Goal: Task Accomplishment & Management: Use online tool/utility

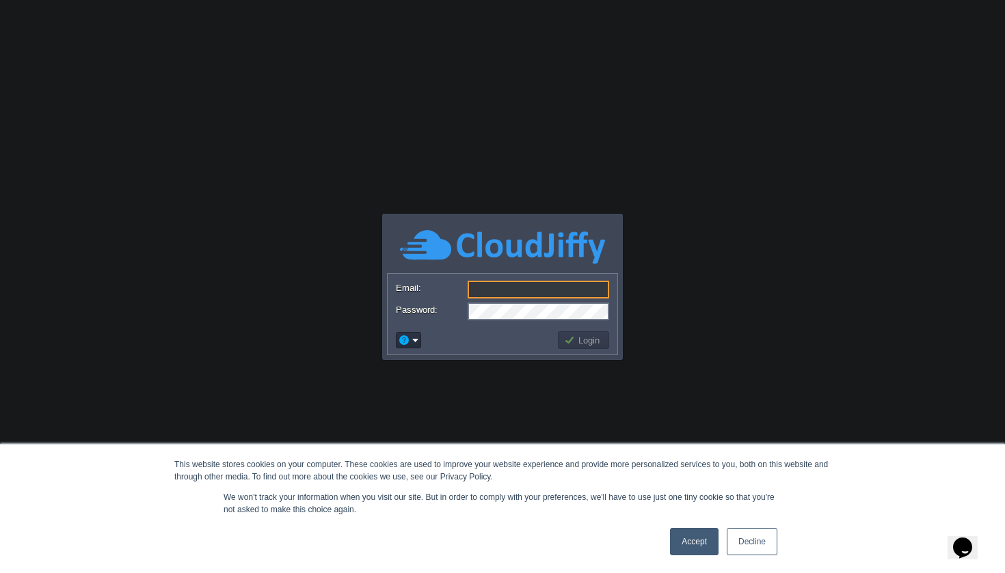
click at [704, 554] on link "Accept" at bounding box center [694, 541] width 49 height 27
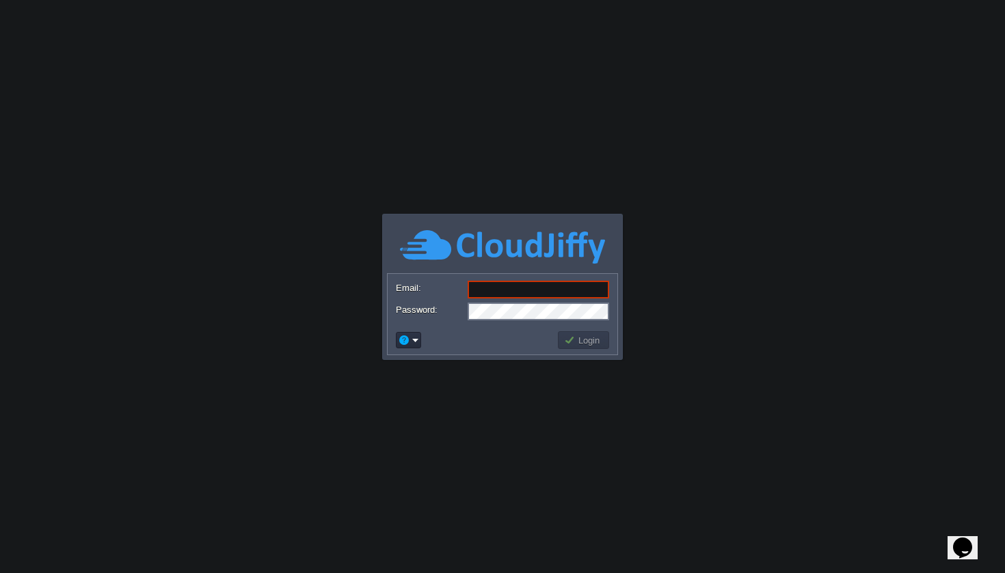
click at [501, 277] on form "Email: Password:" at bounding box center [503, 300] width 230 height 52
click at [504, 284] on input "Email:" at bounding box center [538, 290] width 141 height 18
click at [692, 273] on body "This website stores cookies on your computer. These cookies are used to improve…" at bounding box center [502, 286] width 1005 height 573
click at [534, 296] on input "Email:" at bounding box center [538, 290] width 141 height 18
click at [791, 303] on body "This website stores cookies on your computer. These cookies are used to improve…" at bounding box center [502, 286] width 1005 height 573
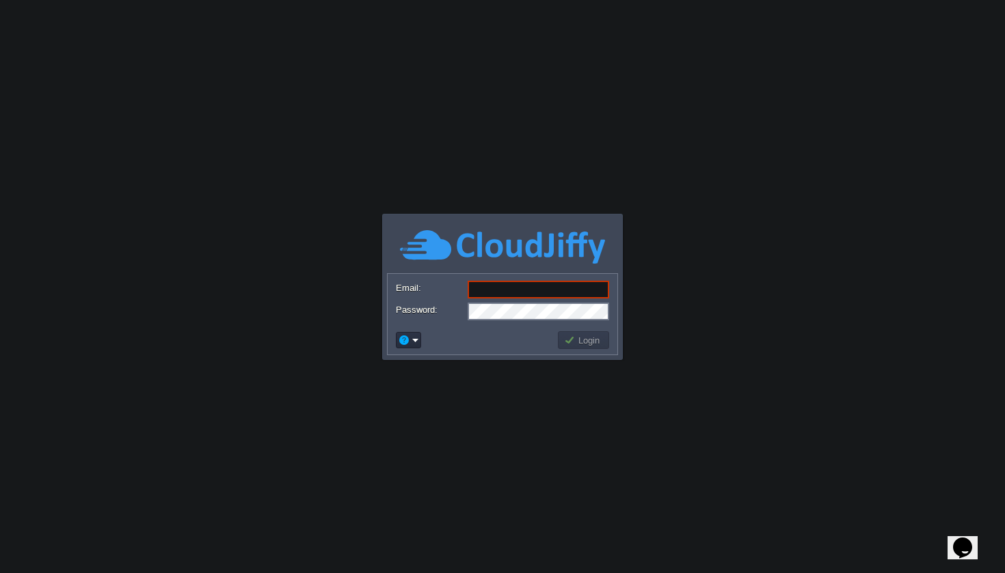
click at [556, 293] on input "Email:" at bounding box center [538, 290] width 141 height 18
type input "[EMAIL_ADDRESS][DOMAIN_NAME]"
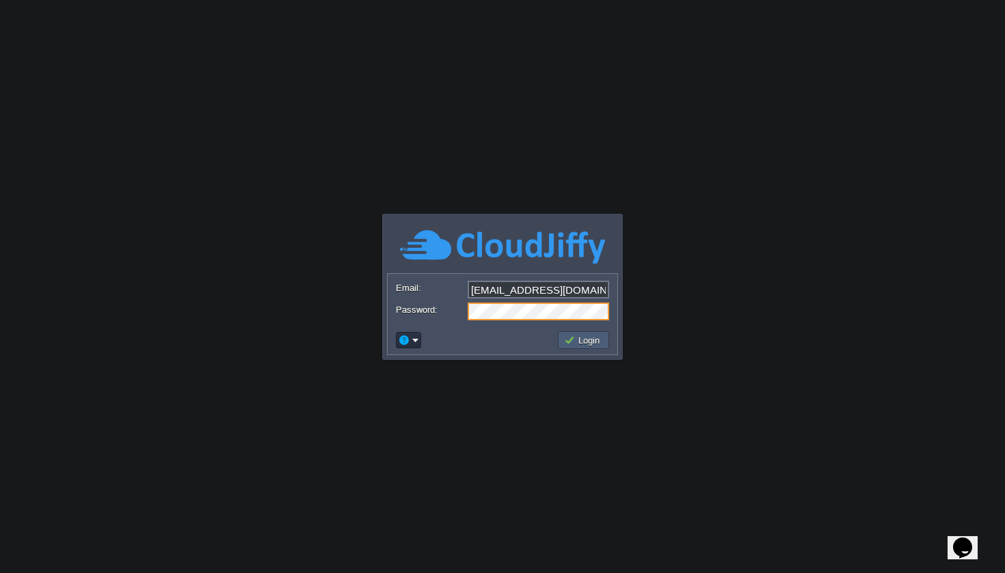
click at [581, 341] on button "Login" at bounding box center [584, 340] width 40 height 12
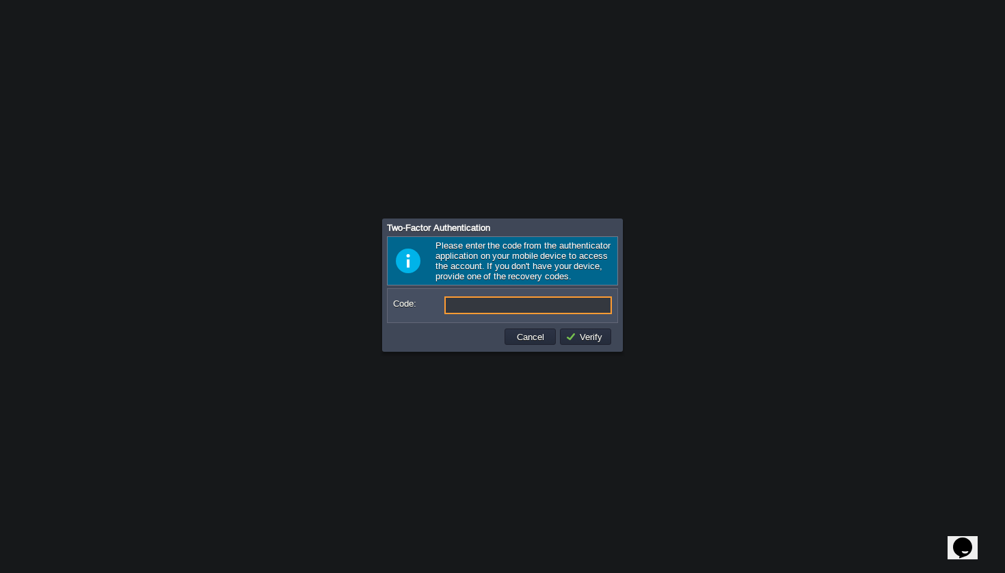
click at [472, 314] on input "Code:" at bounding box center [527, 306] width 167 height 18
type input "221305"
click at [606, 345] on td "Verify" at bounding box center [585, 337] width 51 height 16
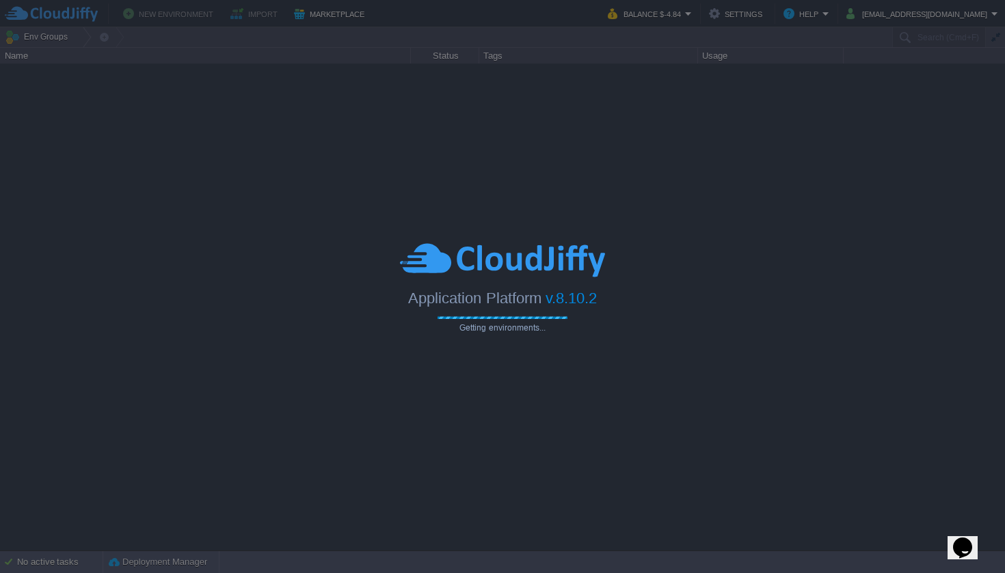
type input "Search (Cmd+F)"
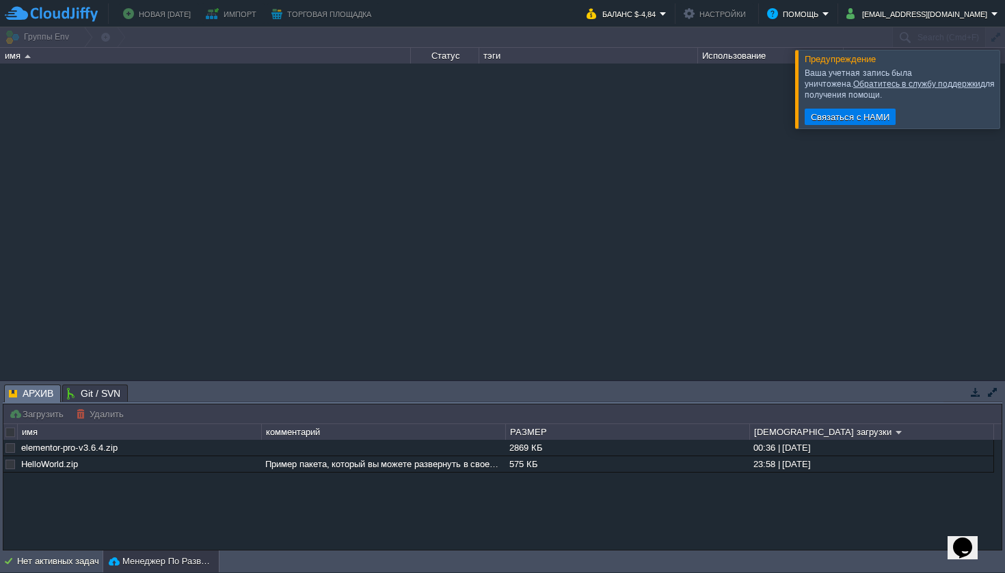
drag, startPoint x: 313, startPoint y: 466, endPoint x: 509, endPoint y: 453, distance: 196.0
click at [479, 460] on div "Пример пакета, который вы можете развернуть в своей [DATE]. Не стесняйтесь удал…" at bounding box center [383, 465] width 243 height 16
drag, startPoint x: 507, startPoint y: 433, endPoint x: 624, endPoint y: 434, distance: 117.6
click at [624, 434] on div "имя комментарий РАЗМЕР Дата загрузки elementor-pro-v3.6.4.zip 2869 КБ 00:36 | […" at bounding box center [502, 487] width 998 height 126
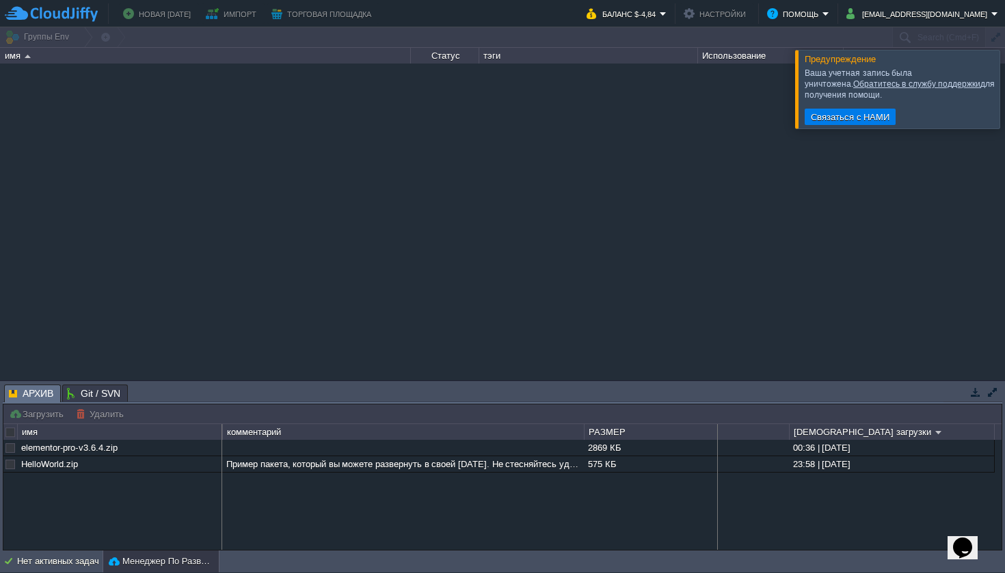
drag, startPoint x: 586, startPoint y: 433, endPoint x: 717, endPoint y: 432, distance: 131.2
click at [717, 432] on div "имя комментарий РАЗМЕР Дата загрузки elementor-pro-v3.6.4.zip 2869 КБ 00:36 | […" at bounding box center [502, 487] width 998 height 126
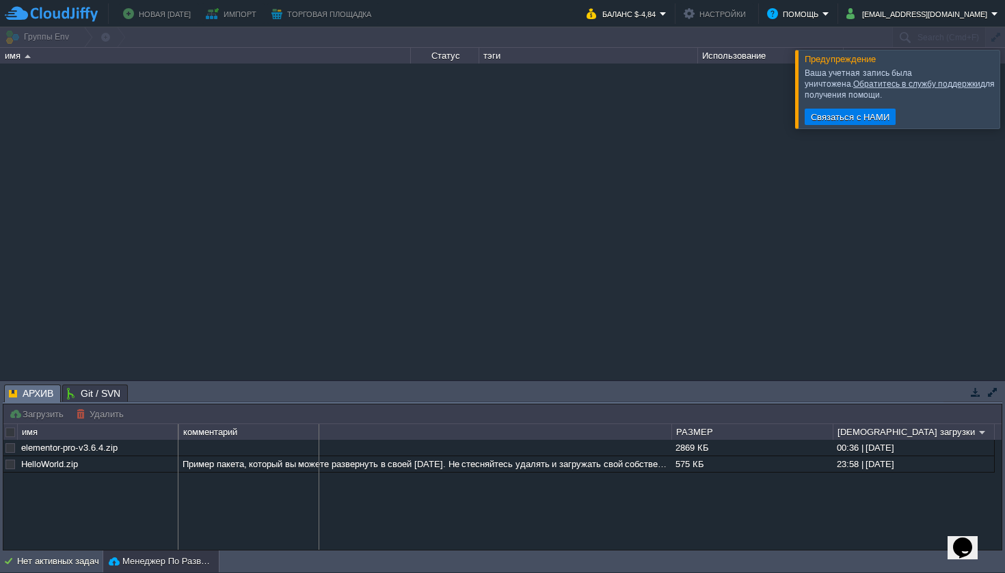
drag, startPoint x: 673, startPoint y: 433, endPoint x: 319, endPoint y: 419, distance: 353.7
click at [319, 419] on div "Загрузить Удалить Deploy to ... Custom application packages that can be deploye…" at bounding box center [502, 478] width 998 height 146
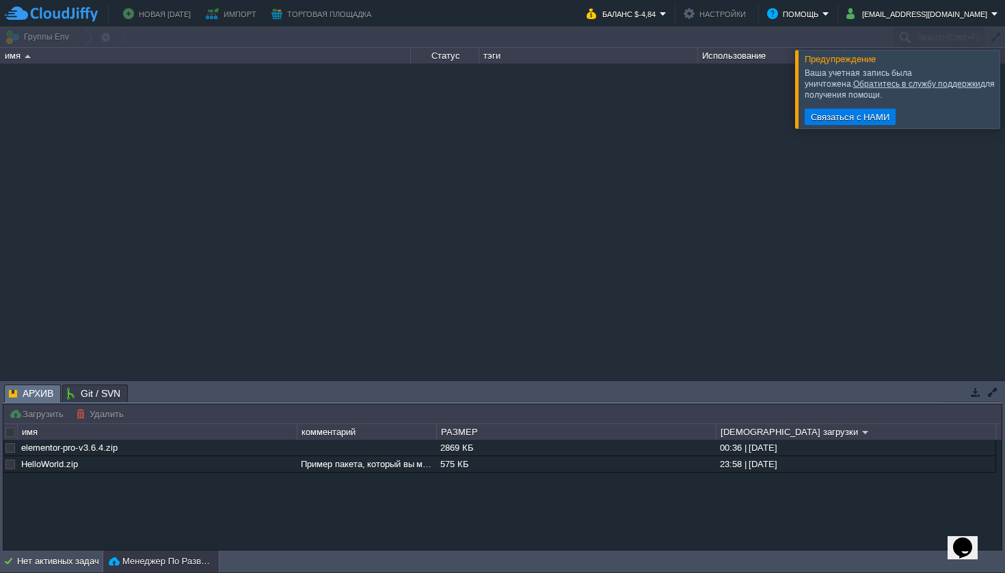
click at [41, 401] on span "АРХИВ" at bounding box center [31, 394] width 44 height 17
click at [172, 14] on button "НОВАЯ [DATE]" at bounding box center [159, 13] width 72 height 16
click at [660, 18] on button "БАЛАНС $-4,84" at bounding box center [622, 13] width 73 height 16
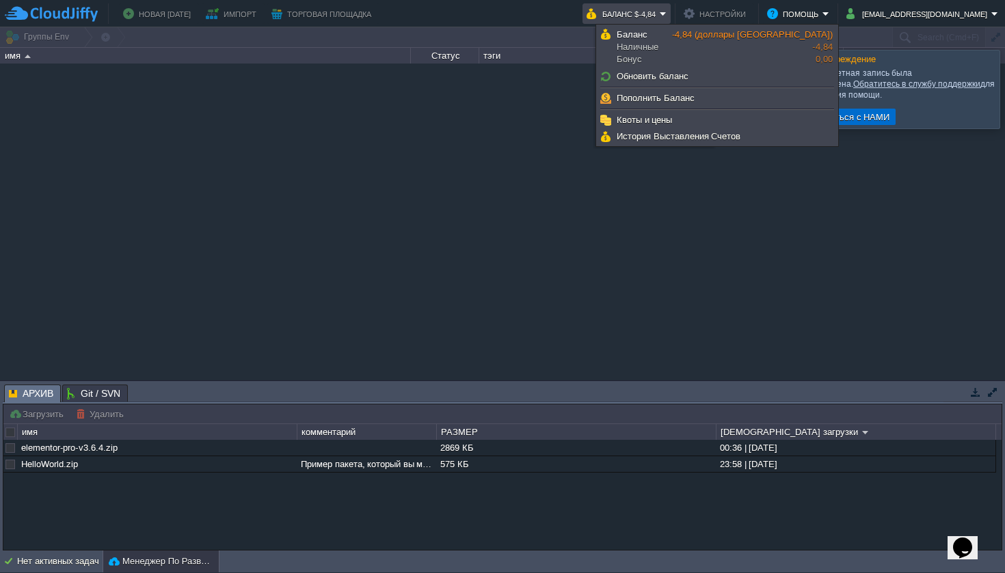
click at [880, 113] on button "Связаться с НАМИ" at bounding box center [850, 117] width 87 height 12
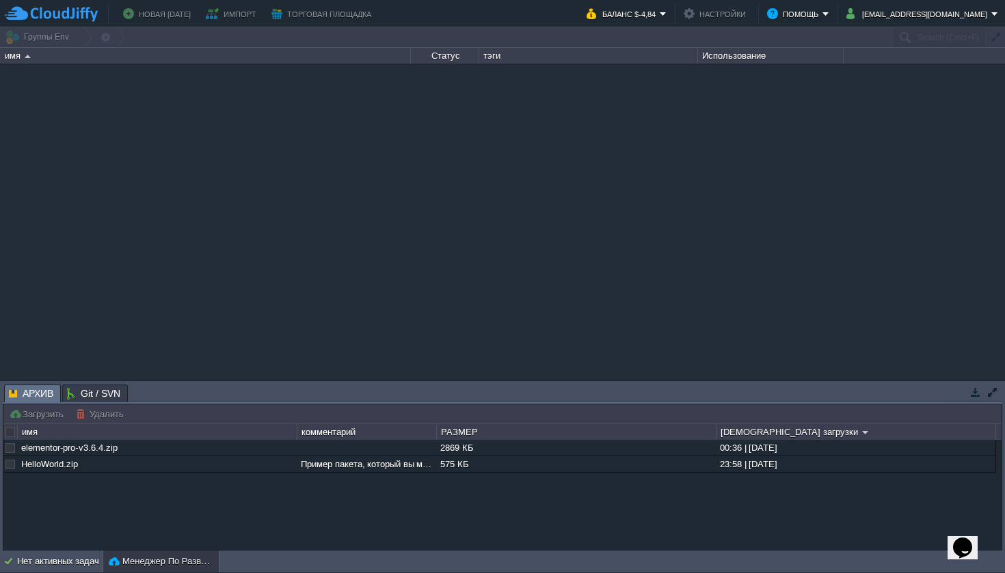
click at [154, 16] on button "НОВАЯ [DATE]" at bounding box center [159, 13] width 72 height 16
click at [53, 14] on img at bounding box center [51, 13] width 93 height 17
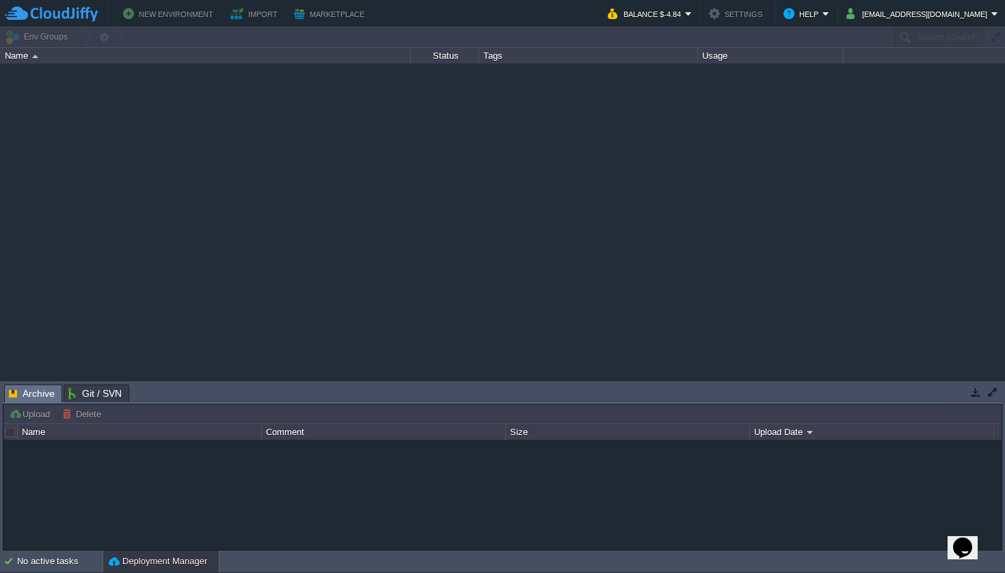
type input "Search (Cmd+F)"
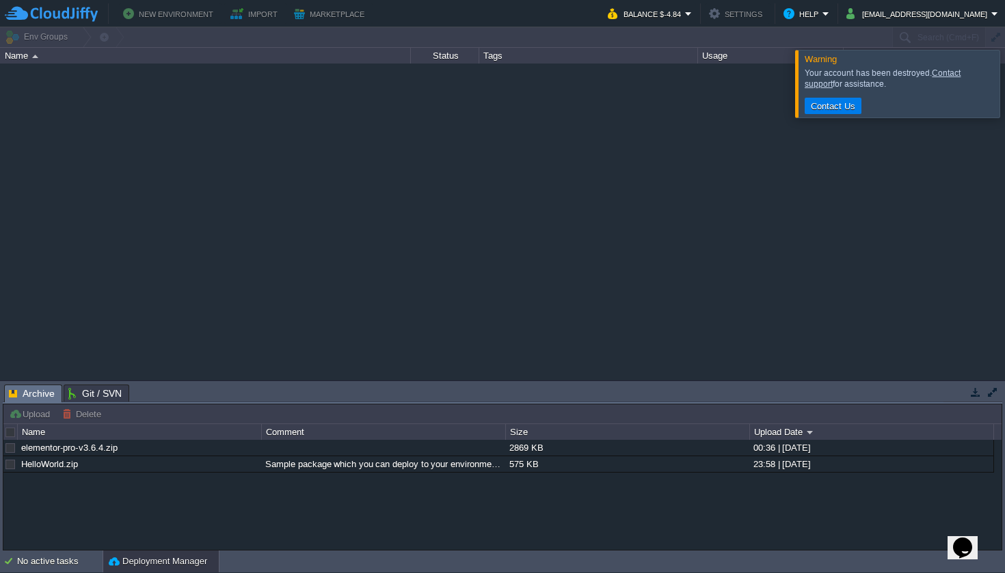
click at [1004, 83] on div at bounding box center [1021, 83] width 0 height 67
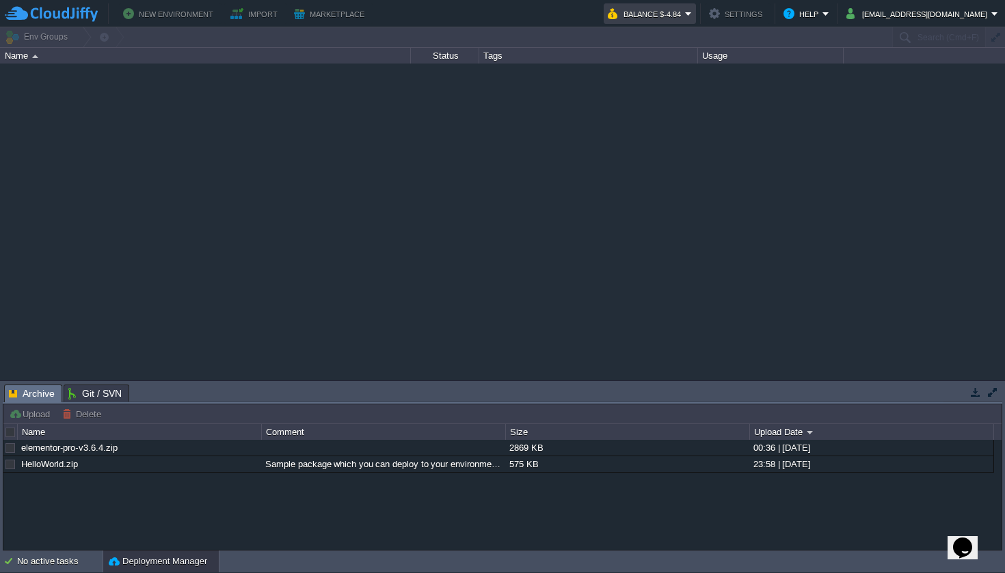
click at [685, 12] on button "Balance $-4.84" at bounding box center [646, 13] width 77 height 16
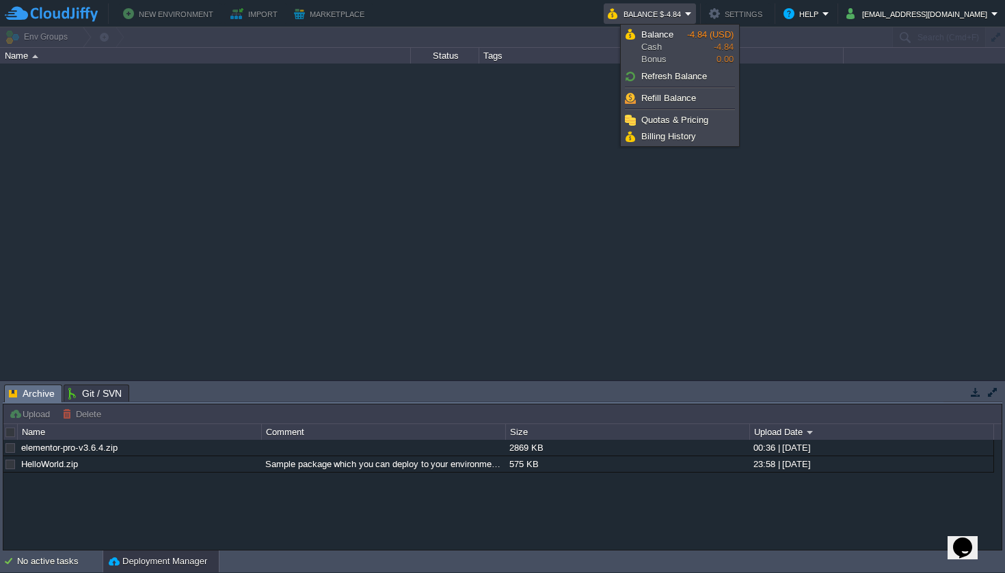
click at [326, 118] on div at bounding box center [502, 222] width 1005 height 316
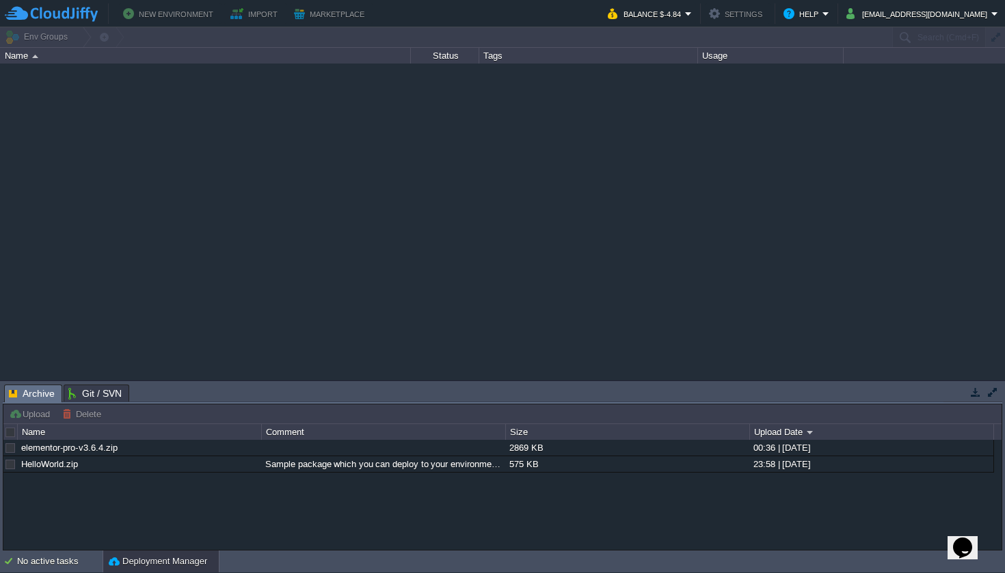
click at [50, 38] on div at bounding box center [502, 37] width 1005 height 20
click at [25, 62] on div "Name" at bounding box center [205, 56] width 409 height 16
click at [167, 17] on button "New Environment" at bounding box center [170, 13] width 94 height 16
click at [245, 14] on button "Import" at bounding box center [255, 13] width 51 height 16
click at [373, 16] on td "New Environment Import Marketplace" at bounding box center [298, 13] width 587 height 21
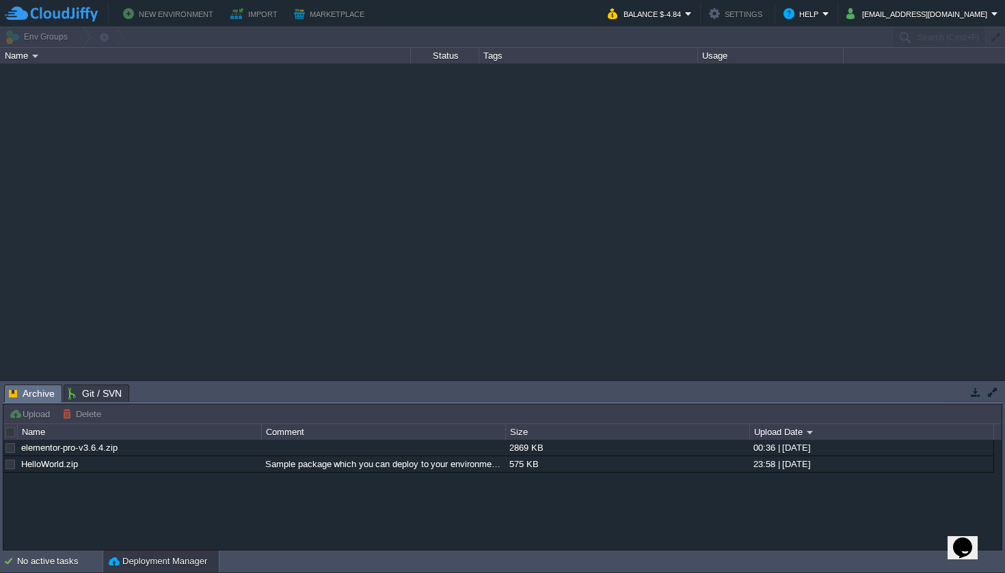
click at [354, 18] on button "Marketplace" at bounding box center [331, 13] width 75 height 16
click at [766, 10] on button "Settings" at bounding box center [737, 13] width 57 height 16
click at [822, 14] on button "Help" at bounding box center [802, 13] width 39 height 16
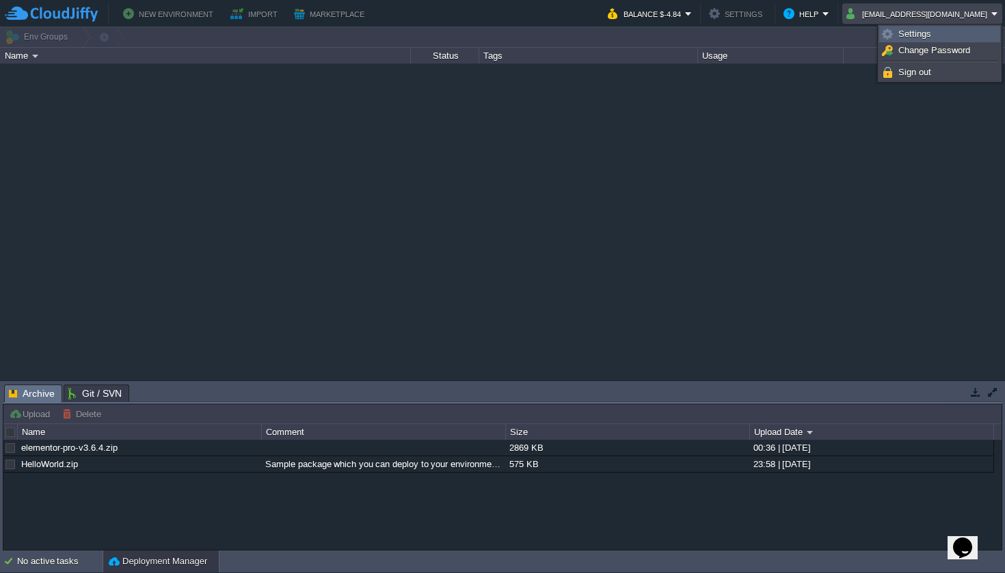
click at [926, 36] on span "Settings" at bounding box center [914, 34] width 33 height 10
click at [942, 16] on button "[EMAIL_ADDRESS][DOMAIN_NAME]" at bounding box center [918, 13] width 145 height 16
click at [915, 36] on span "Settings" at bounding box center [914, 34] width 33 height 10
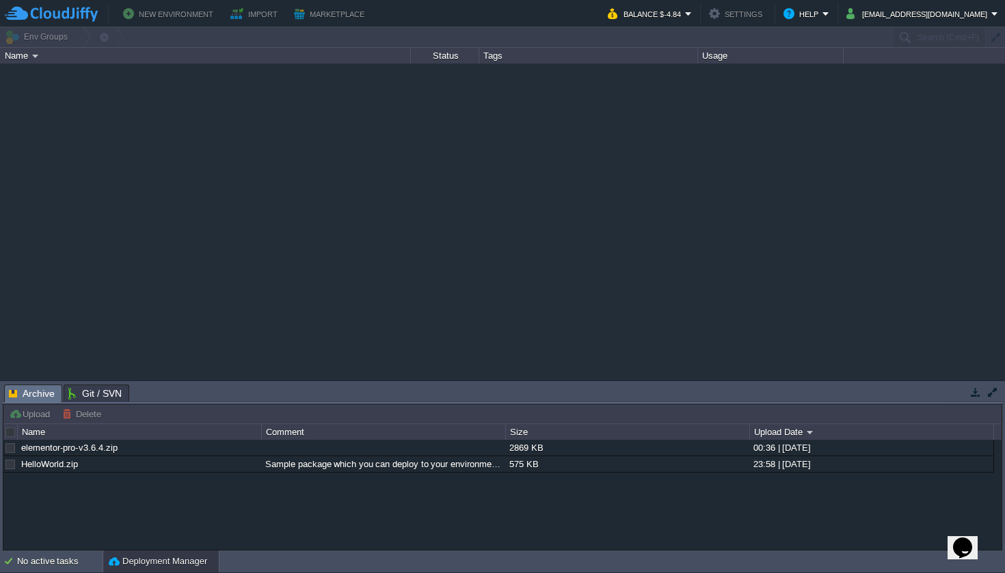
drag, startPoint x: 771, startPoint y: 16, endPoint x: 754, endPoint y: 21, distance: 17.9
click at [766, 15] on button "Settings" at bounding box center [737, 13] width 57 height 16
click at [685, 18] on button "Balance $-4.84" at bounding box center [646, 13] width 77 height 16
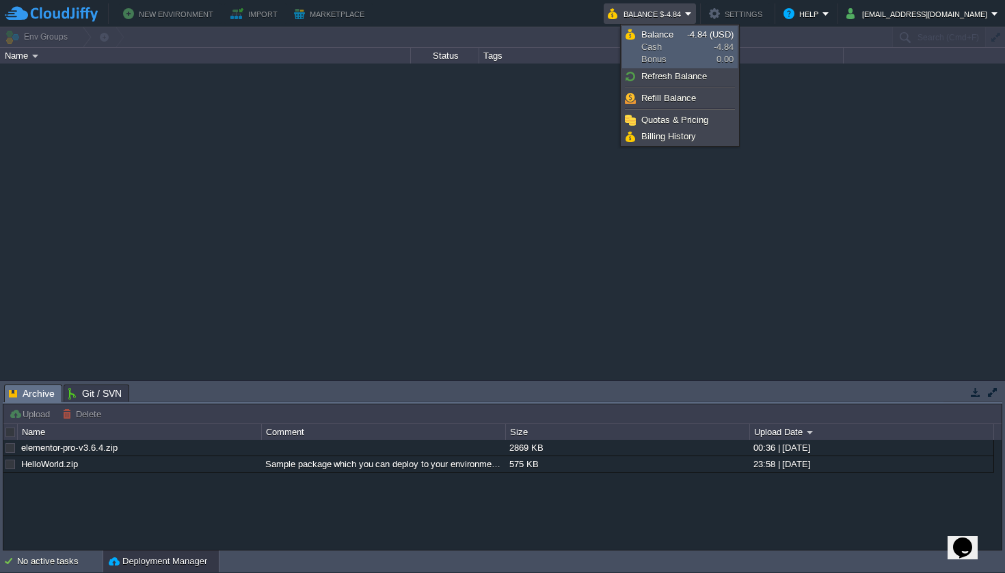
click at [686, 46] on link "Balance Cash Bonus -4.84 (USD) -4.84 0.00" at bounding box center [680, 47] width 114 height 41
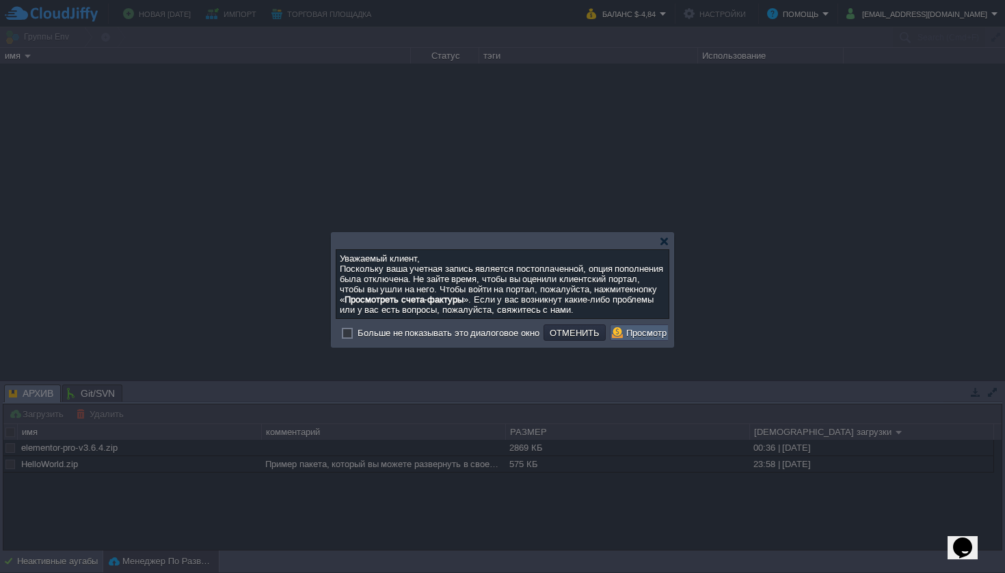
click at [656, 339] on button "Просмотр Счетов-Фактур" at bounding box center [673, 333] width 123 height 12
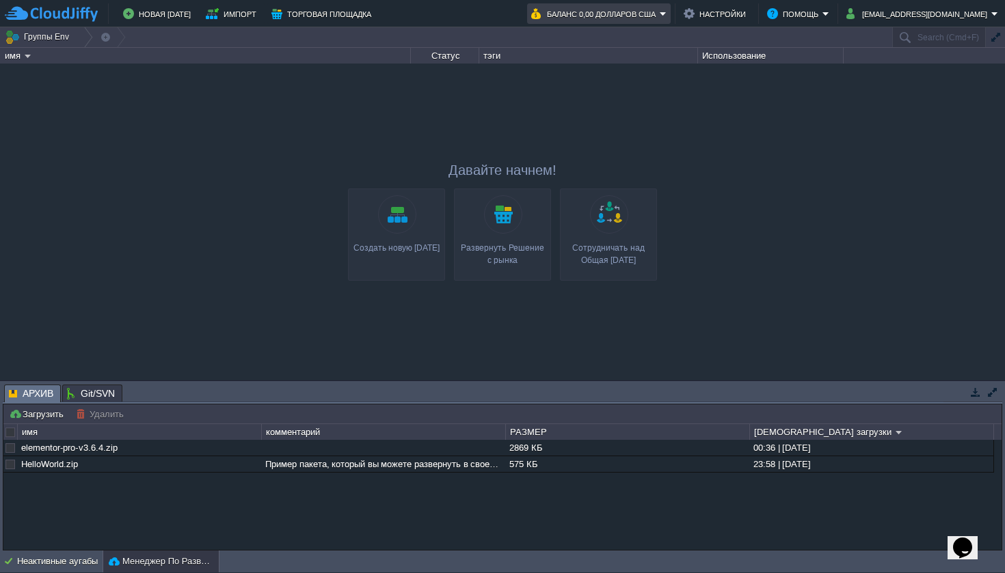
click at [660, 17] on button "БАЛАНС 0,00 долларов США" at bounding box center [595, 13] width 129 height 16
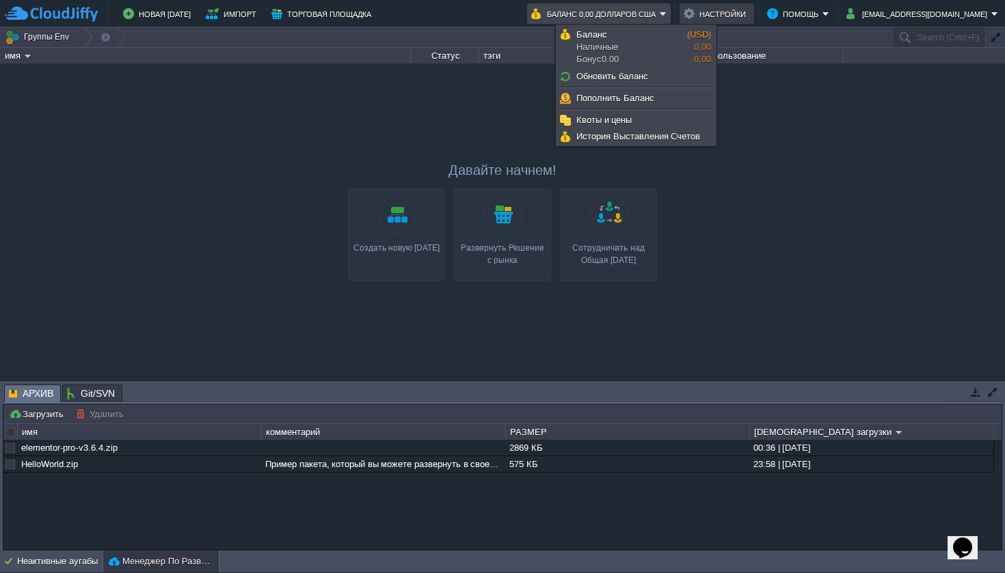
click at [750, 18] on button "Настройки" at bounding box center [717, 13] width 66 height 16
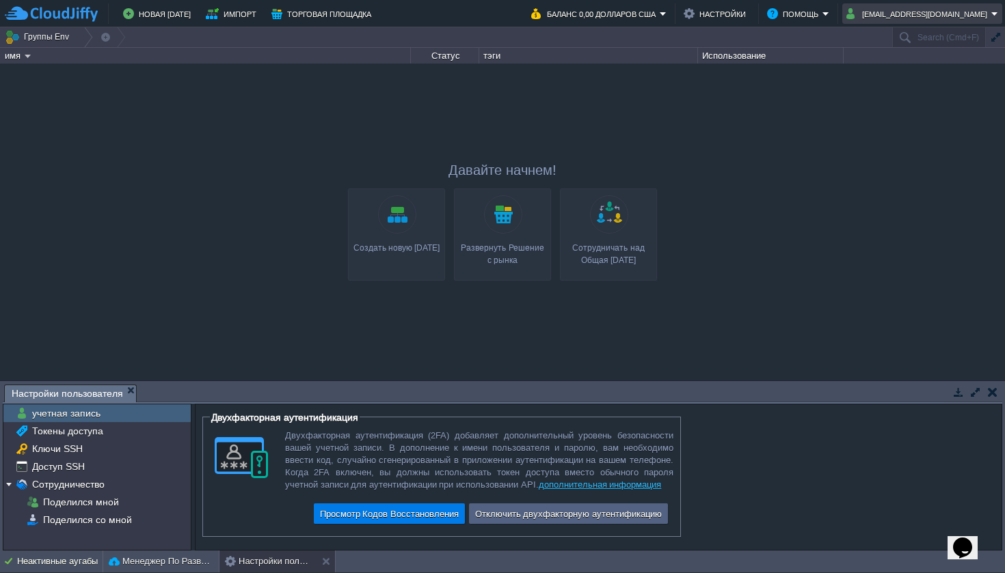
click at [922, 17] on button "[EMAIL_ADDRESS][DOMAIN_NAME]" at bounding box center [918, 13] width 145 height 16
click at [822, 18] on button "помощь" at bounding box center [794, 13] width 55 height 16
click at [750, 12] on button "Настройки" at bounding box center [717, 13] width 66 height 16
click at [740, 14] on button "Настройки" at bounding box center [717, 13] width 66 height 16
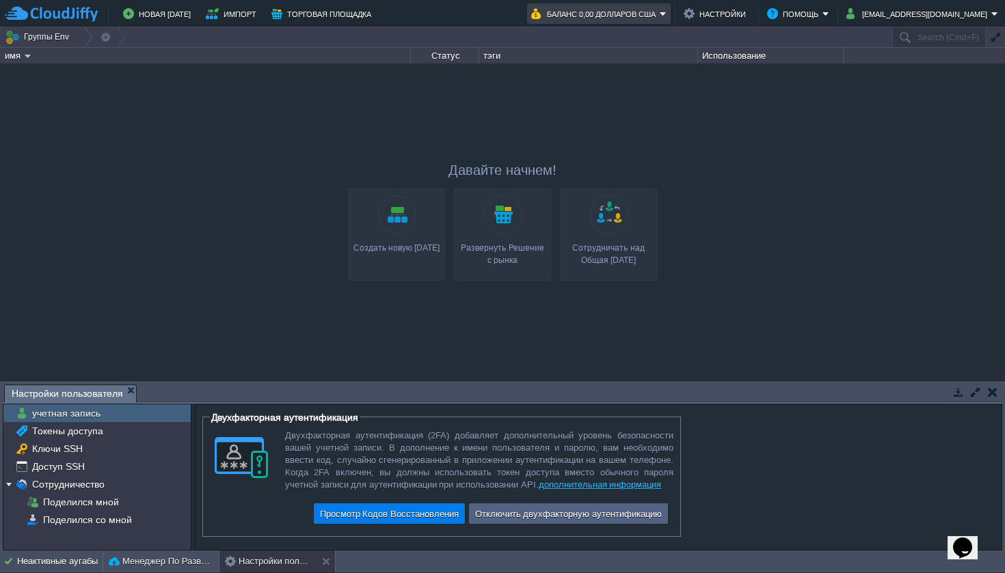
click at [617, 11] on button "БАЛАНС 0,00 долларов США" at bounding box center [595, 13] width 129 height 16
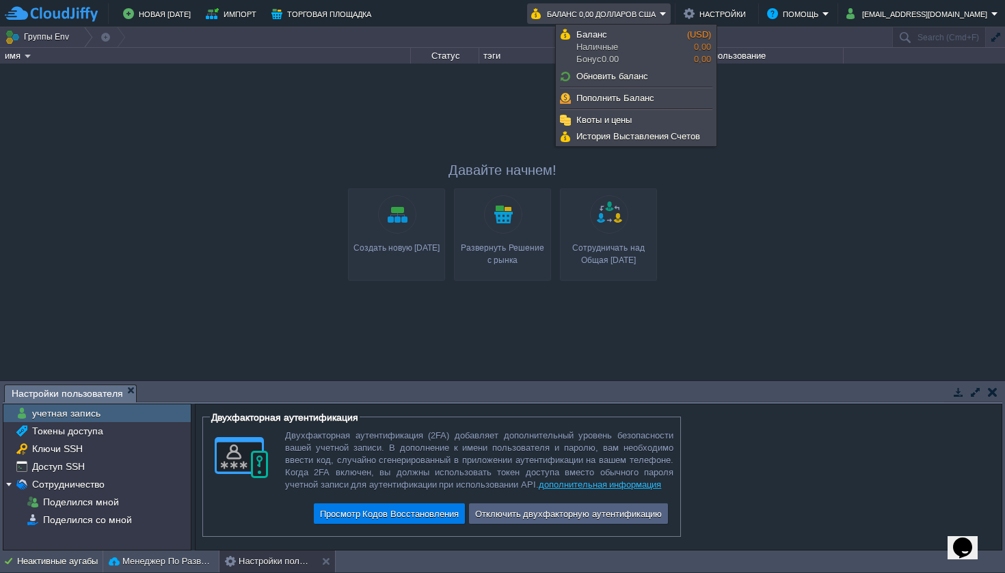
click at [316, 145] on div at bounding box center [502, 222] width 1005 height 316
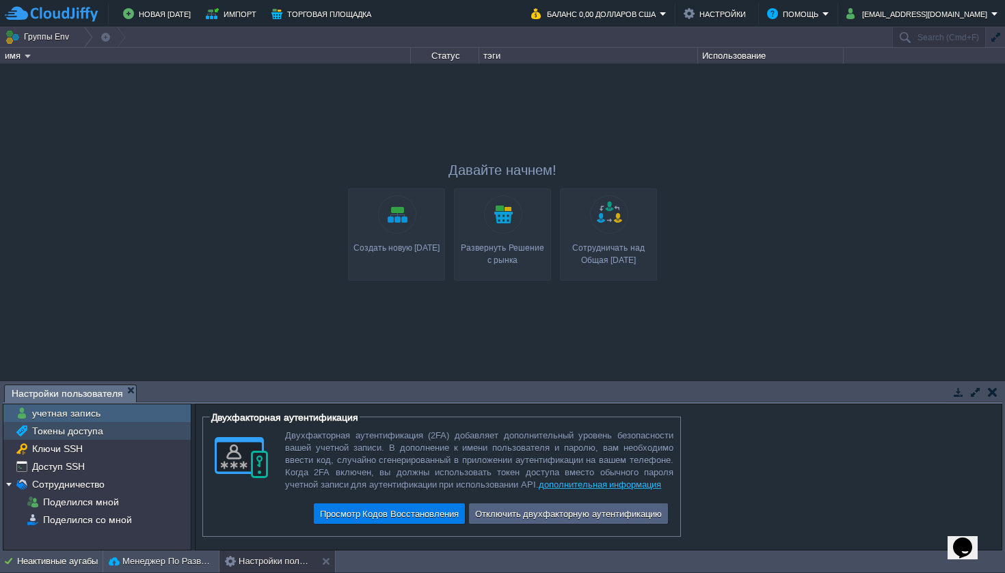
click at [49, 435] on span "Токены доступа" at bounding box center [67, 431] width 76 height 12
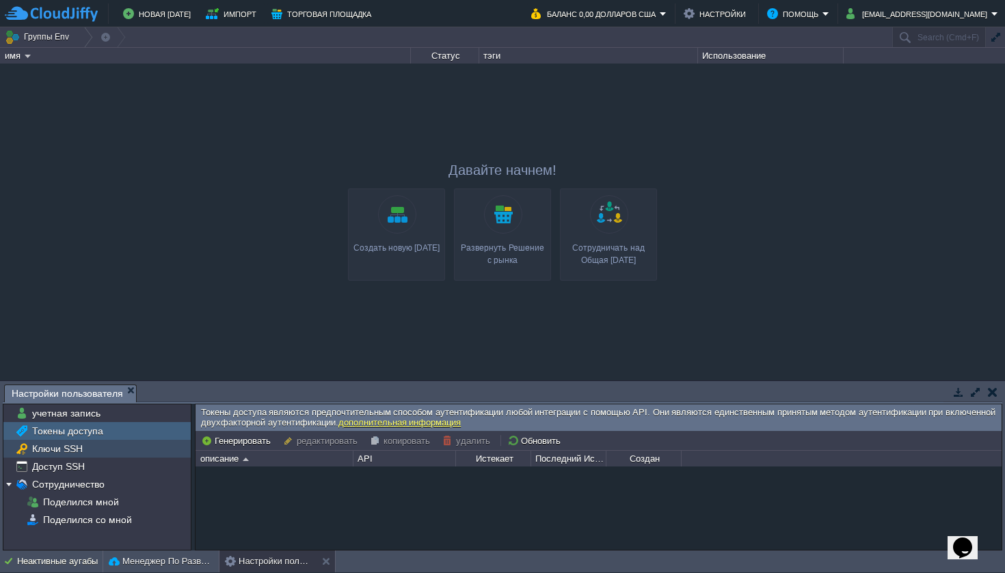
click at [70, 455] on span "Ключи SSH" at bounding box center [56, 449] width 55 height 12
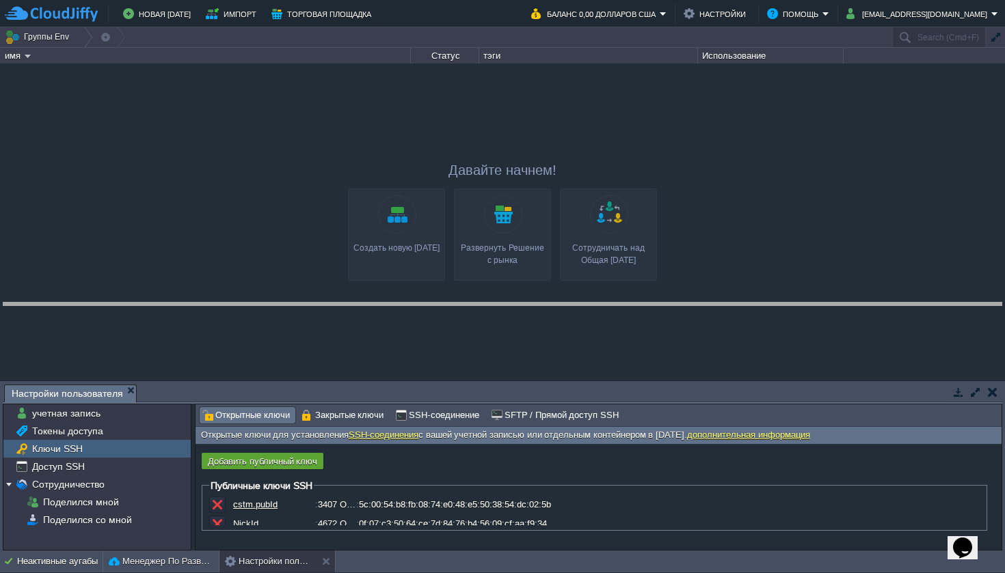
drag, startPoint x: 428, startPoint y: 385, endPoint x: 435, endPoint y: 303, distance: 81.6
click at [435, 303] on body "НОВАЯ СРЕДА ИМПОРТ ТОРГОВАЯ ПЛОЩАДКА Bonus $0.00 Upgrade Account БАЛАНС 0,00 до…" at bounding box center [502, 286] width 1005 height 573
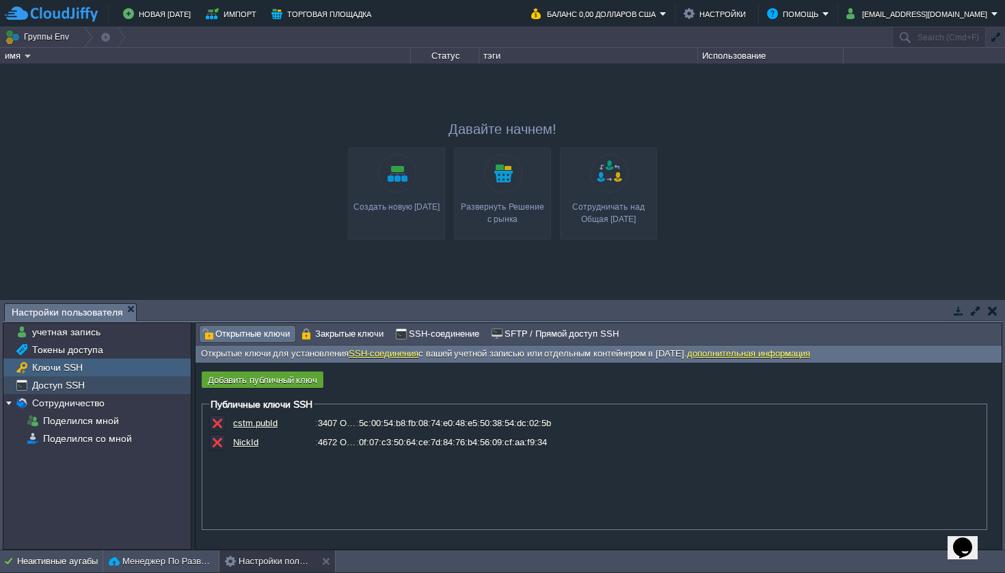
click at [78, 386] on span "Доступ SSH" at bounding box center [57, 385] width 57 height 12
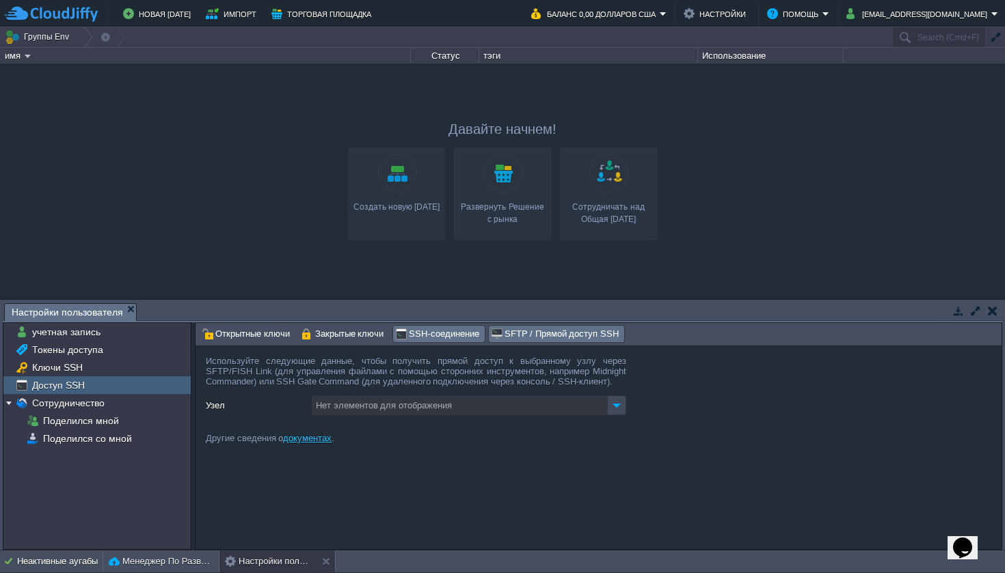
click at [450, 340] on span "SSH-соединение" at bounding box center [436, 334] width 83 height 15
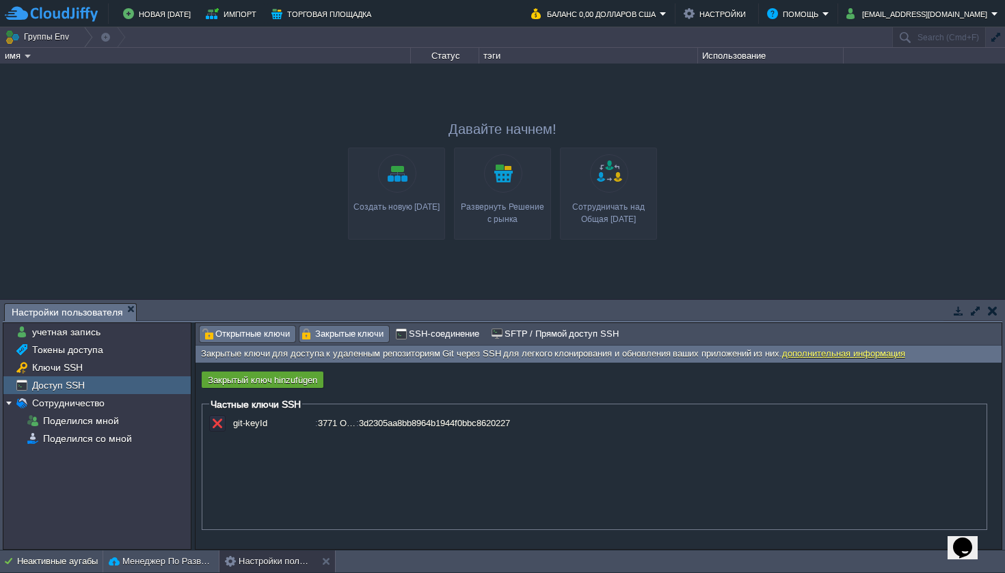
click at [276, 338] on span "Открытные ключи" at bounding box center [246, 334] width 88 height 15
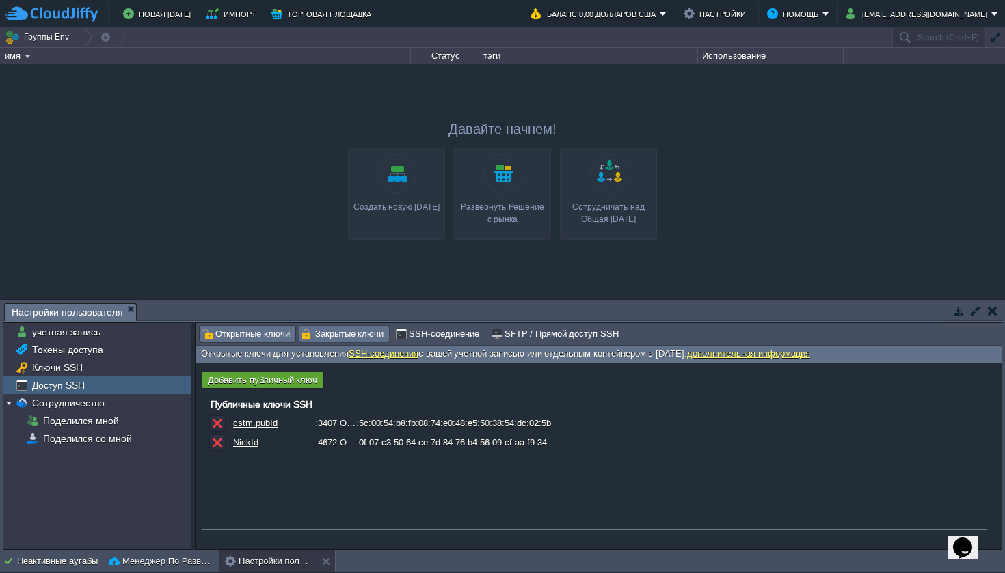
click at [335, 336] on span "Закрытые ключи" at bounding box center [342, 334] width 83 height 15
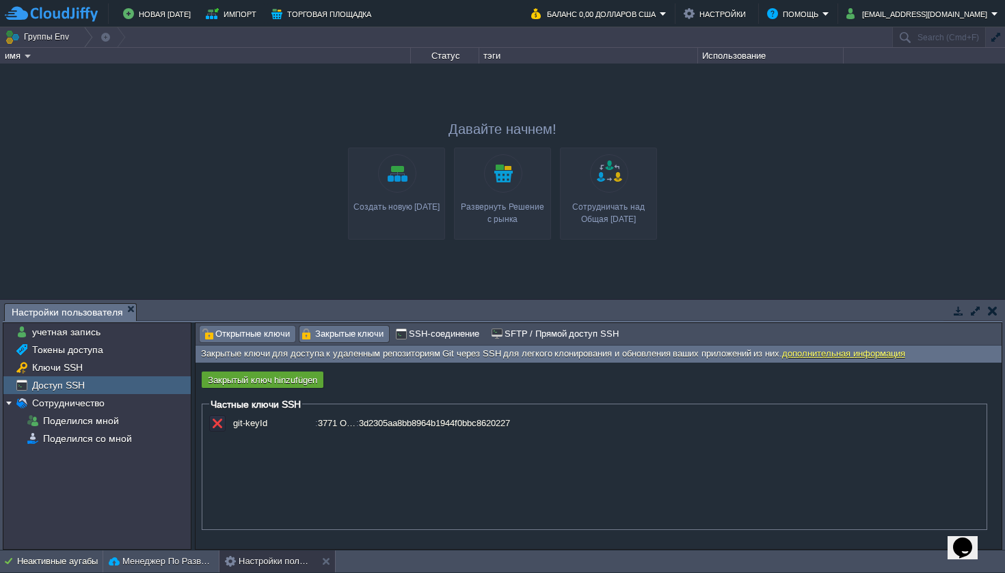
click at [281, 336] on span "Открытные ключи" at bounding box center [246, 334] width 88 height 15
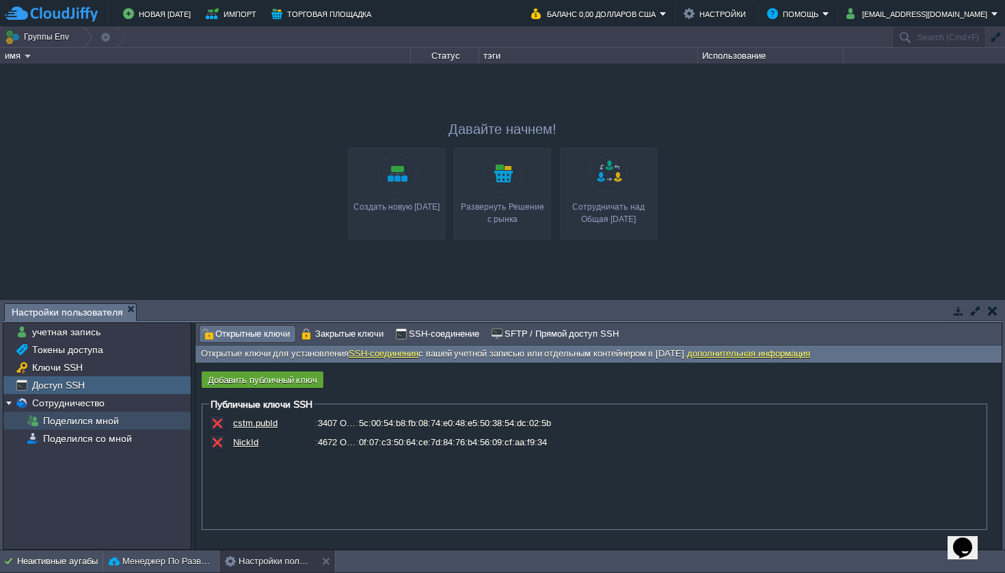
click at [55, 414] on div "Поделился мной" at bounding box center [96, 421] width 187 height 18
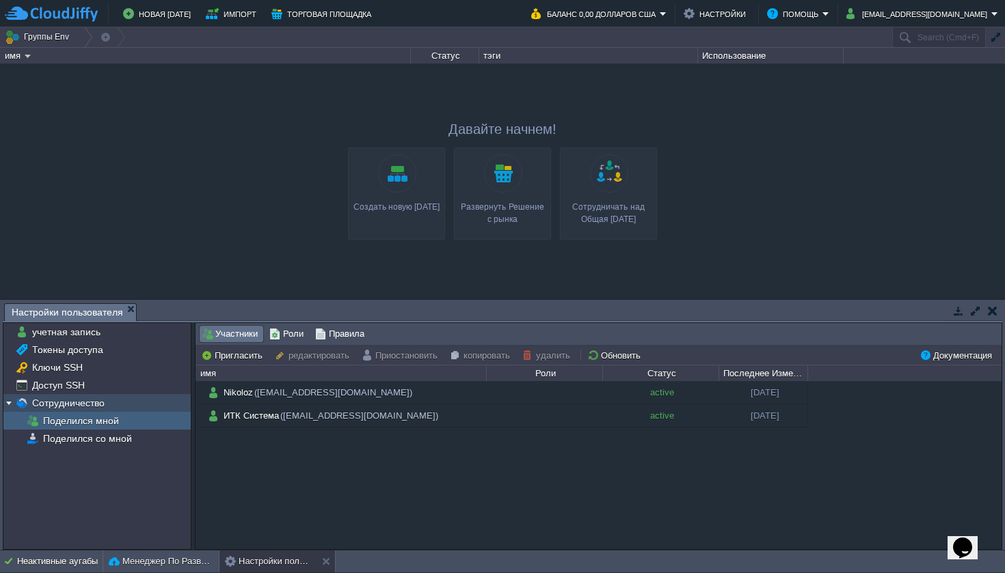
click at [59, 402] on span "Сотрудничество" at bounding box center [67, 403] width 77 height 12
click at [64, 416] on span "Поделился мной" at bounding box center [80, 421] width 81 height 12
click at [62, 400] on span "Сотрудничество" at bounding box center [67, 403] width 77 height 12
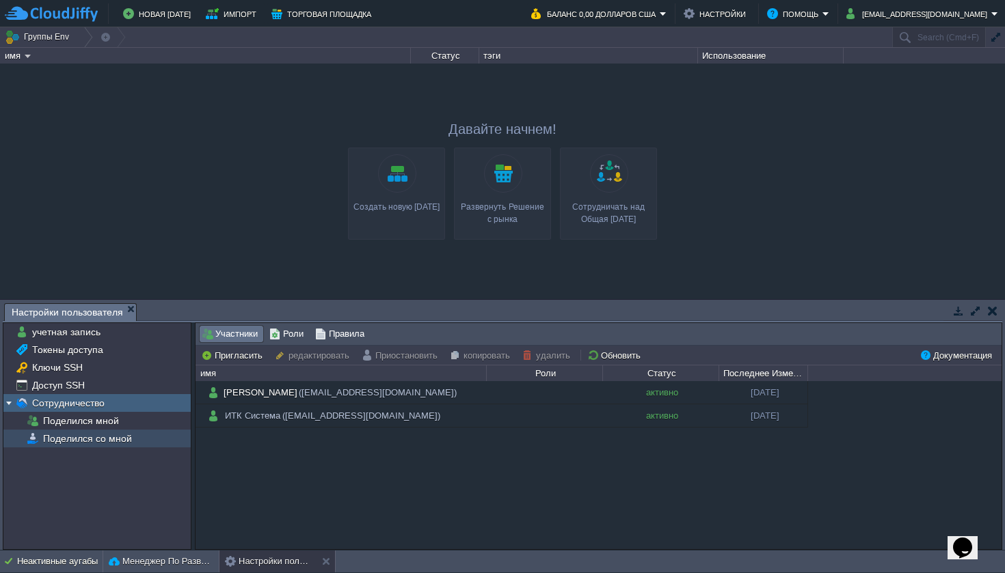
click at [64, 426] on span "Поделился мной" at bounding box center [80, 421] width 81 height 12
click at [83, 444] on span "Поделился со мной" at bounding box center [87, 439] width 94 height 12
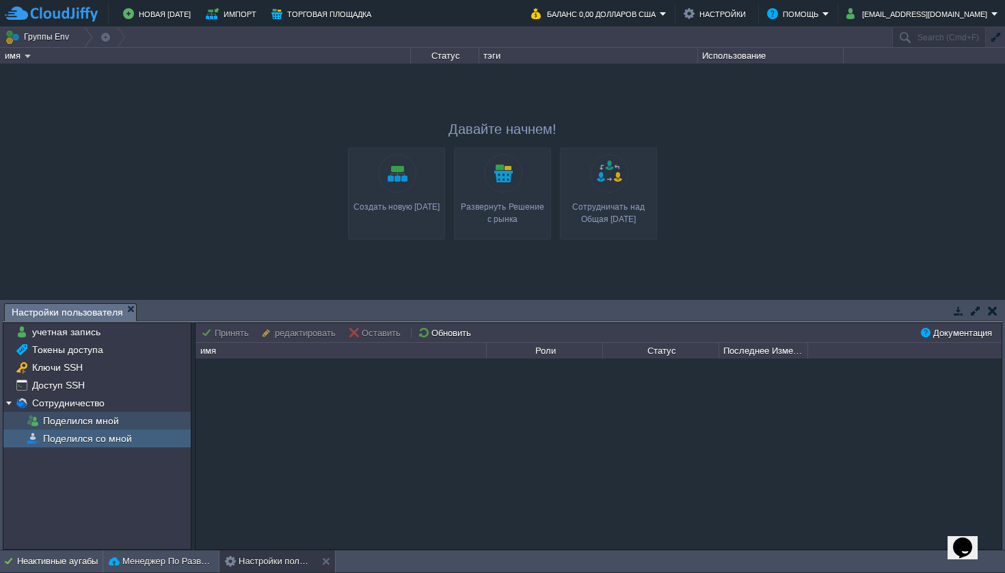
click at [86, 424] on span "Поделился мной" at bounding box center [80, 421] width 81 height 12
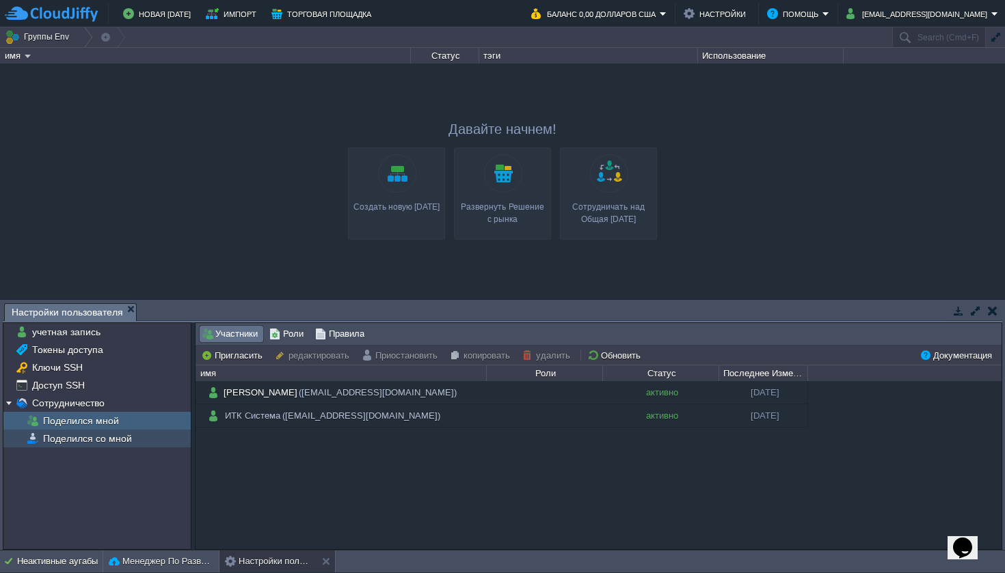
click at [87, 436] on span "Поделился со мной" at bounding box center [87, 439] width 94 height 12
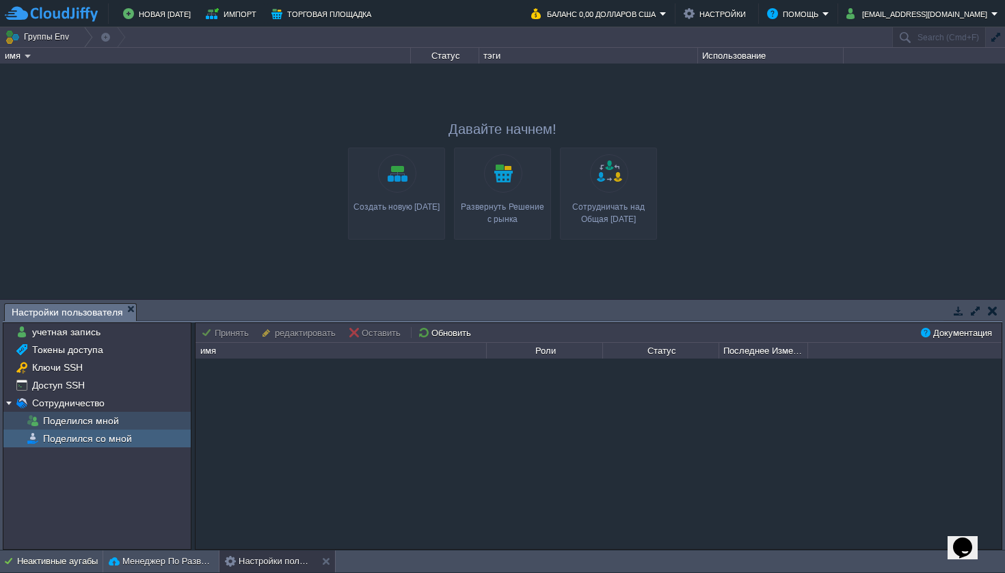
click at [85, 424] on span "Поделился мной" at bounding box center [80, 421] width 81 height 12
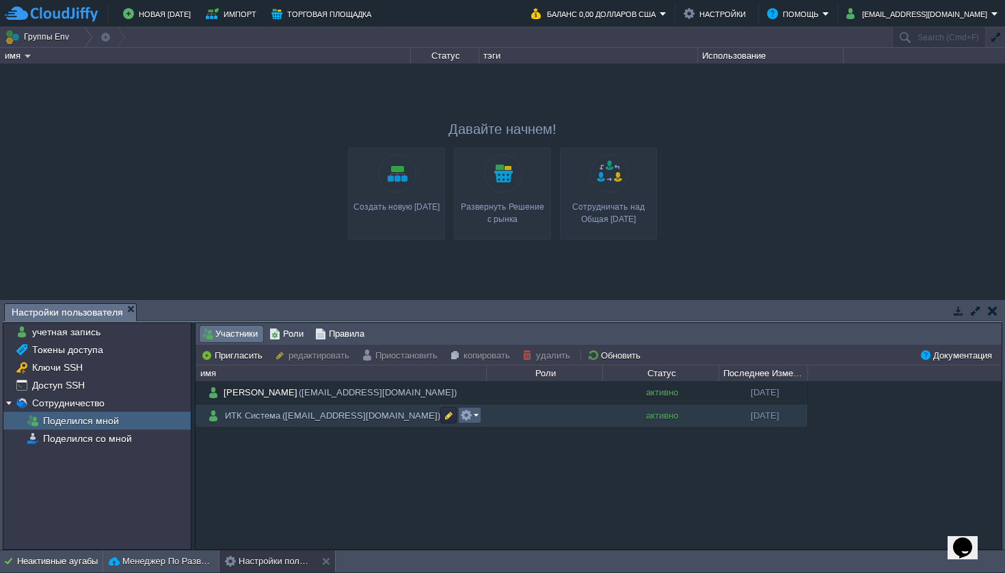
click at [472, 416] on em at bounding box center [469, 415] width 18 height 12
click at [508, 438] on span "Приостановить" at bounding box center [510, 435] width 62 height 10
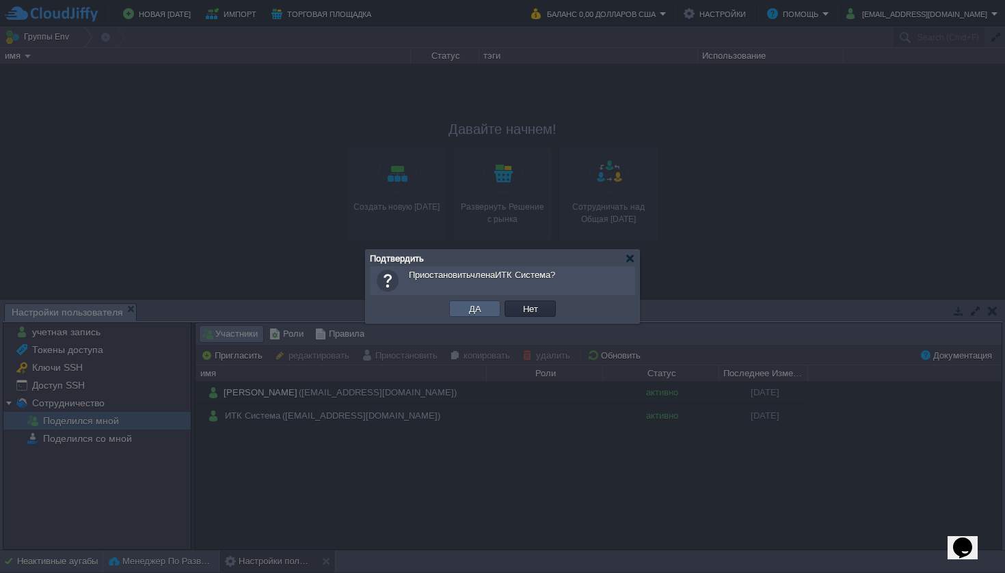
click at [478, 309] on button "ДА" at bounding box center [475, 309] width 21 height 12
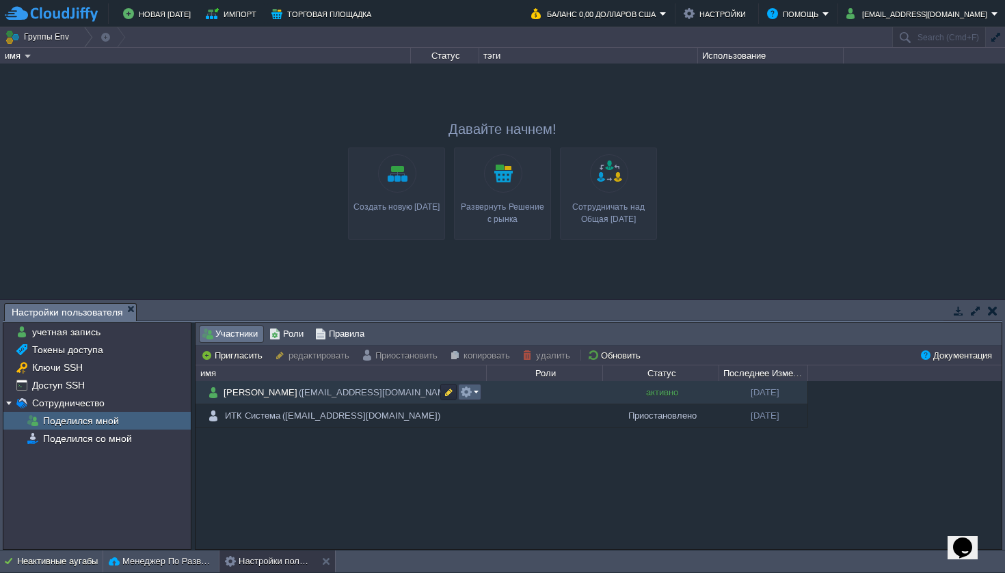
click at [468, 397] on button "button" at bounding box center [466, 392] width 12 height 12
click at [442, 491] on div "Николоз (Nik-001@list.ru) активно 23-01-2023 ИТК Система (webmaster@itk-system.…" at bounding box center [598, 464] width 806 height 167
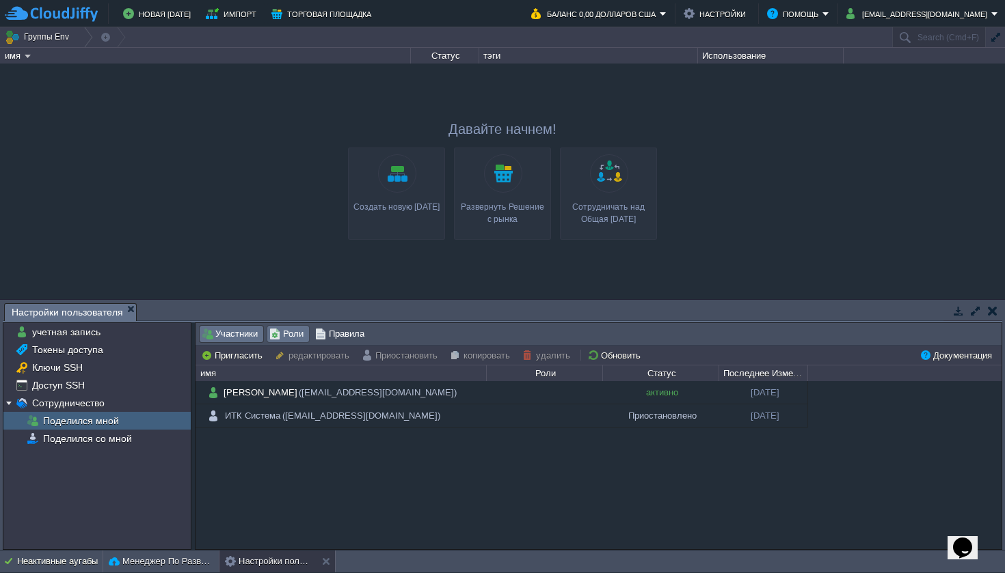
click at [289, 340] on span "Роли" at bounding box center [286, 334] width 34 height 15
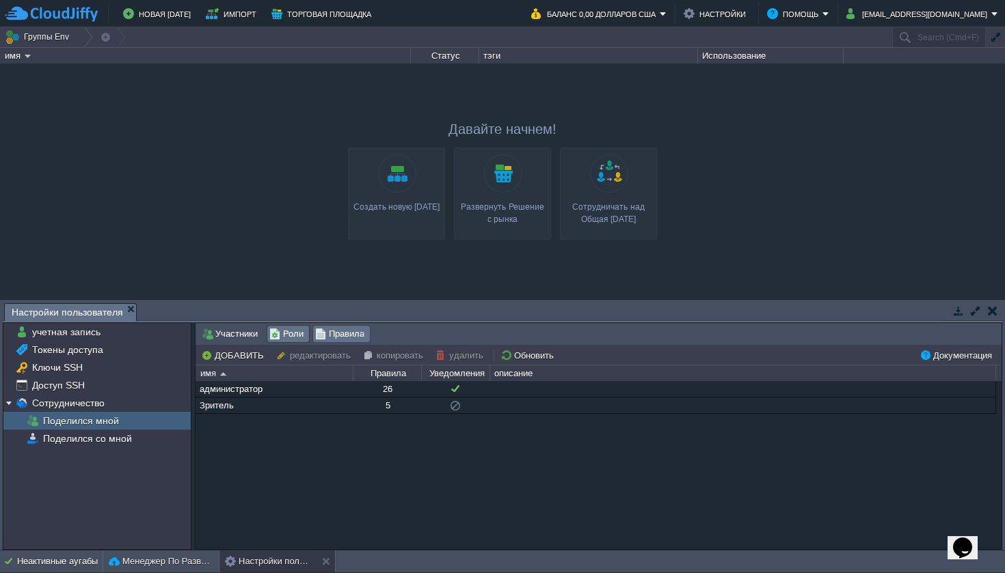
click at [319, 336] on span "Правила" at bounding box center [339, 334] width 49 height 15
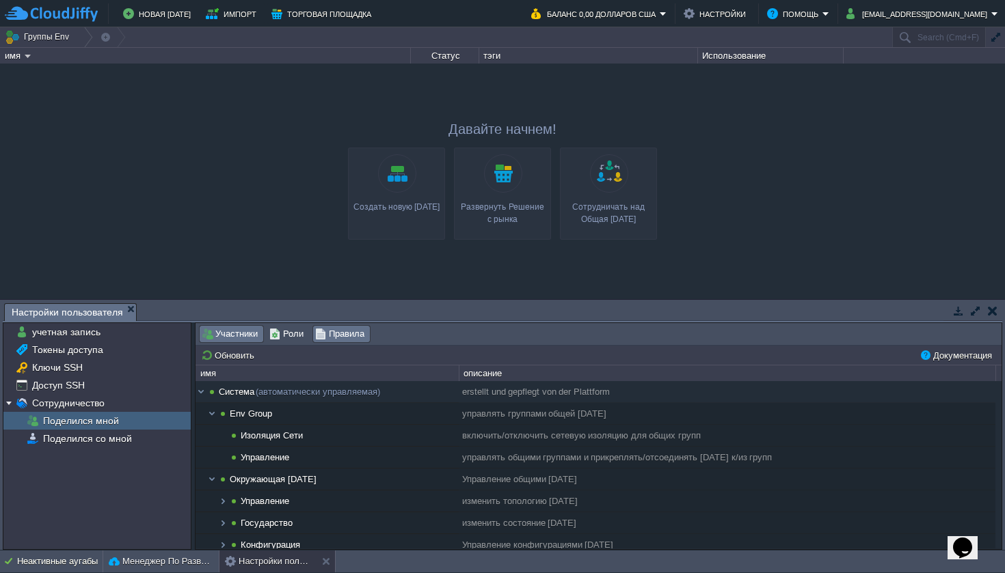
click at [232, 335] on span "Участники" at bounding box center [230, 334] width 56 height 15
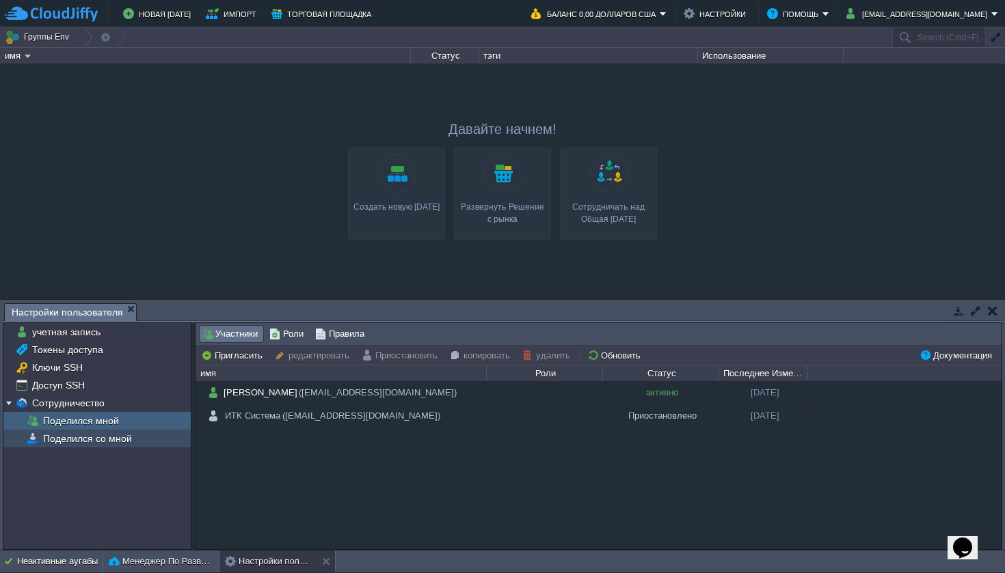
click at [108, 442] on span "Поделился со мной" at bounding box center [87, 439] width 94 height 12
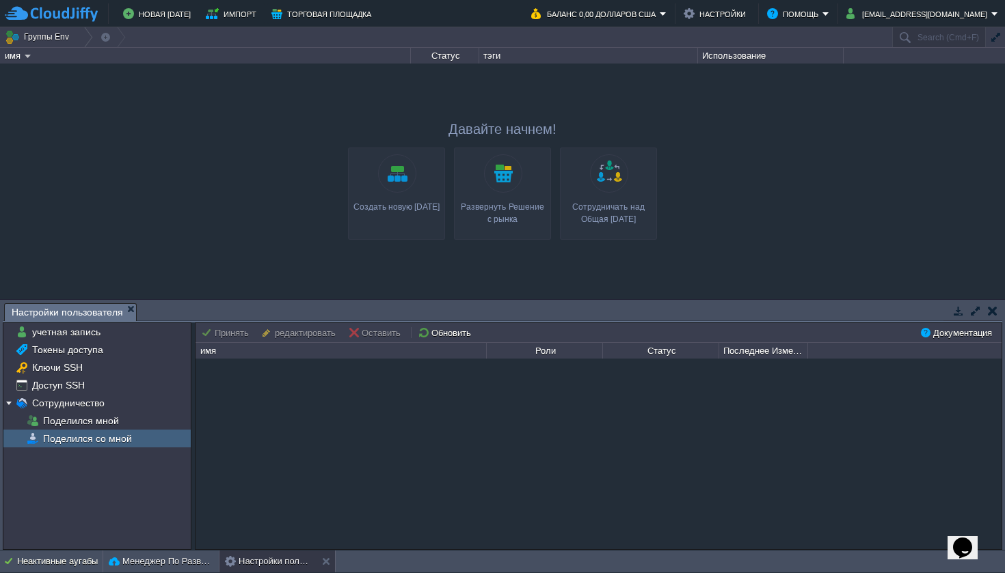
click at [829, 219] on div at bounding box center [502, 181] width 1005 height 235
click at [625, 197] on link "Сотрудничать над Общая Среда" at bounding box center [608, 194] width 97 height 92
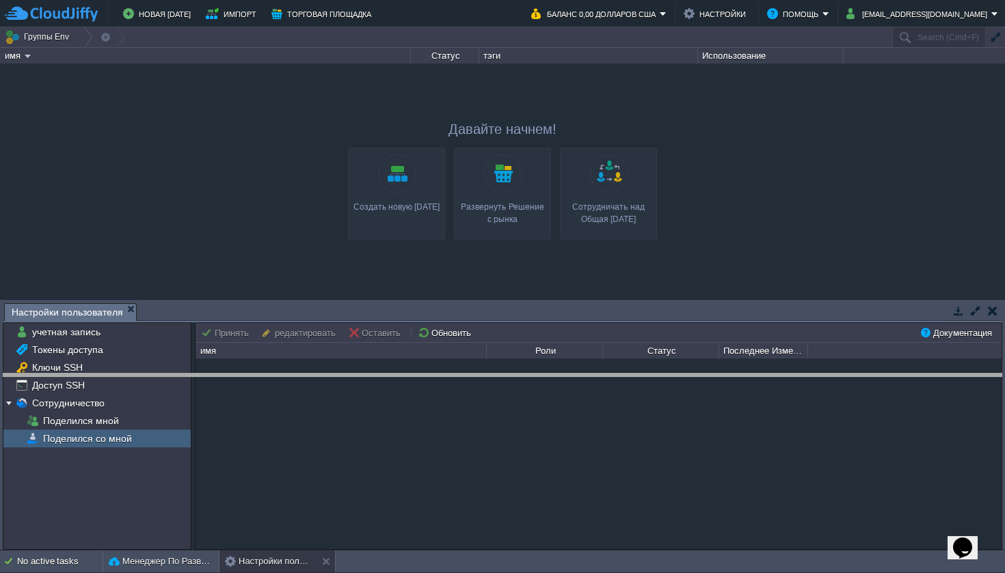
drag, startPoint x: 185, startPoint y: 315, endPoint x: 200, endPoint y: 310, distance: 15.1
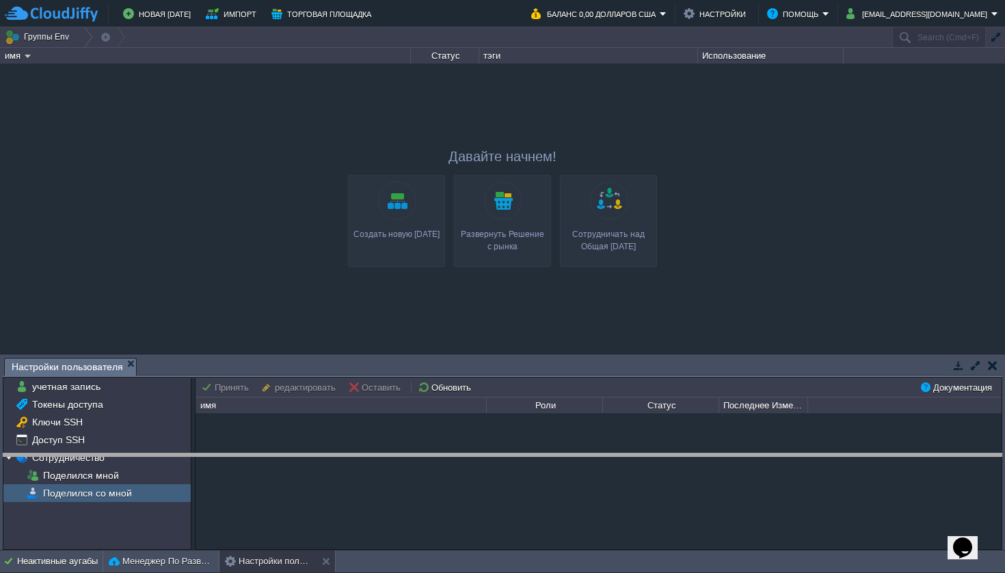
drag, startPoint x: 207, startPoint y: 362, endPoint x: 208, endPoint y: 458, distance: 96.4
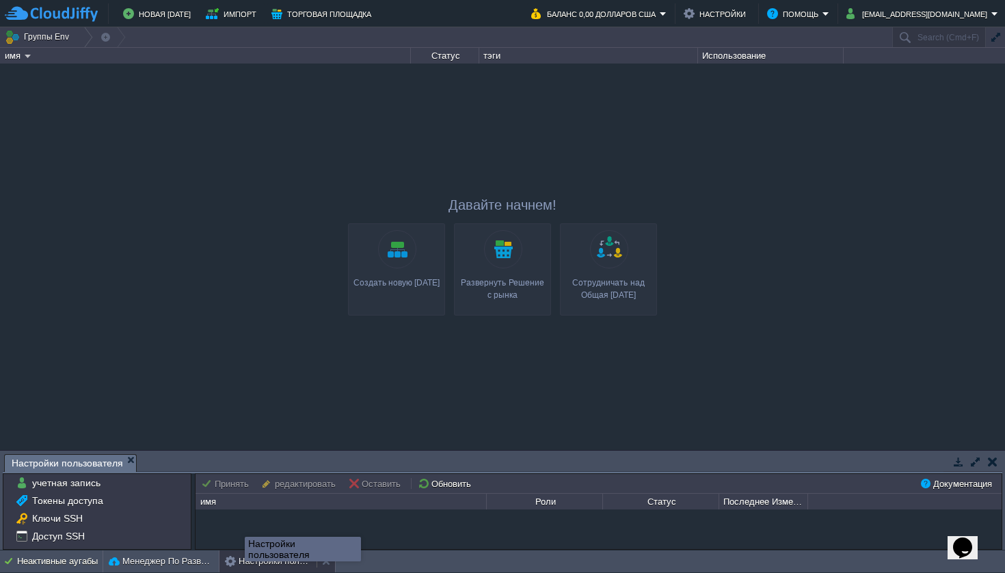
click at [257, 565] on button "Настройки пользователя" at bounding box center [268, 562] width 86 height 14
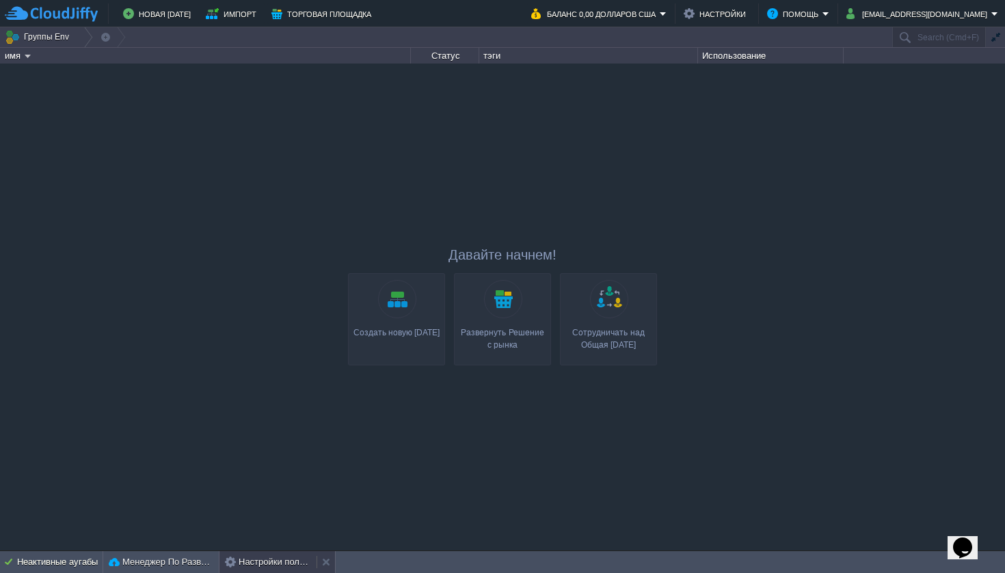
click at [256, 563] on button "Настройки пользователя" at bounding box center [268, 563] width 86 height 14
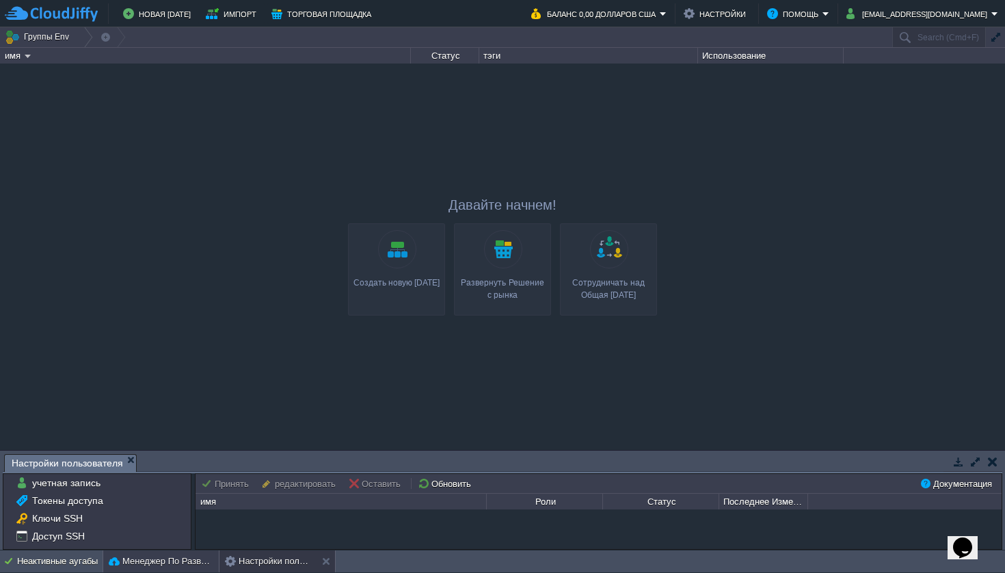
click at [169, 561] on button "Менеджер По Развертыванию" at bounding box center [161, 562] width 105 height 14
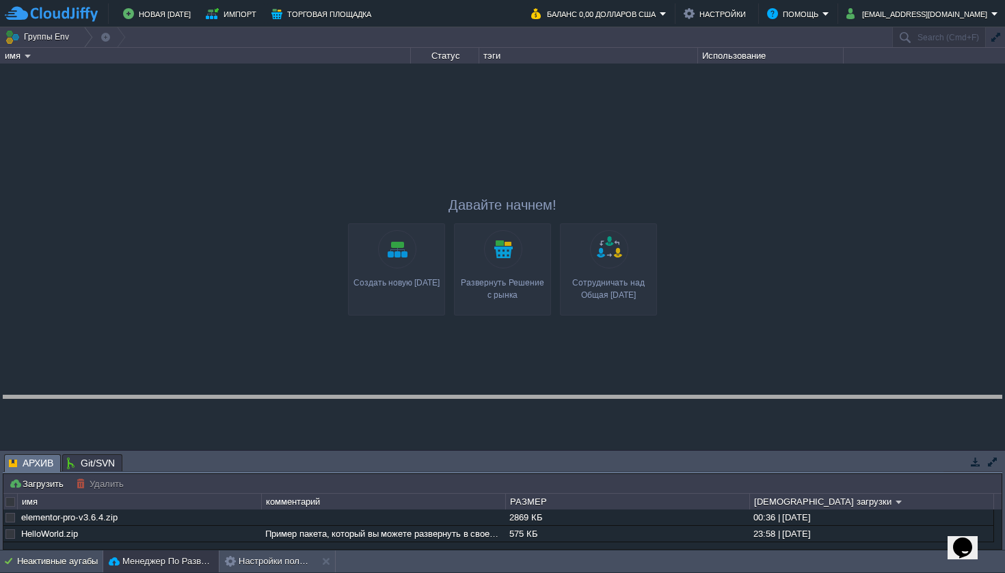
drag, startPoint x: 180, startPoint y: 458, endPoint x: 185, endPoint y: 363, distance: 95.2
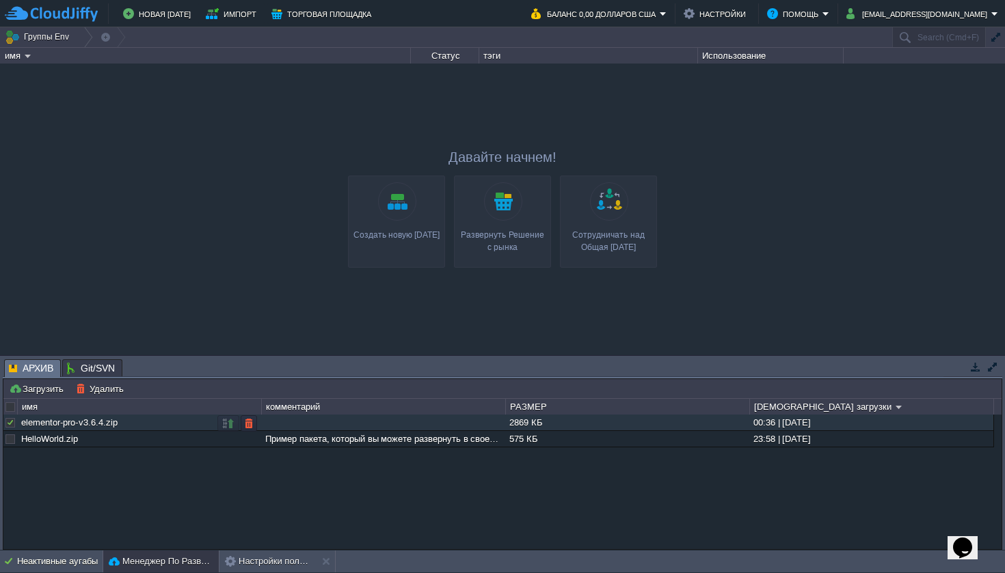
click at [9, 425] on div at bounding box center [10, 423] width 12 height 12
click at [251, 425] on button "button" at bounding box center [249, 424] width 12 height 12
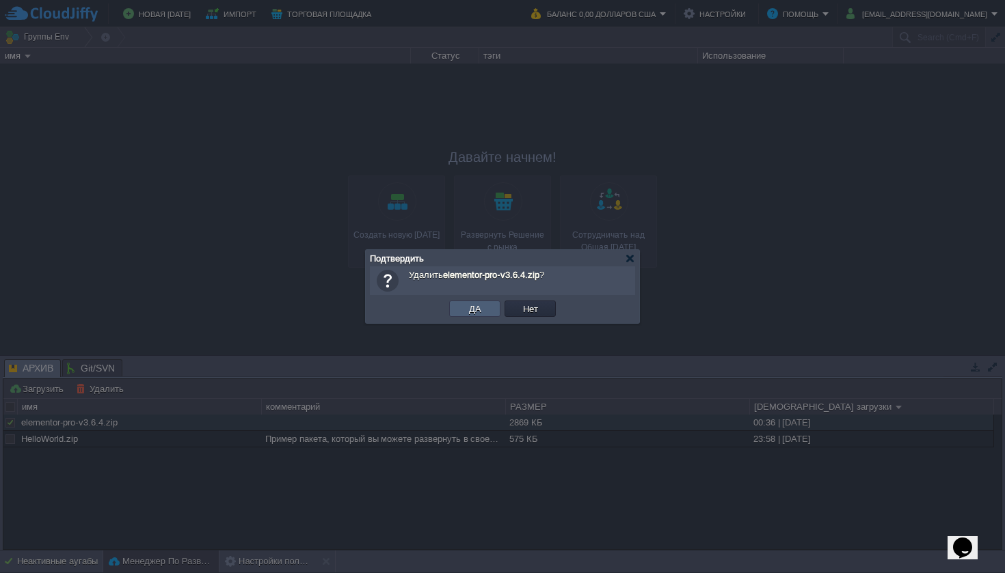
click at [481, 312] on button "ДА" at bounding box center [475, 309] width 21 height 12
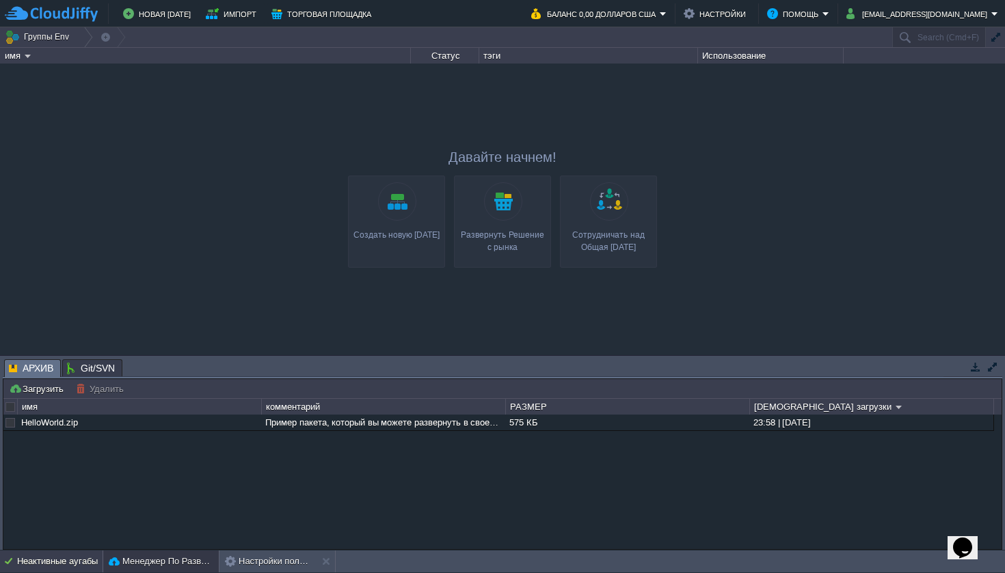
click at [43, 558] on div "Неактивные аугабы" at bounding box center [59, 562] width 85 height 22
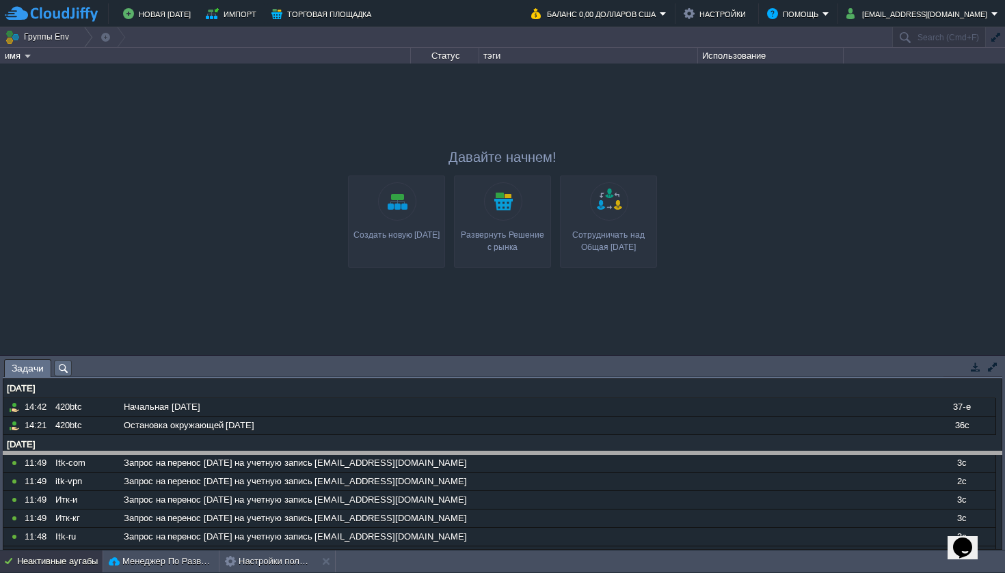
drag, startPoint x: 292, startPoint y: 364, endPoint x: 290, endPoint y: 461, distance: 97.8
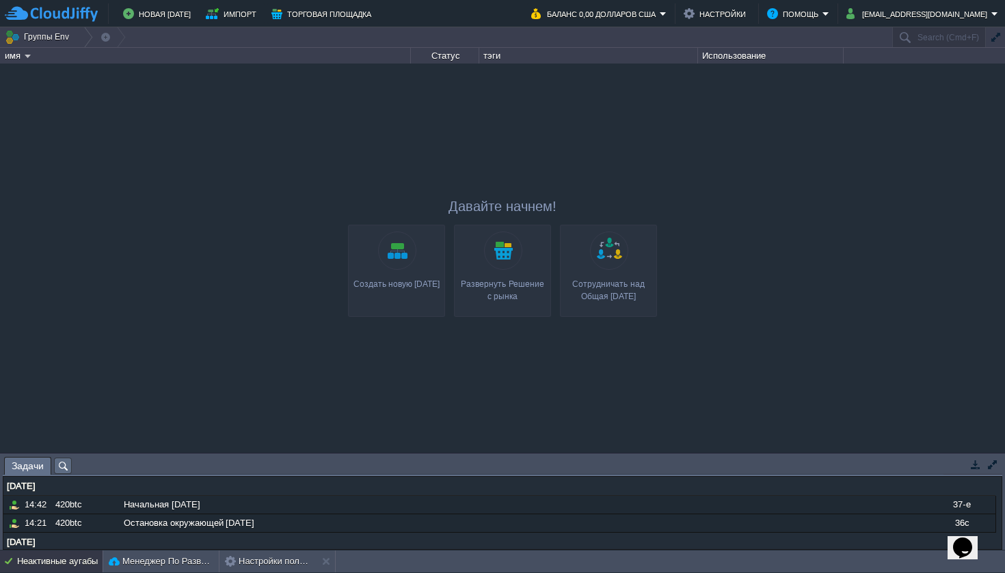
click at [399, 247] on link "Создать новую среду" at bounding box center [396, 271] width 97 height 92
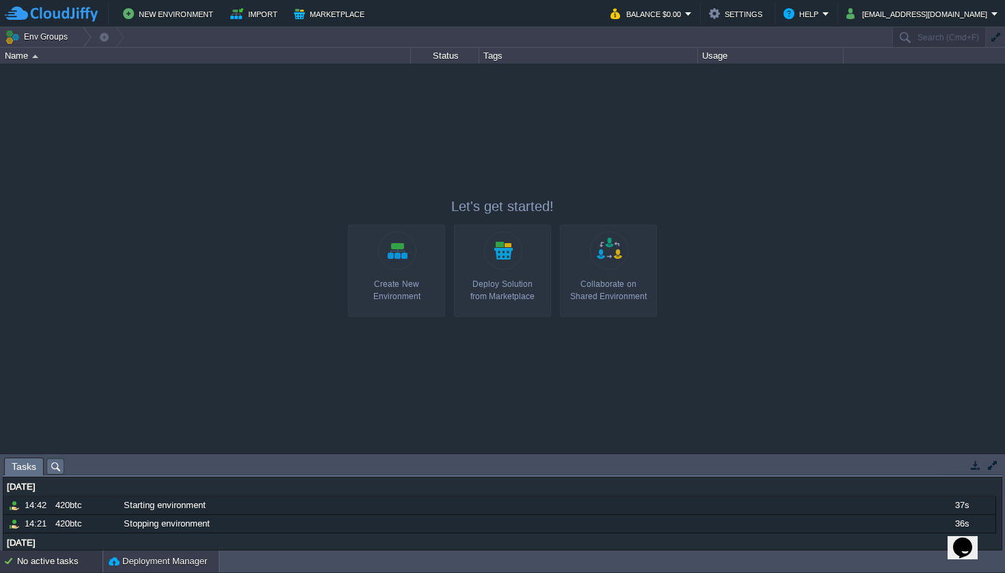
click at [146, 562] on button "Deployment Manager" at bounding box center [158, 562] width 98 height 14
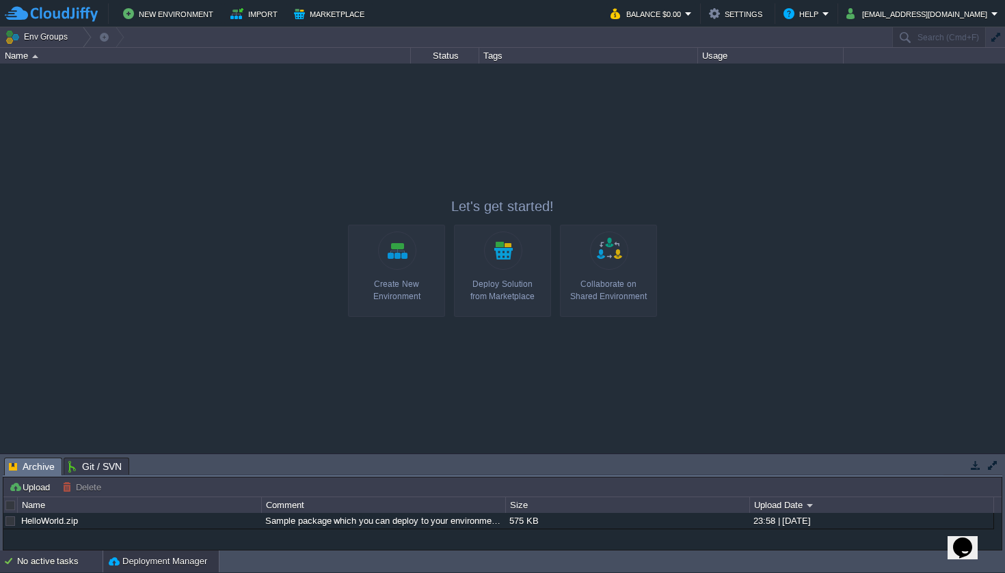
click at [43, 560] on div "No active tasks" at bounding box center [59, 562] width 85 height 22
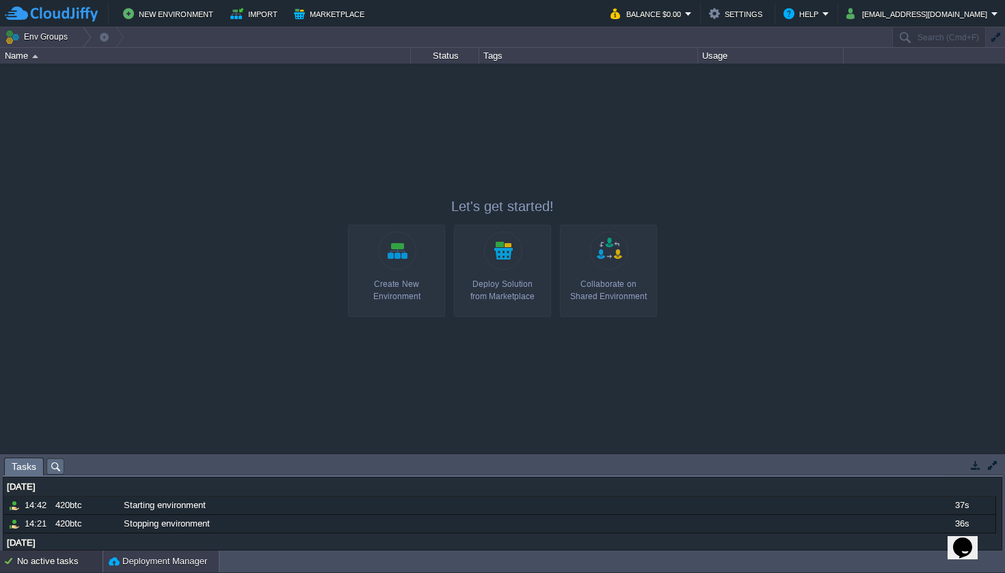
click at [174, 559] on button "Deployment Manager" at bounding box center [158, 562] width 98 height 14
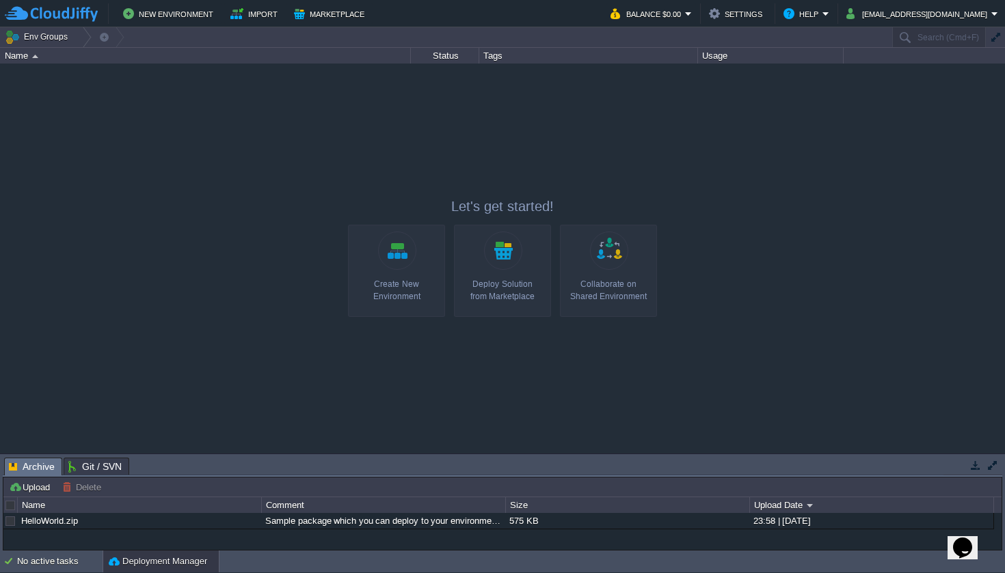
click at [247, 562] on td "No active tasks Deployment Manager" at bounding box center [502, 562] width 1005 height 22
click at [402, 275] on link "Create New Environment" at bounding box center [396, 271] width 97 height 92
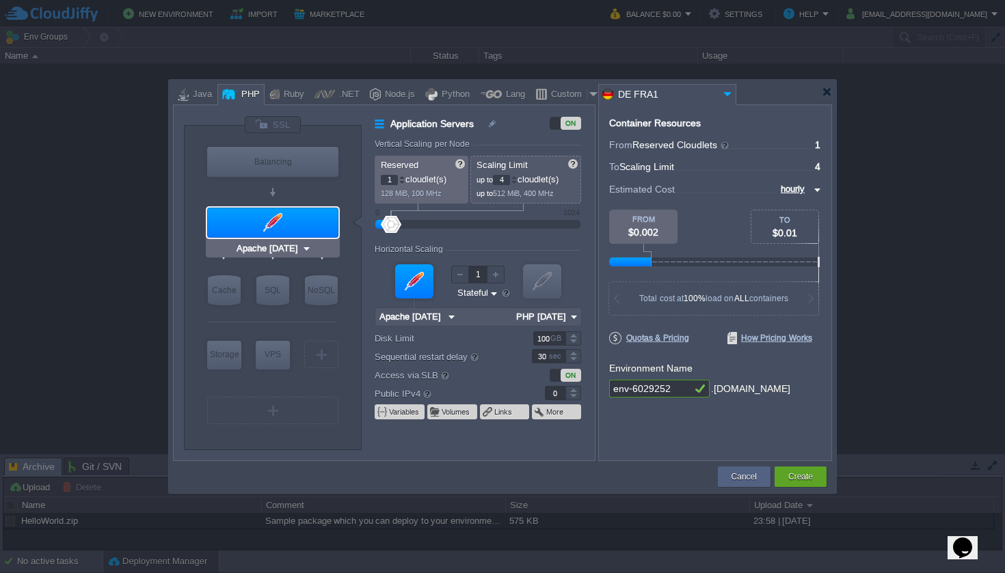
type input "NGINX 1.28.0"
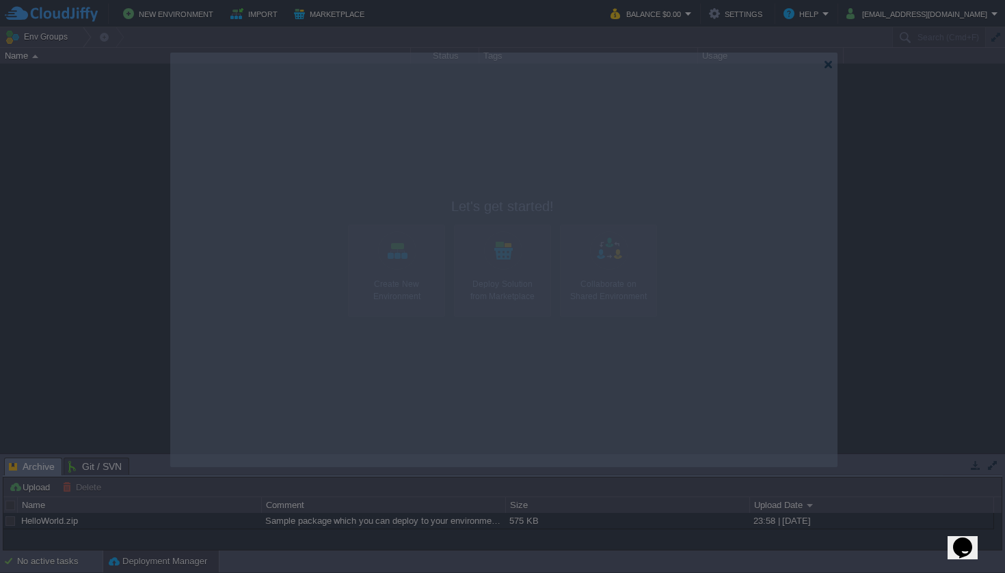
drag, startPoint x: 752, startPoint y: 91, endPoint x: 752, endPoint y: 59, distance: 31.4
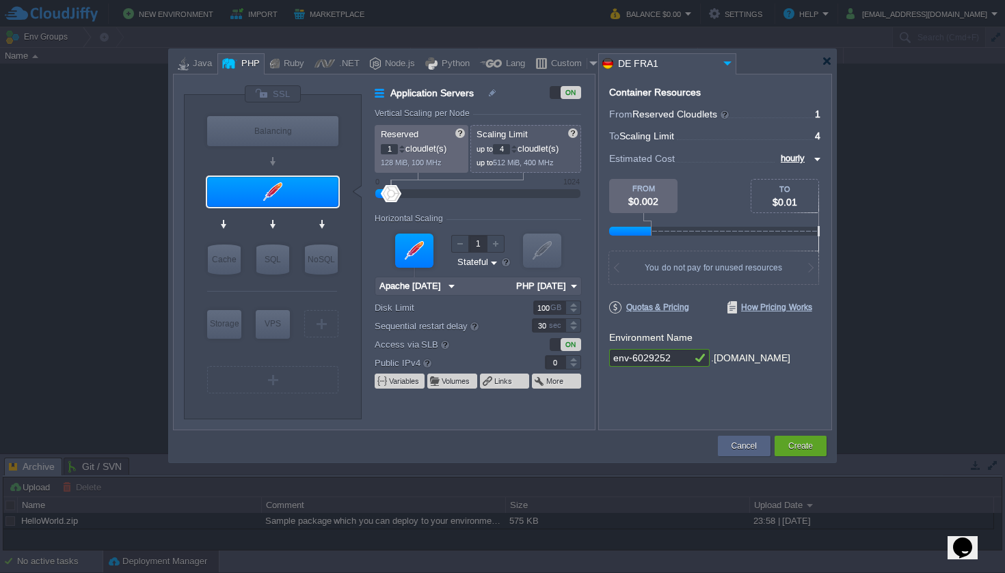
click at [679, 66] on input "DE FRA1" at bounding box center [659, 64] width 120 height 20
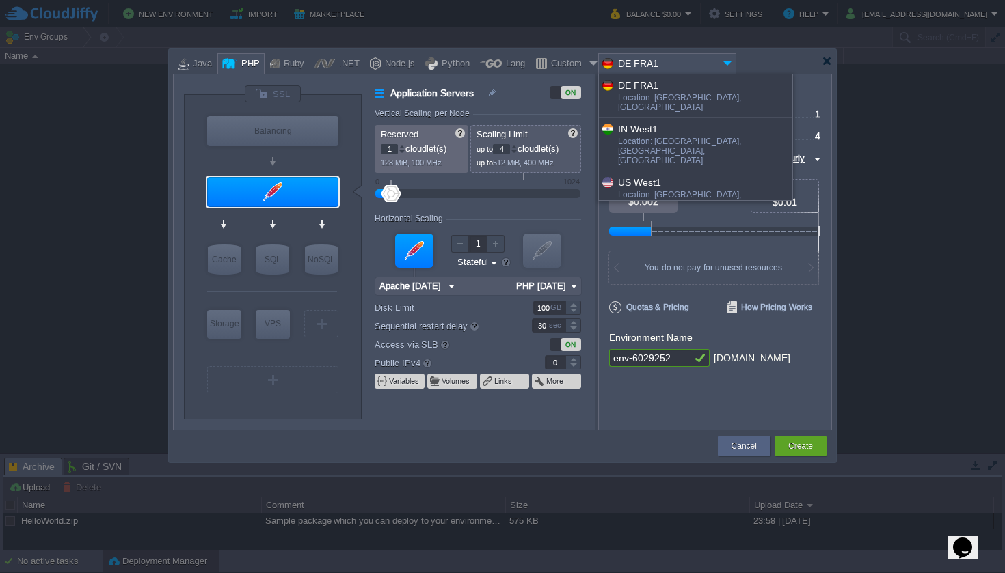
click at [684, 225] on div "More details..." at bounding box center [695, 236] width 193 height 23
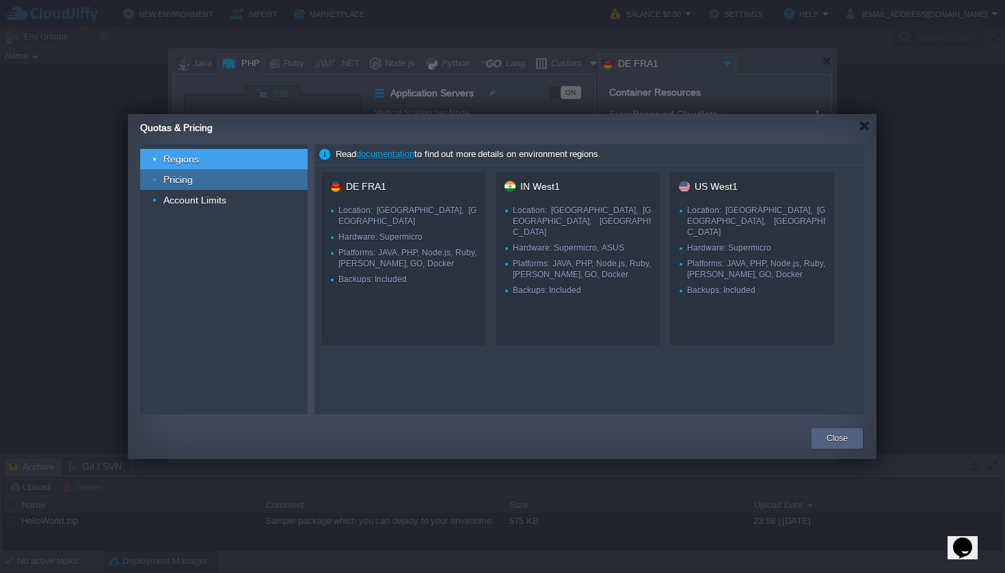
click at [199, 180] on div "Pricing" at bounding box center [223, 180] width 167 height 21
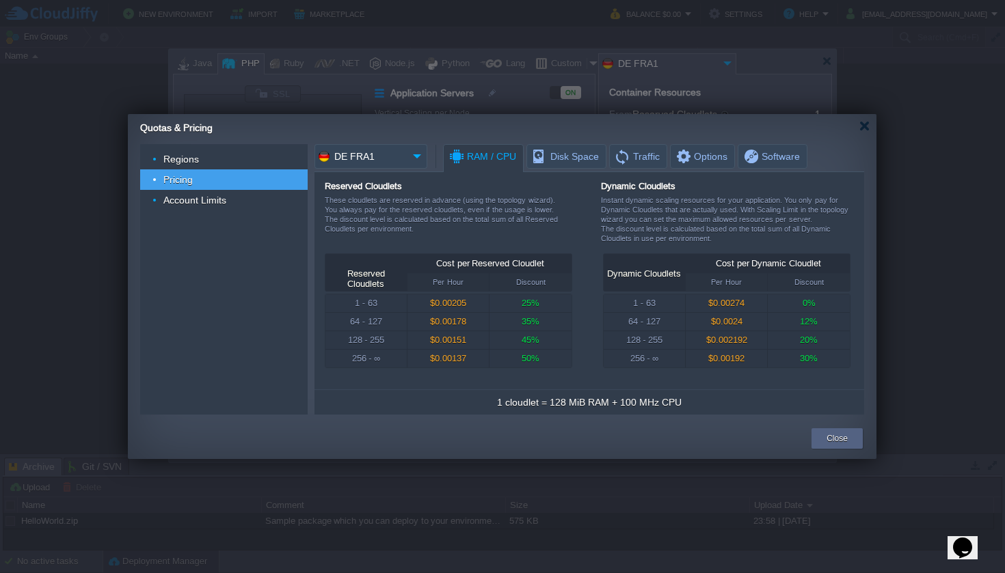
click at [407, 165] on input "DE FRA1" at bounding box center [360, 156] width 93 height 25
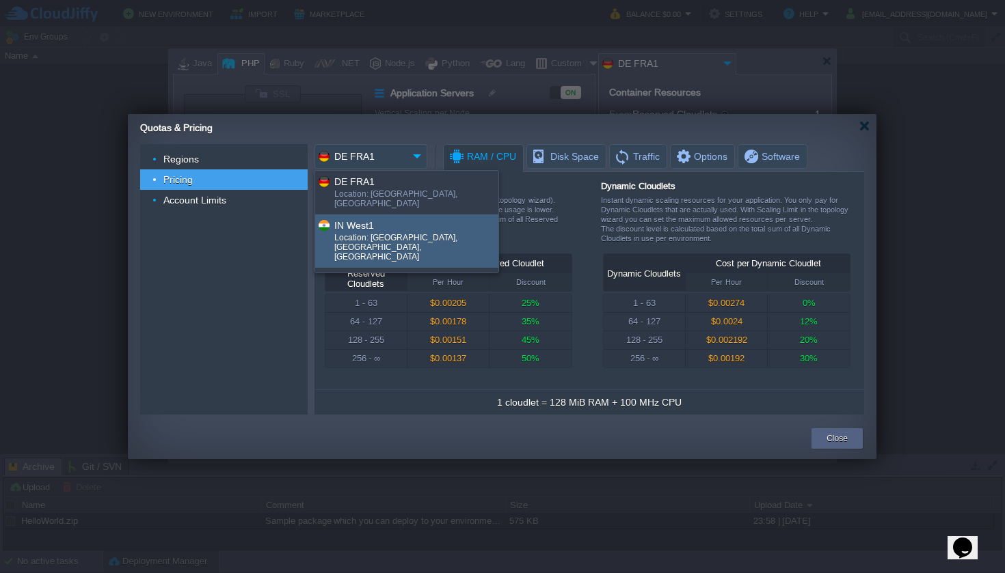
click at [396, 217] on div "IN West1" at bounding box center [415, 225] width 163 height 16
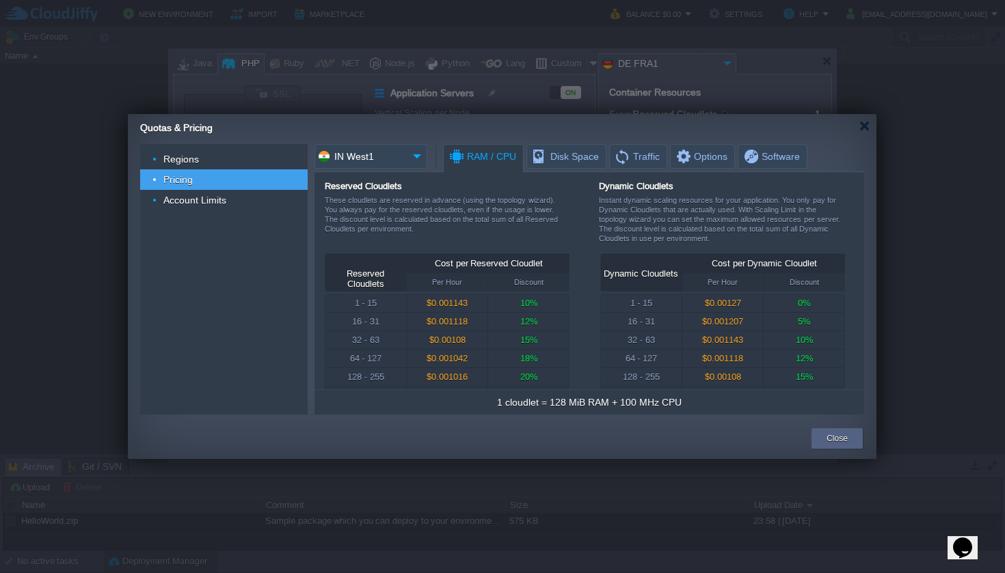
click at [387, 159] on input "IN West1" at bounding box center [360, 156] width 93 height 25
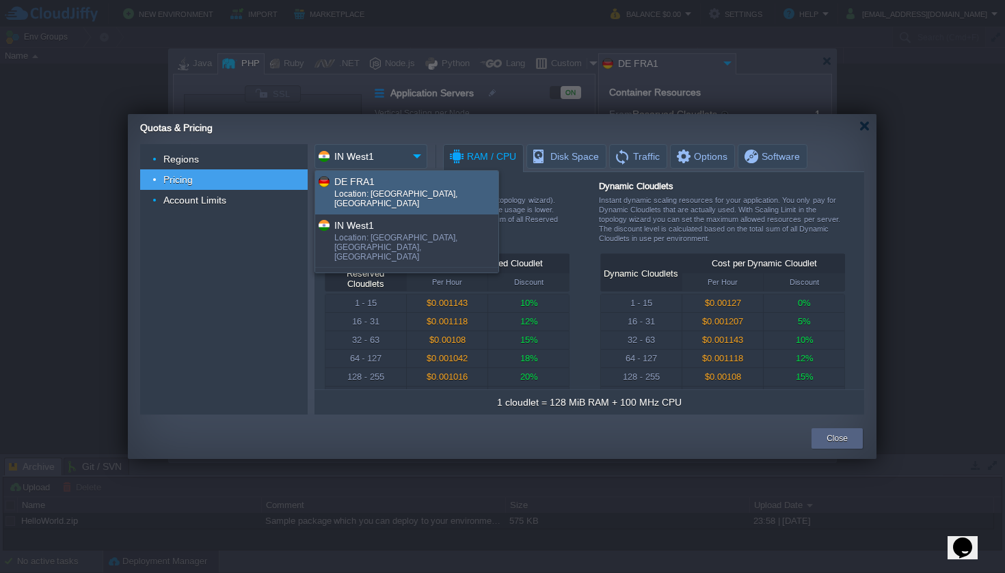
click at [386, 183] on div "DE FRA1" at bounding box center [415, 182] width 163 height 16
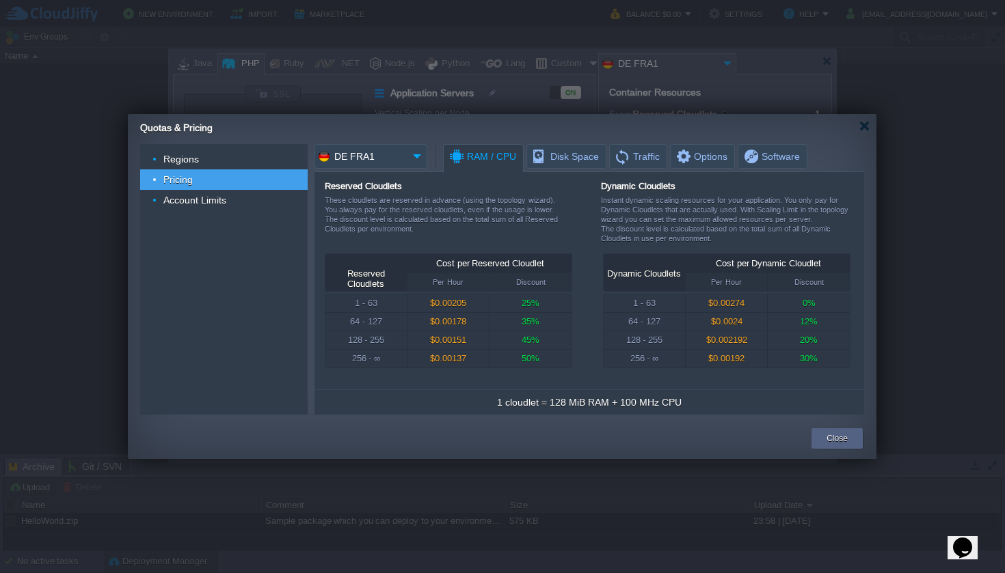
click at [384, 154] on input "DE FRA1" at bounding box center [360, 156] width 93 height 25
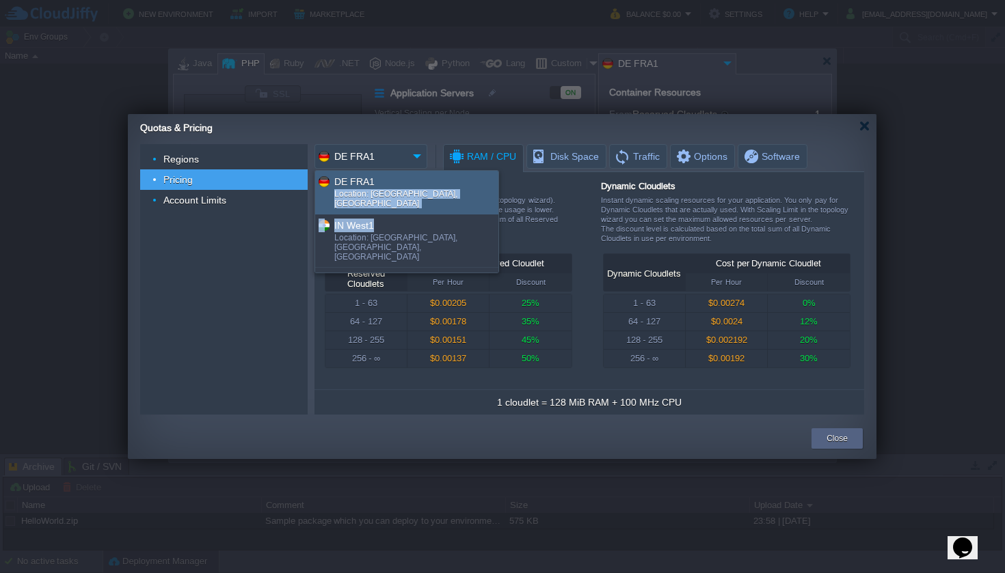
drag, startPoint x: 388, startPoint y: 214, endPoint x: 381, endPoint y: 167, distance: 47.6
click at [382, 175] on div "DE FRA1 Location: Frankfurt, Germany IN West1 Location: Pune, MH, India US West…" at bounding box center [406, 222] width 183 height 102
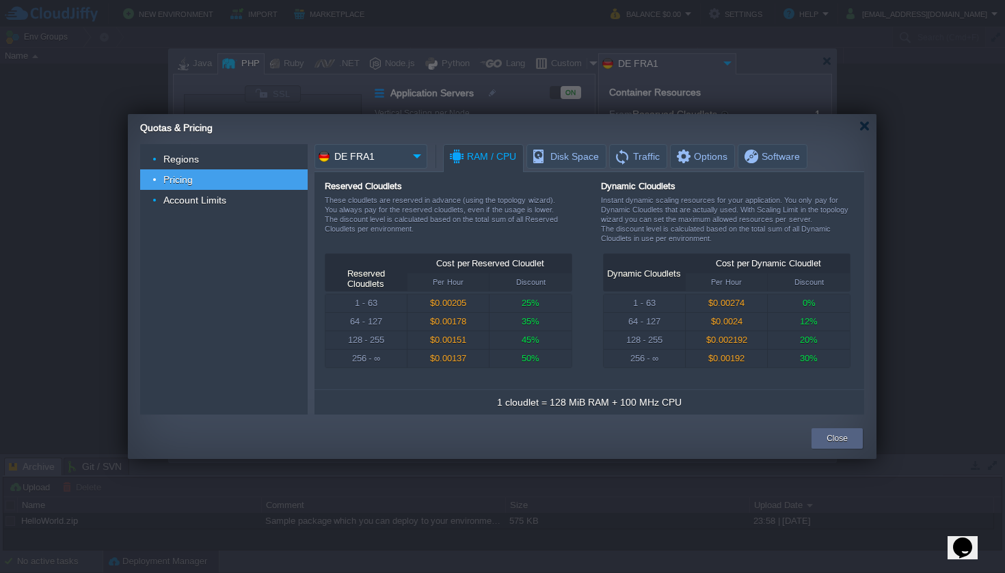
drag, startPoint x: 383, startPoint y: 142, endPoint x: 380, endPoint y: 167, distance: 25.5
click at [383, 142] on div "Regions Pricing Account Limits Read documentation to find out more details on e…" at bounding box center [502, 279] width 748 height 282
click at [380, 168] on input "DE FRA1" at bounding box center [360, 156] width 93 height 25
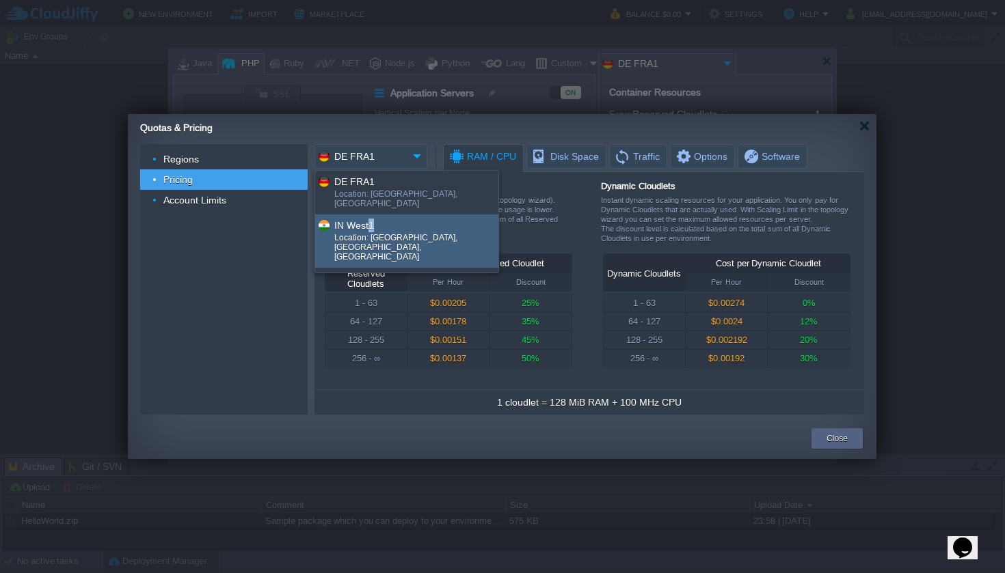
click at [371, 217] on div "IN West1" at bounding box center [415, 225] width 163 height 16
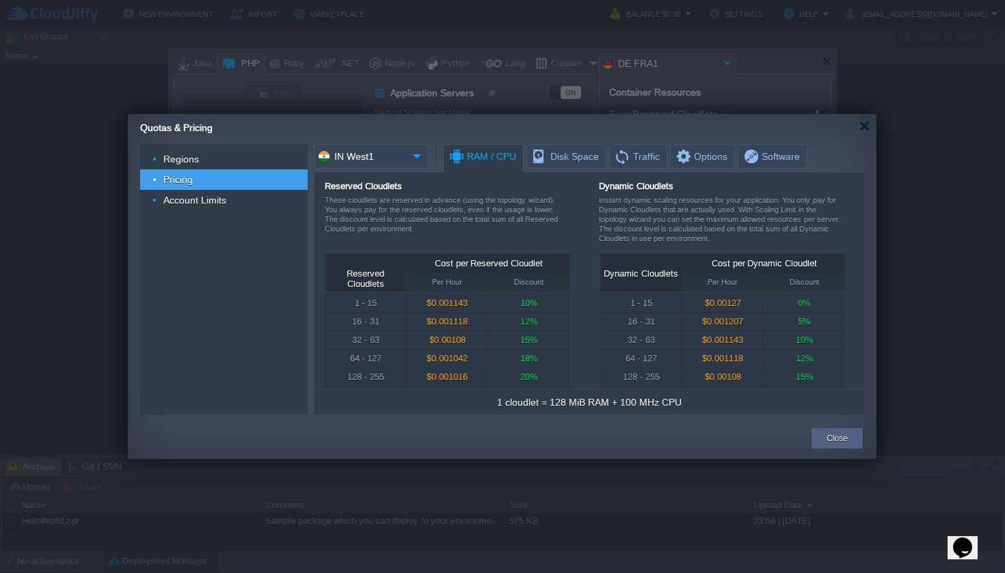
click at [383, 165] on input "IN West1" at bounding box center [360, 156] width 93 height 25
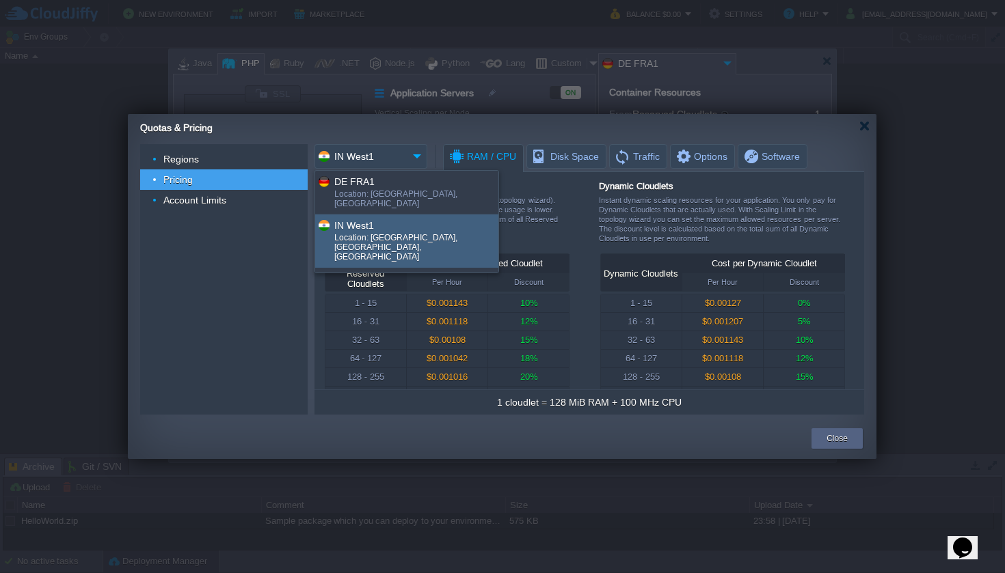
click at [381, 159] on input "IN West1" at bounding box center [360, 156] width 93 height 25
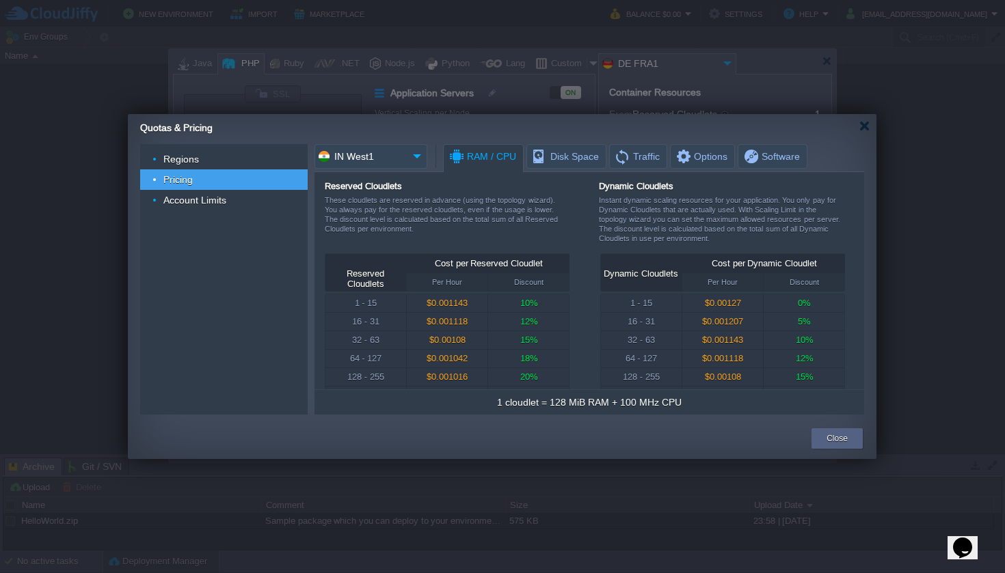
drag, startPoint x: 377, startPoint y: 157, endPoint x: 373, endPoint y: 183, distance: 26.3
click at [377, 157] on input "IN West1" at bounding box center [360, 156] width 93 height 25
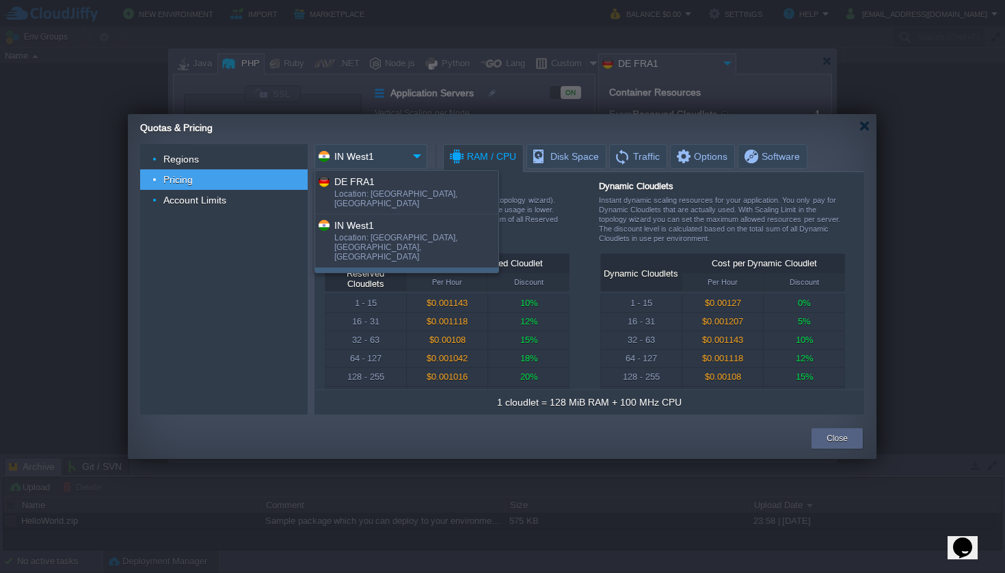
click at [366, 271] on div "US West1" at bounding box center [415, 279] width 163 height 16
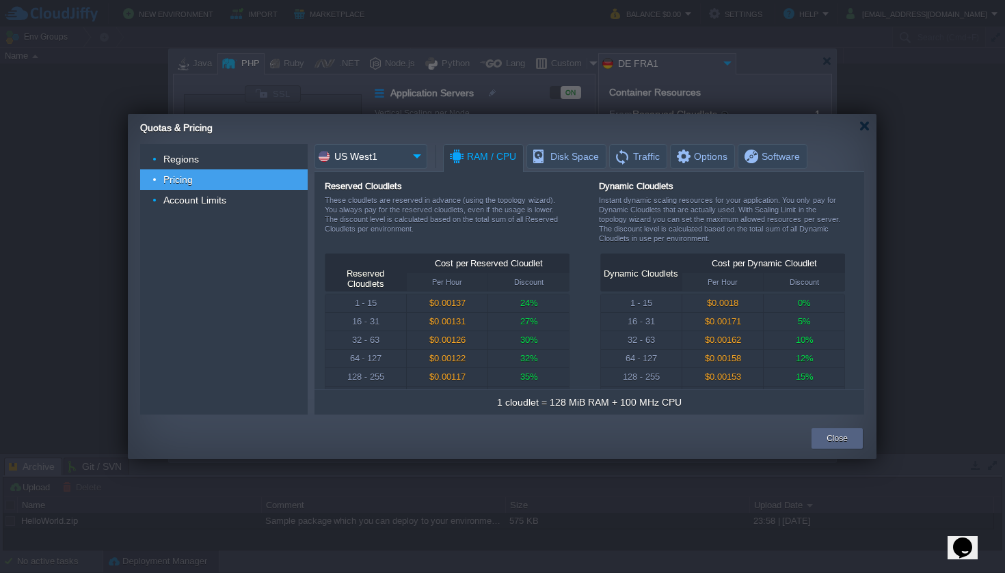
click at [376, 161] on input "US West1" at bounding box center [360, 156] width 93 height 25
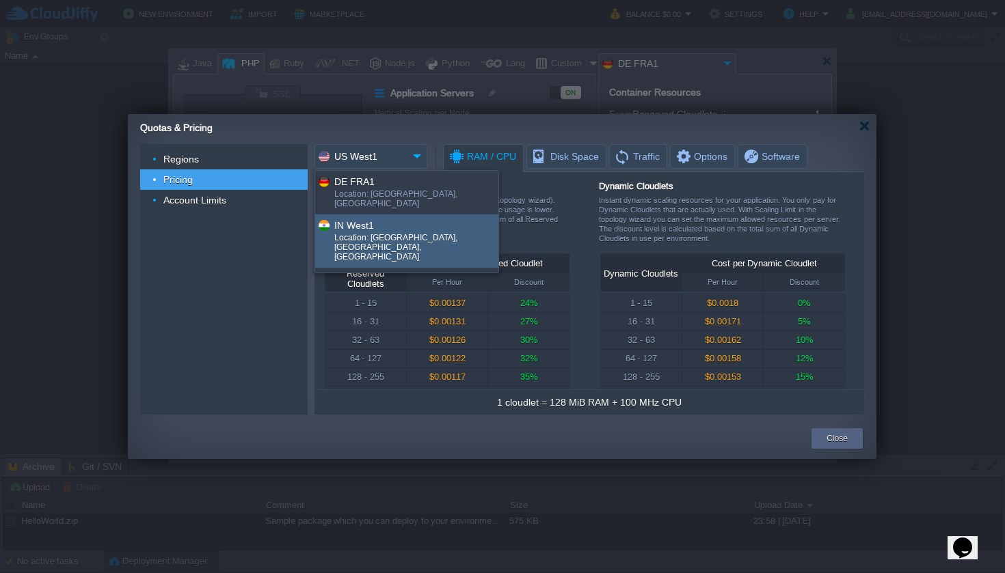
click at [382, 218] on div "IN West1" at bounding box center [415, 225] width 163 height 16
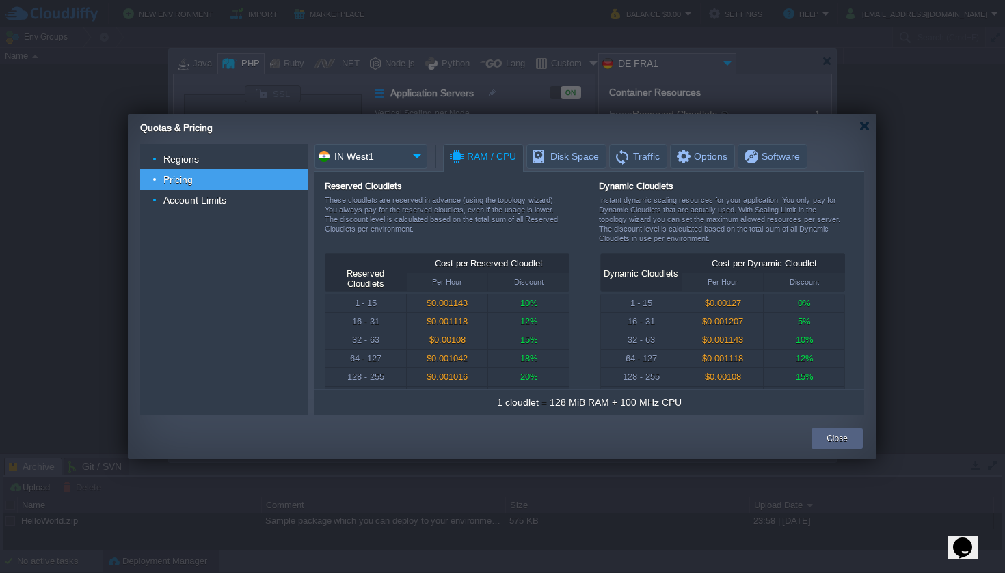
click at [379, 180] on div "Reserved Cloudlets These cloudlets are reserved in advance (using the topology …" at bounding box center [589, 280] width 550 height 217
click at [377, 161] on input "IN West1" at bounding box center [360, 156] width 93 height 25
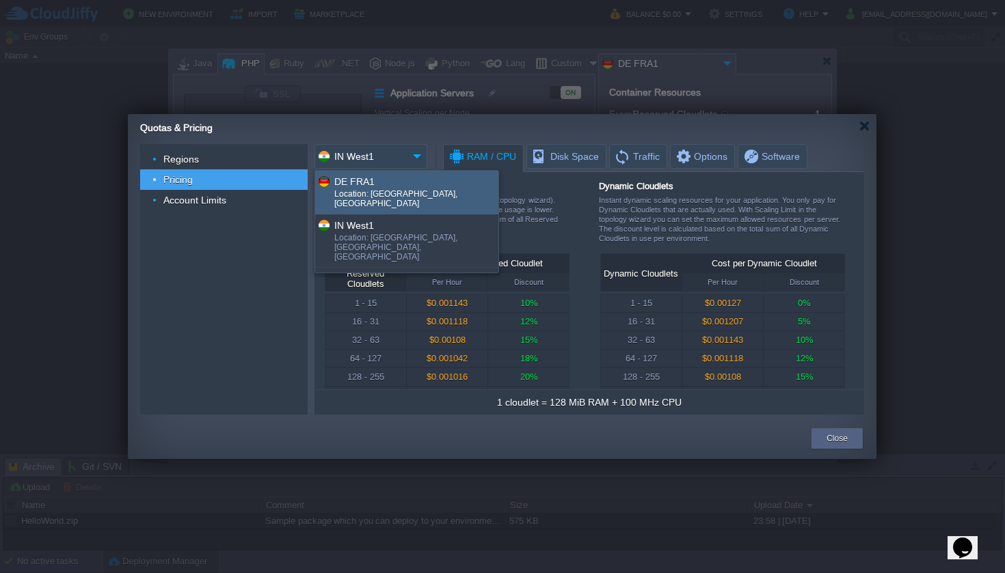
click at [399, 138] on div "Regions Pricing Account Limits Read documentation to find out more details on e…" at bounding box center [502, 279] width 748 height 282
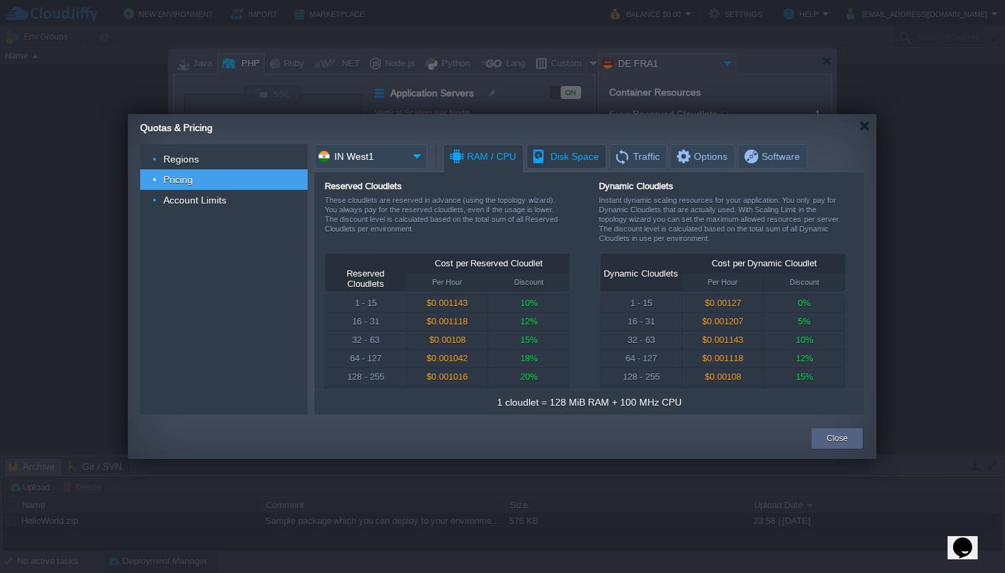
click at [567, 163] on span "Disk Space" at bounding box center [565, 156] width 68 height 23
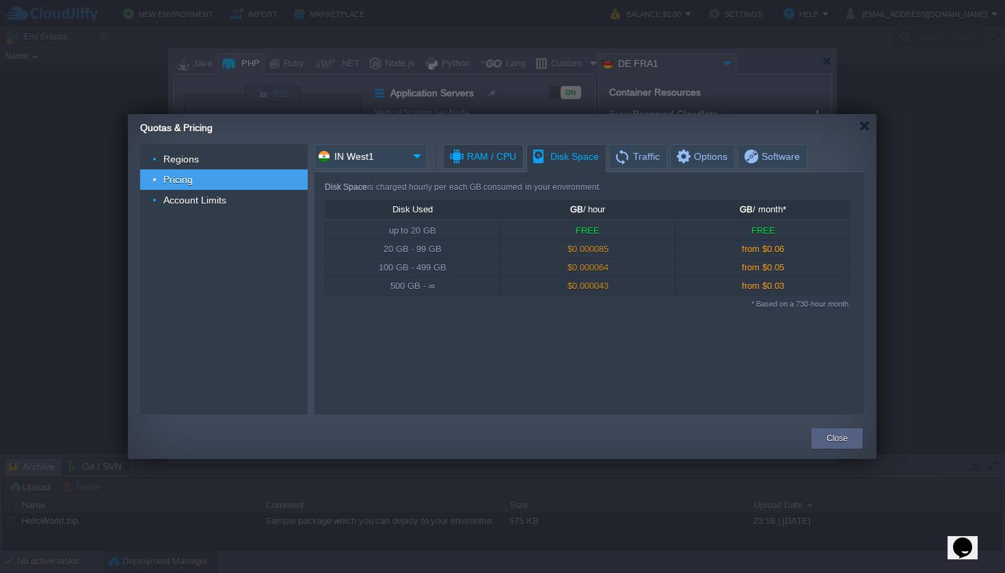
click at [464, 159] on span "RAM / CPU" at bounding box center [482, 156] width 68 height 23
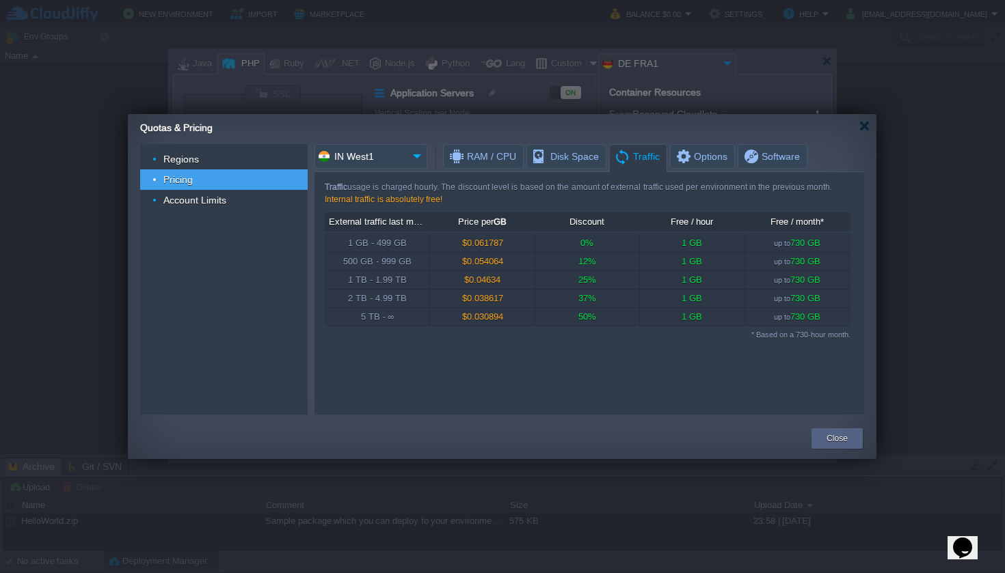
click at [636, 164] on span "Traffic" at bounding box center [637, 157] width 46 height 24
click at [366, 159] on input "IN West1" at bounding box center [360, 156] width 93 height 25
click at [370, 134] on div "Quotas & Pricing" at bounding box center [508, 126] width 736 height 24
click at [375, 159] on input "IN West1" at bounding box center [360, 156] width 93 height 25
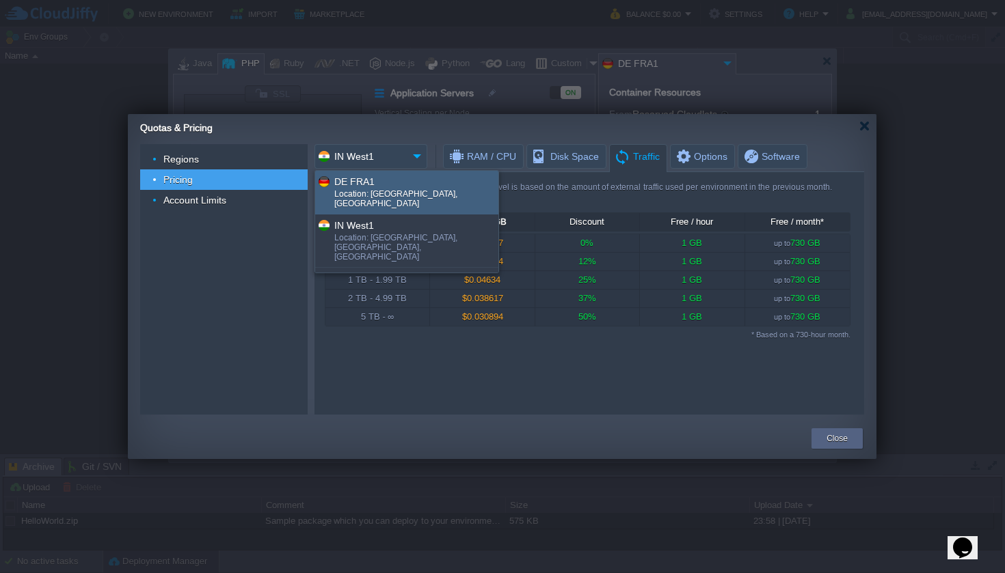
click at [376, 198] on div "Location: Frankfurt, Germany" at bounding box center [415, 200] width 163 height 22
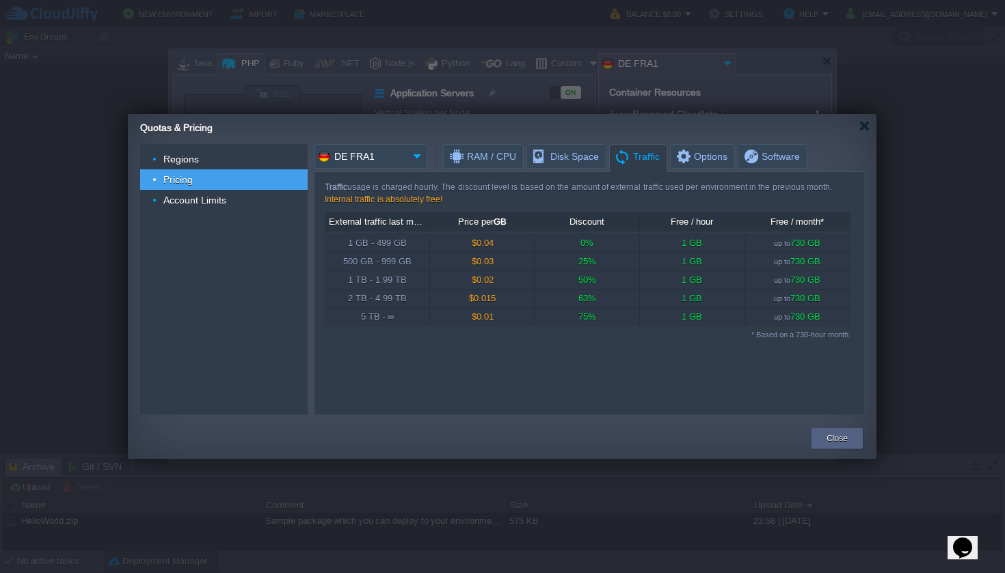
click at [381, 154] on input "DE FRA1" at bounding box center [360, 156] width 93 height 25
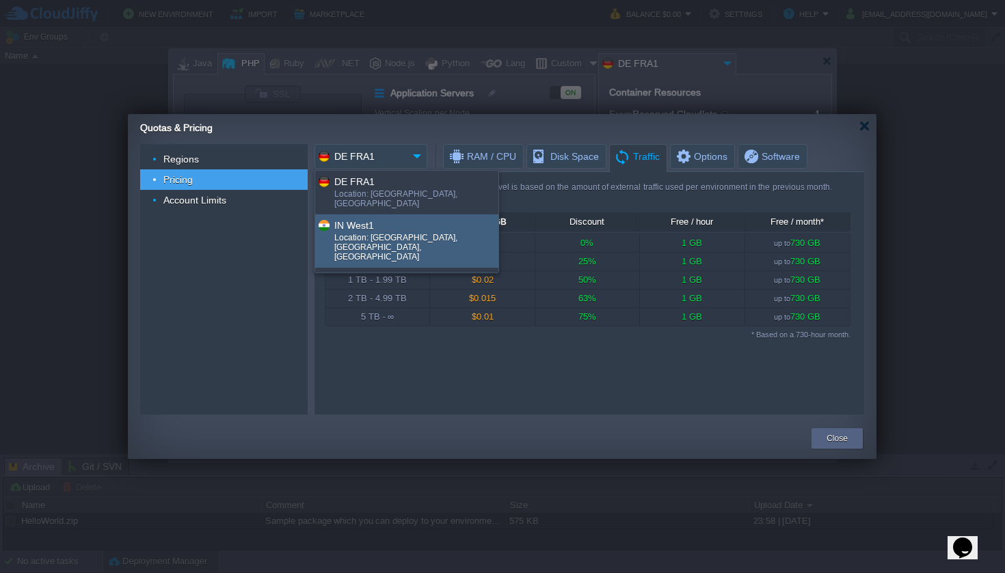
click at [377, 220] on div "IN West1" at bounding box center [415, 225] width 163 height 16
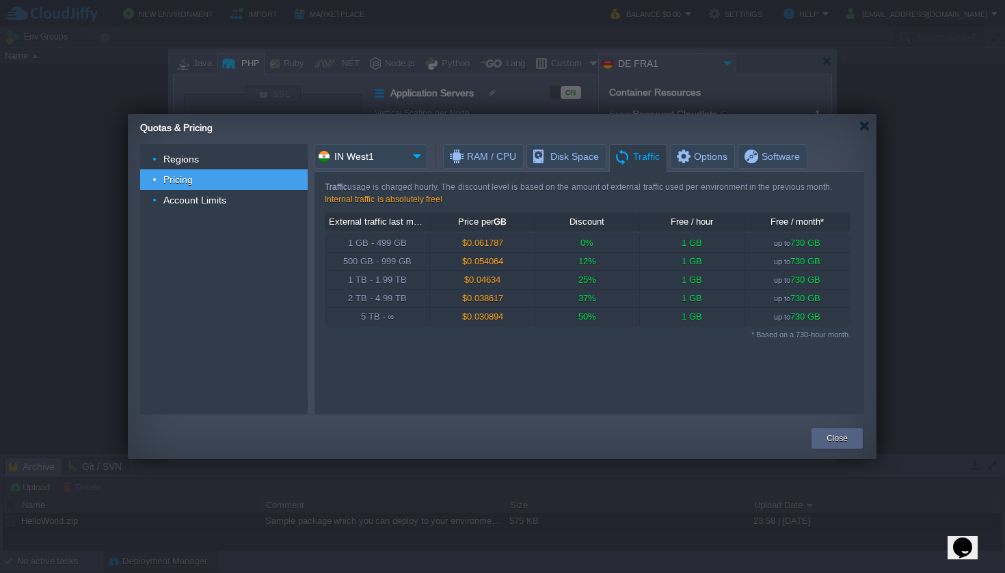
click at [368, 158] on input "IN West1" at bounding box center [360, 156] width 93 height 25
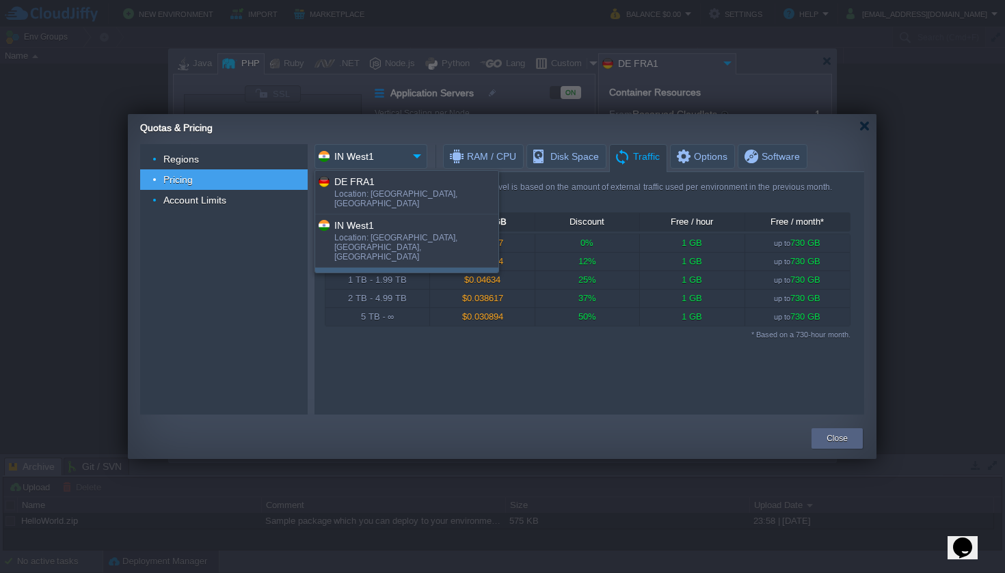
click at [362, 271] on div "US West1" at bounding box center [415, 279] width 163 height 16
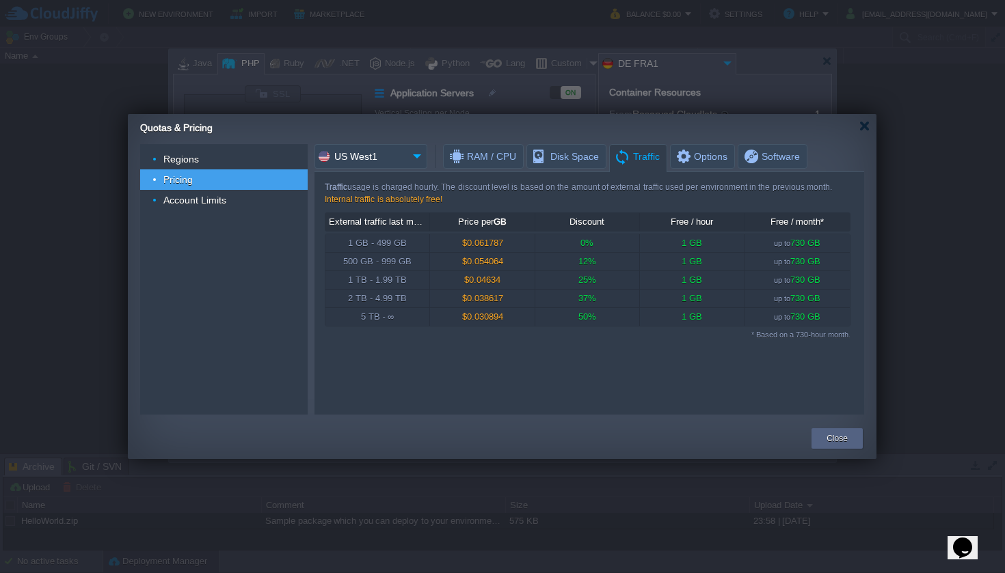
click at [368, 140] on div "Regions Pricing Account Limits Read documentation to find out more details on e…" at bounding box center [502, 279] width 748 height 282
click at [368, 146] on input "US West1" at bounding box center [360, 156] width 93 height 25
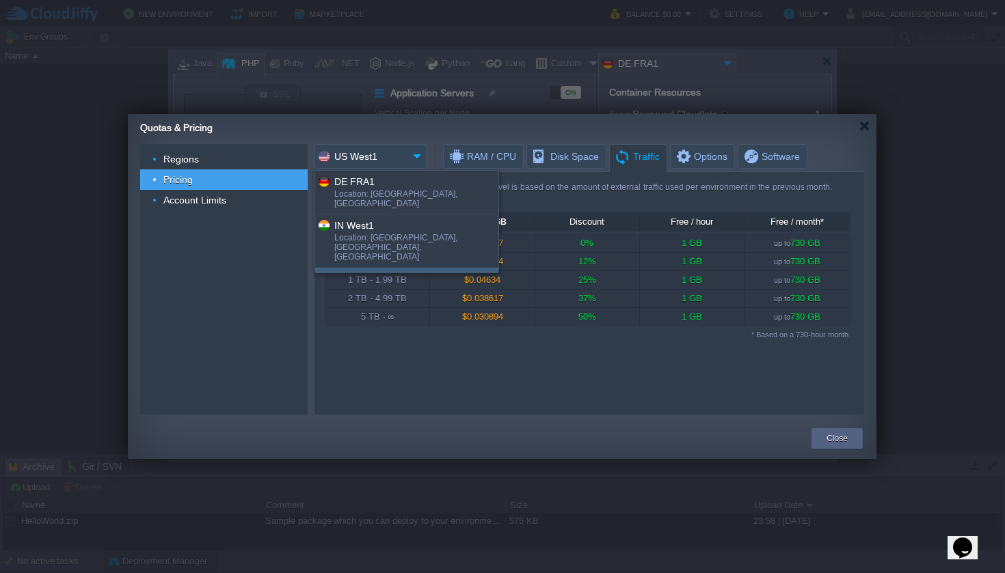
click at [369, 158] on input "US West1" at bounding box center [360, 156] width 93 height 25
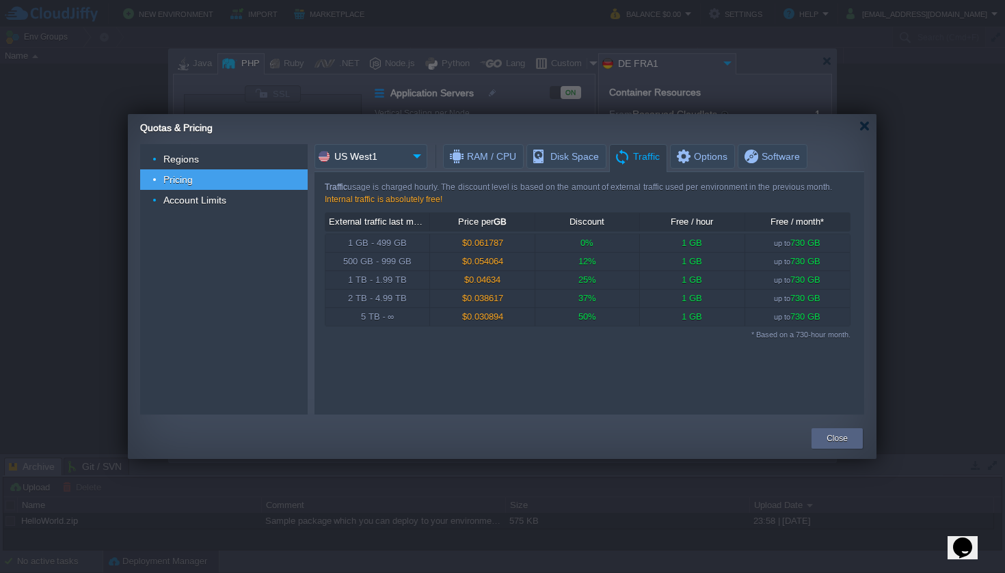
click at [681, 159] on span "Options" at bounding box center [701, 156] width 53 height 23
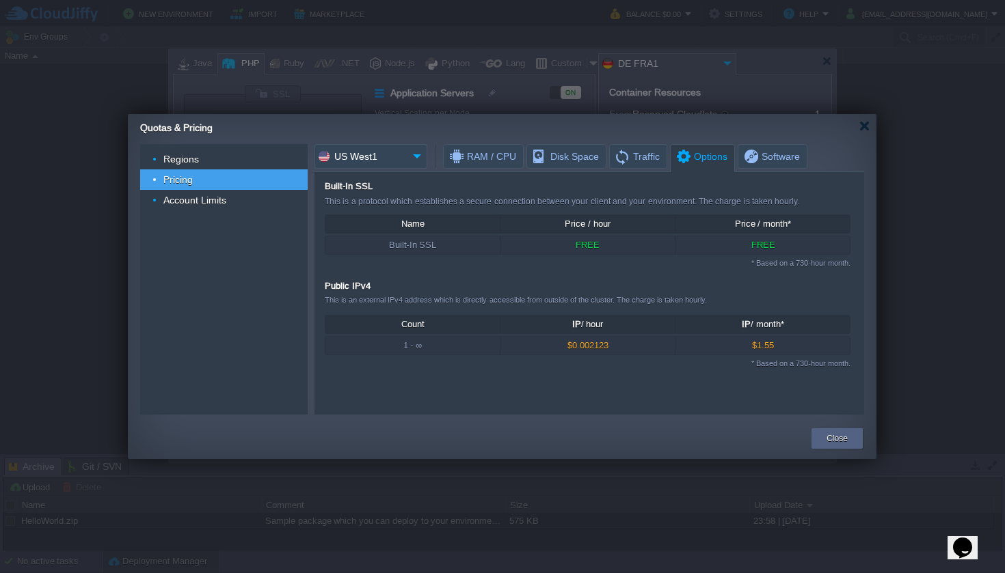
click at [407, 163] on div "US West1" at bounding box center [370, 156] width 113 height 25
click at [396, 150] on input "US West1" at bounding box center [360, 156] width 93 height 25
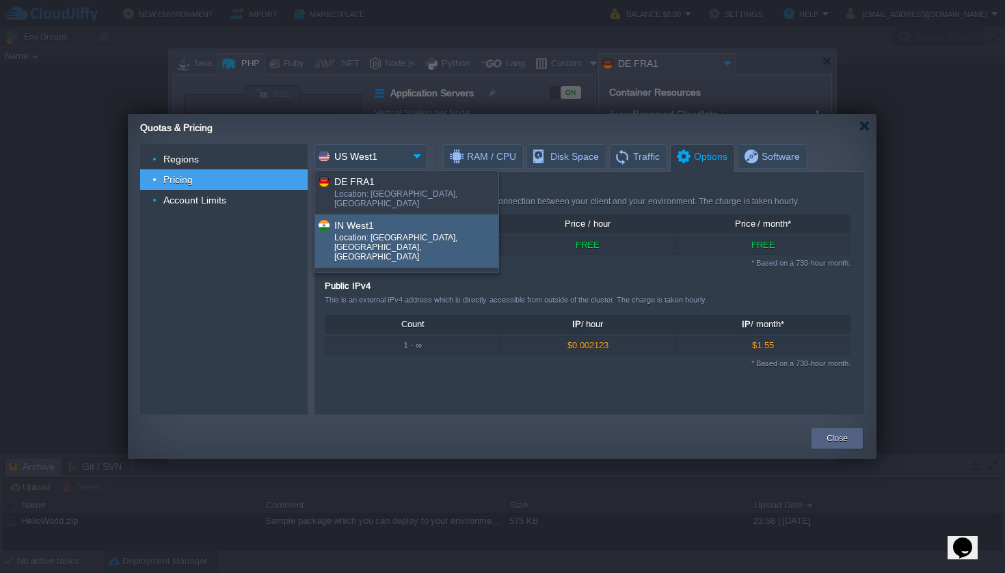
click at [386, 220] on div "IN West1" at bounding box center [415, 225] width 163 height 16
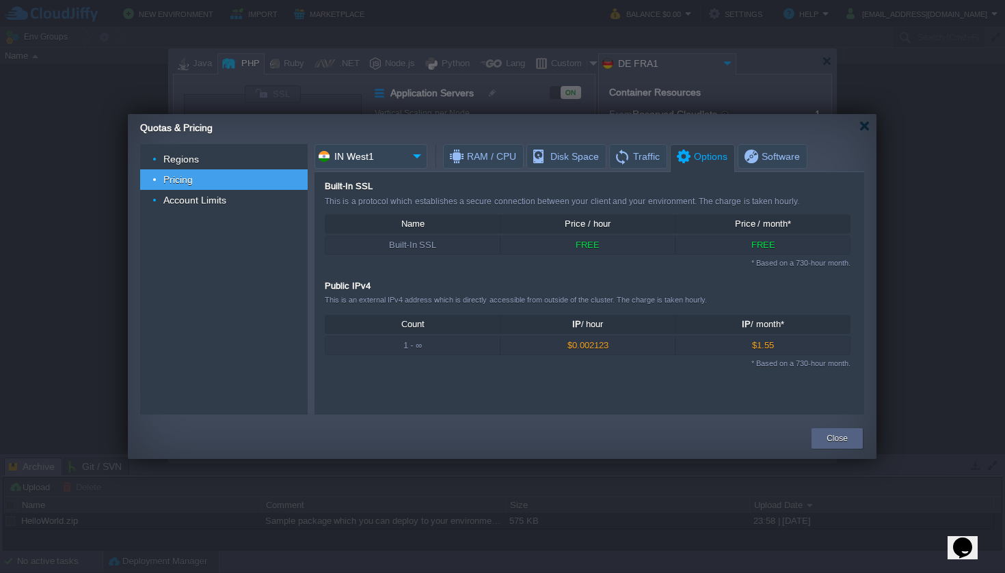
click at [381, 150] on input "IN West1" at bounding box center [360, 156] width 93 height 25
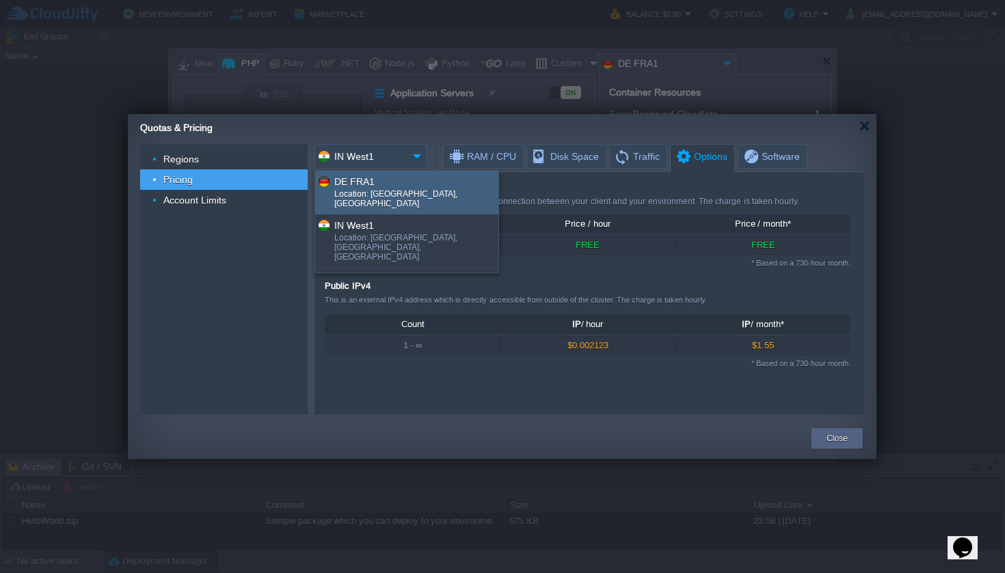
click at [379, 178] on div "DE FRA1" at bounding box center [415, 182] width 163 height 16
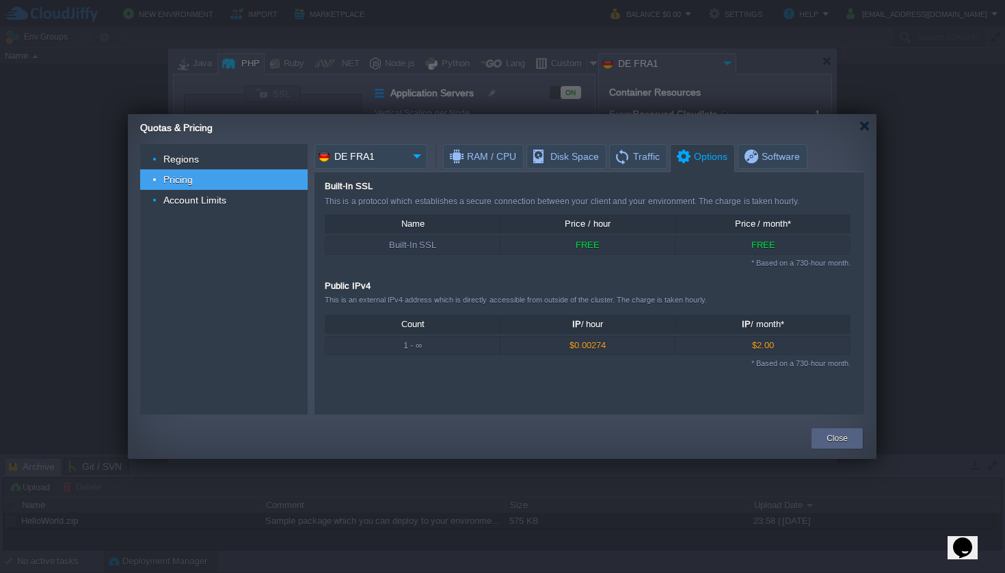
click at [383, 160] on input "DE FRA1" at bounding box center [360, 156] width 93 height 25
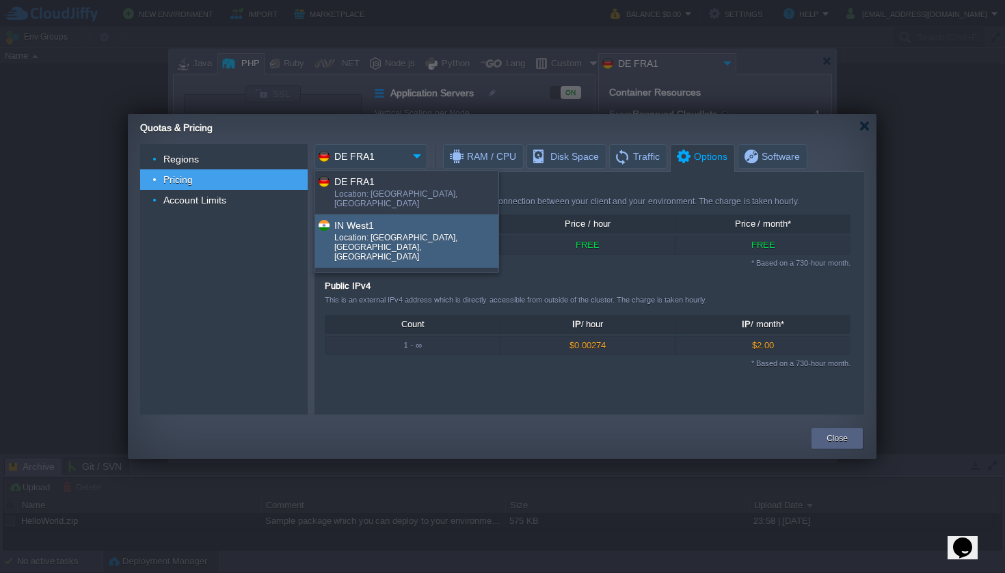
click at [386, 217] on div "IN West1" at bounding box center [415, 225] width 163 height 16
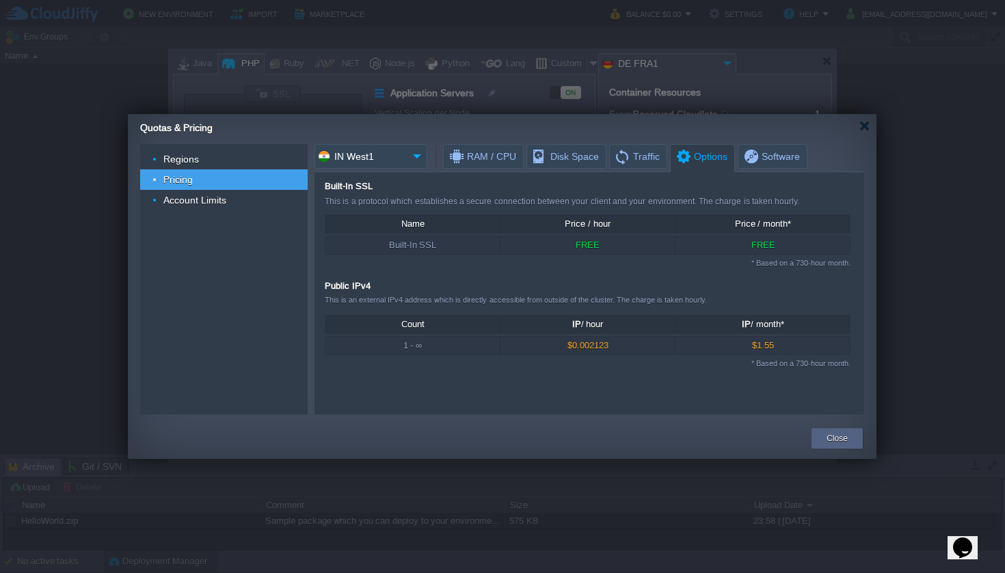
click at [375, 166] on input "IN West1" at bounding box center [360, 156] width 93 height 25
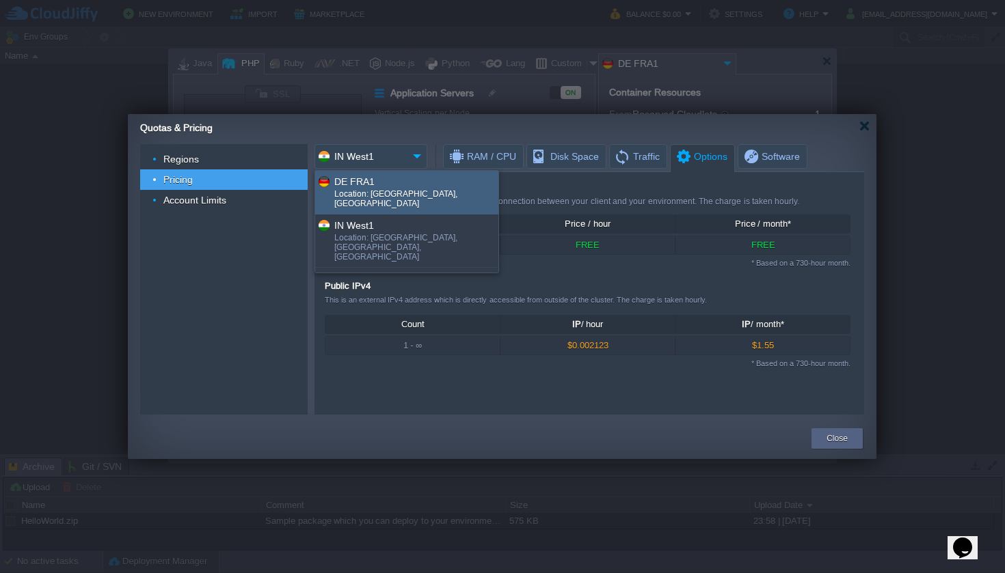
click at [376, 180] on div "DE FRA1" at bounding box center [415, 182] width 163 height 16
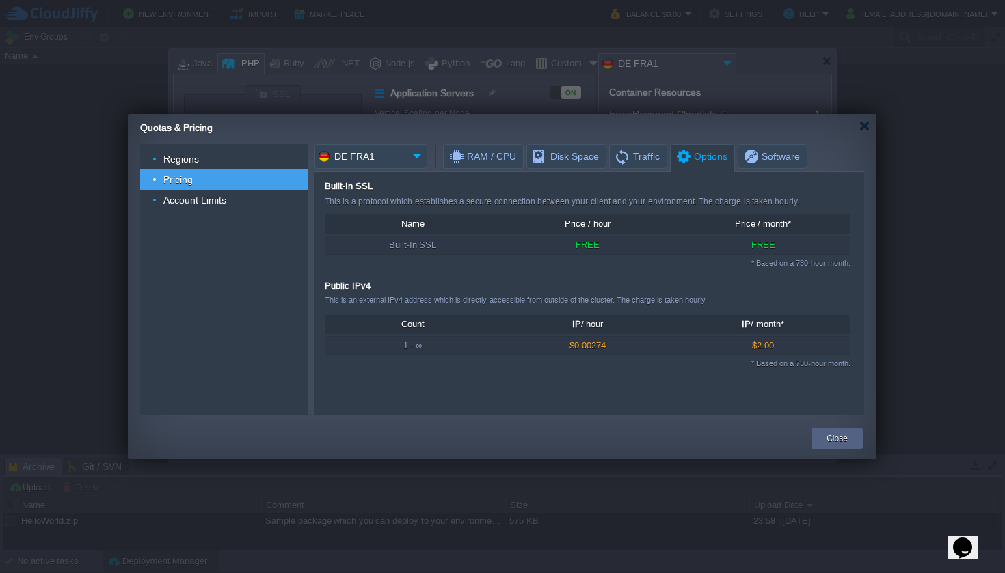
drag, startPoint x: 379, startPoint y: 162, endPoint x: 379, endPoint y: 170, distance: 8.2
click at [379, 162] on input "DE FRA1" at bounding box center [360, 156] width 93 height 25
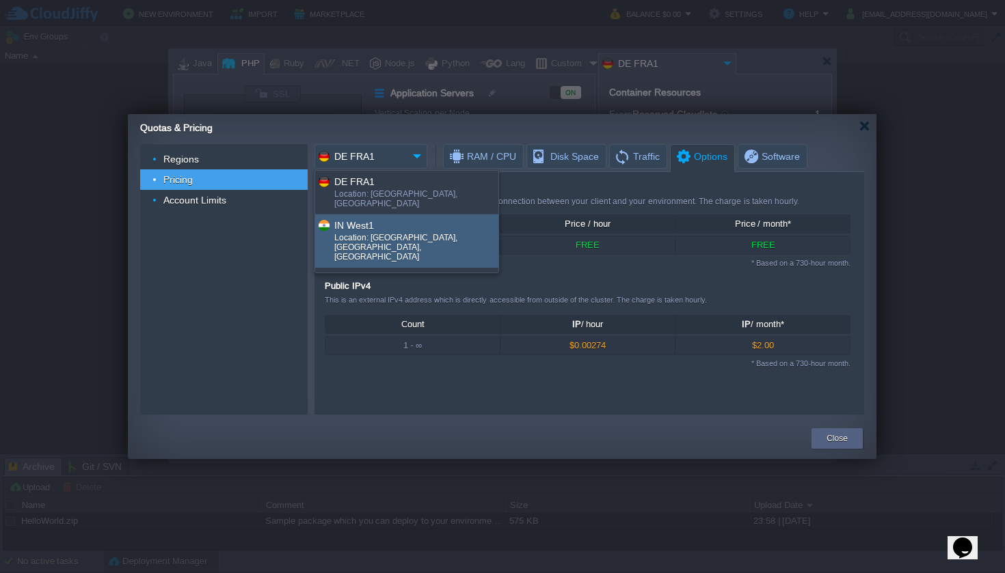
click at [376, 233] on div "Location: Pune, MH, India" at bounding box center [415, 248] width 163 height 31
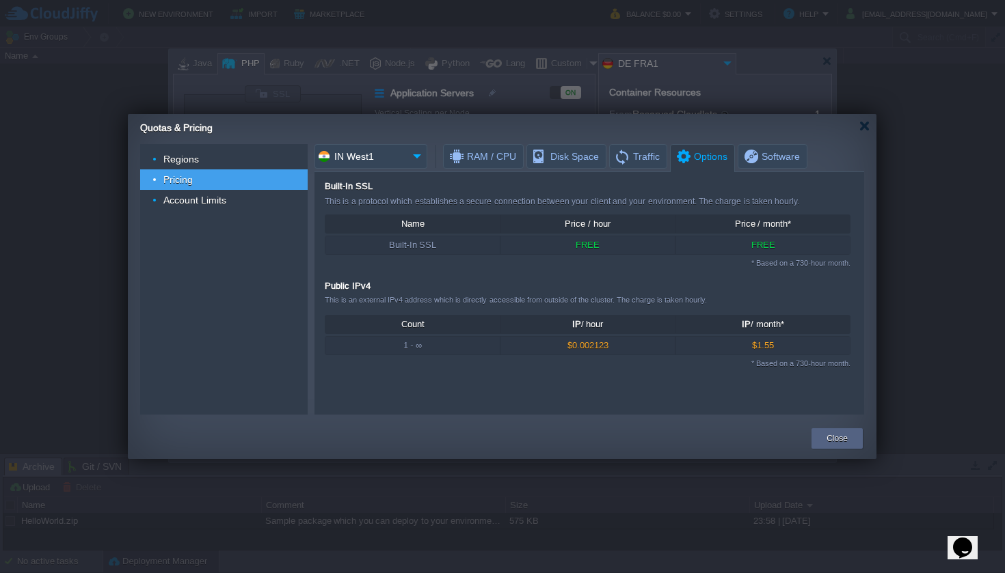
click at [369, 155] on input "IN West1" at bounding box center [360, 156] width 93 height 25
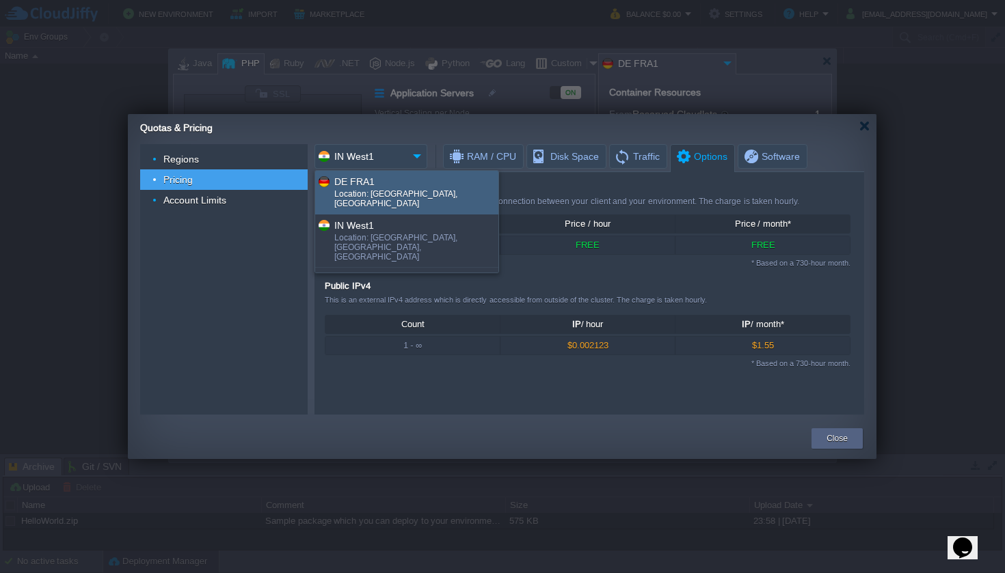
click at [378, 179] on div "DE FRA1" at bounding box center [415, 182] width 163 height 16
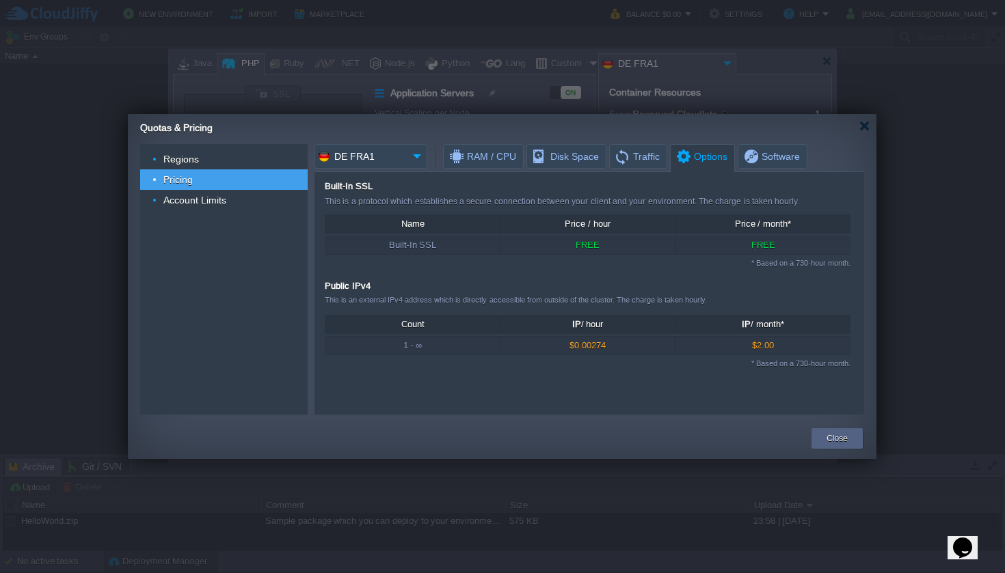
click at [379, 161] on input "DE FRA1" at bounding box center [360, 156] width 93 height 25
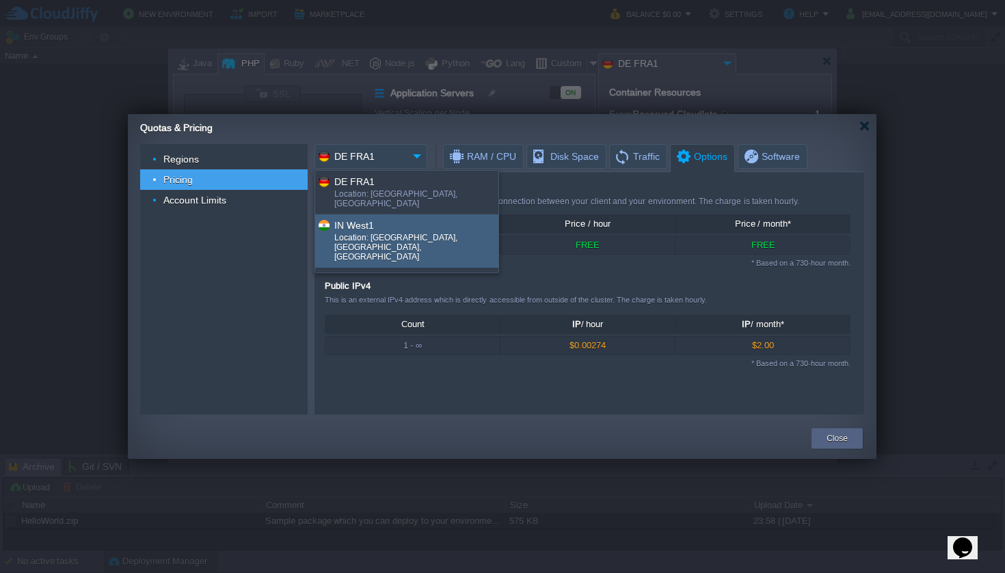
click at [379, 217] on div "IN West1" at bounding box center [415, 225] width 163 height 16
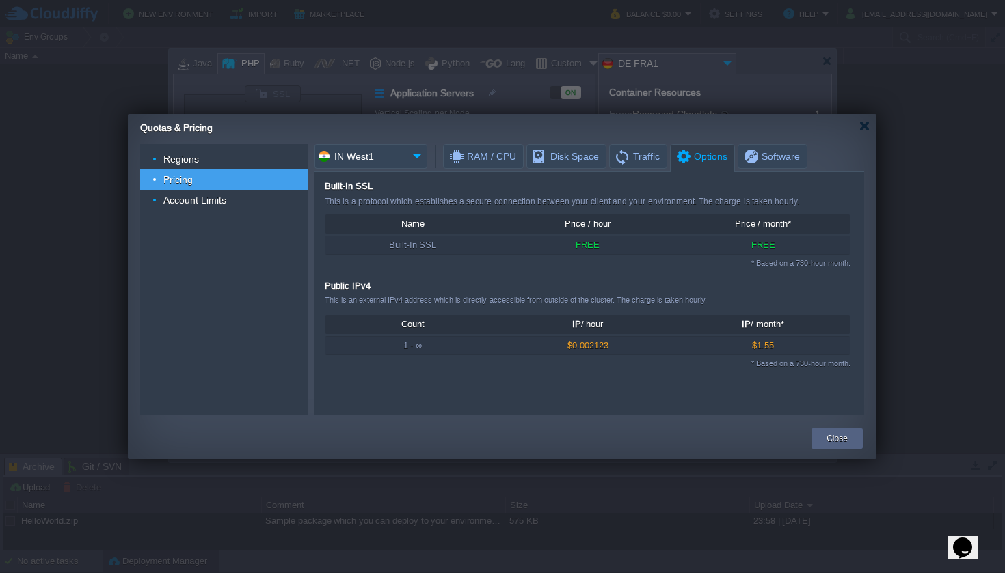
click at [376, 167] on input "IN West1" at bounding box center [360, 156] width 93 height 25
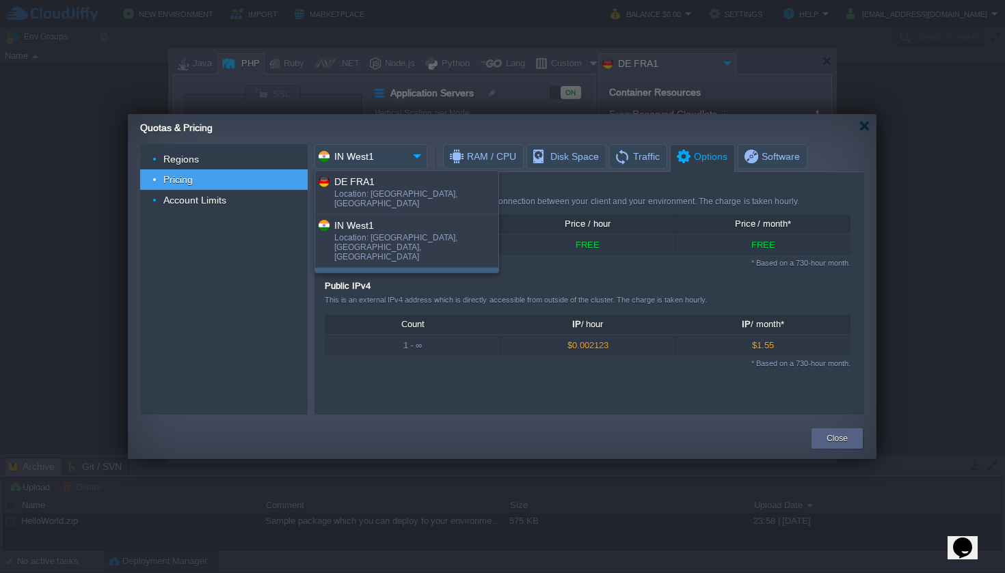
click at [375, 271] on div "US West1" at bounding box center [415, 279] width 163 height 16
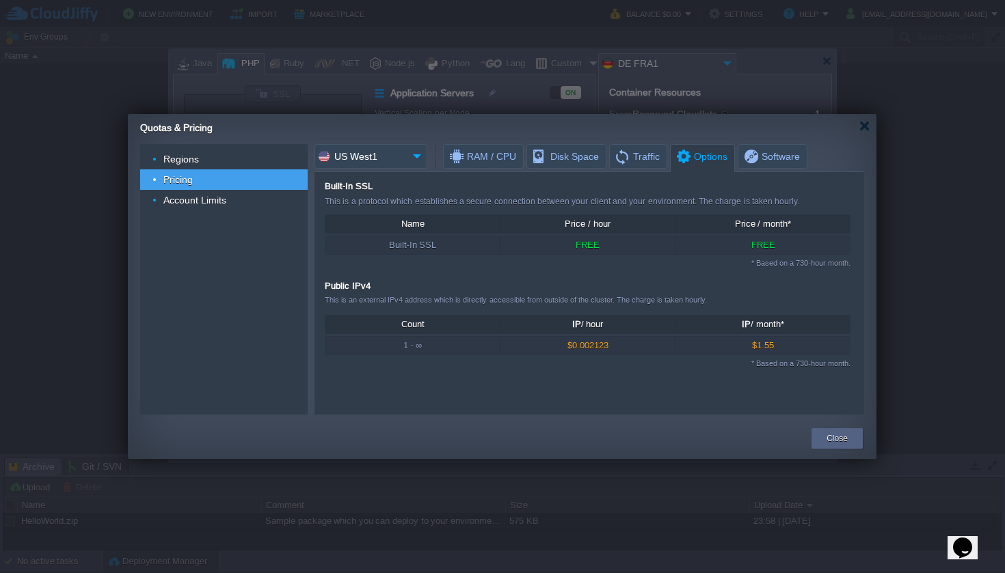
click at [371, 161] on input "US West1" at bounding box center [360, 156] width 93 height 25
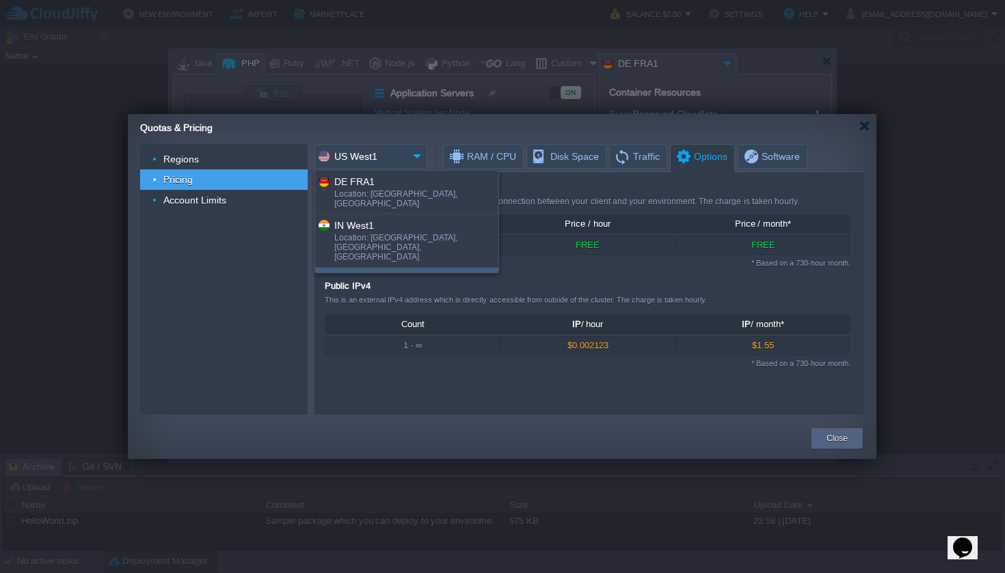
click at [373, 286] on div "Location: Los Angeles, CA, USA" at bounding box center [415, 301] width 163 height 31
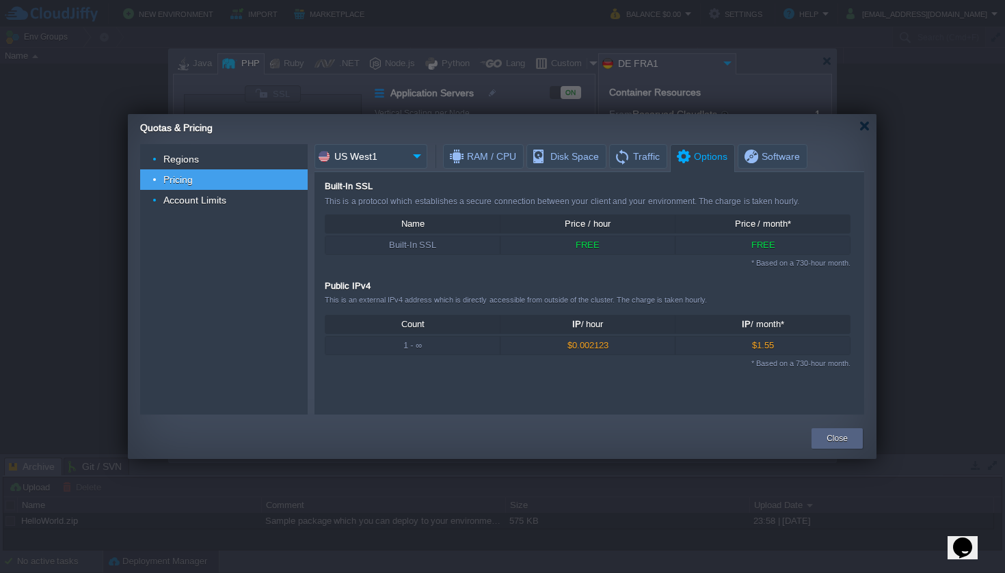
click at [373, 152] on input "US West1" at bounding box center [360, 156] width 93 height 25
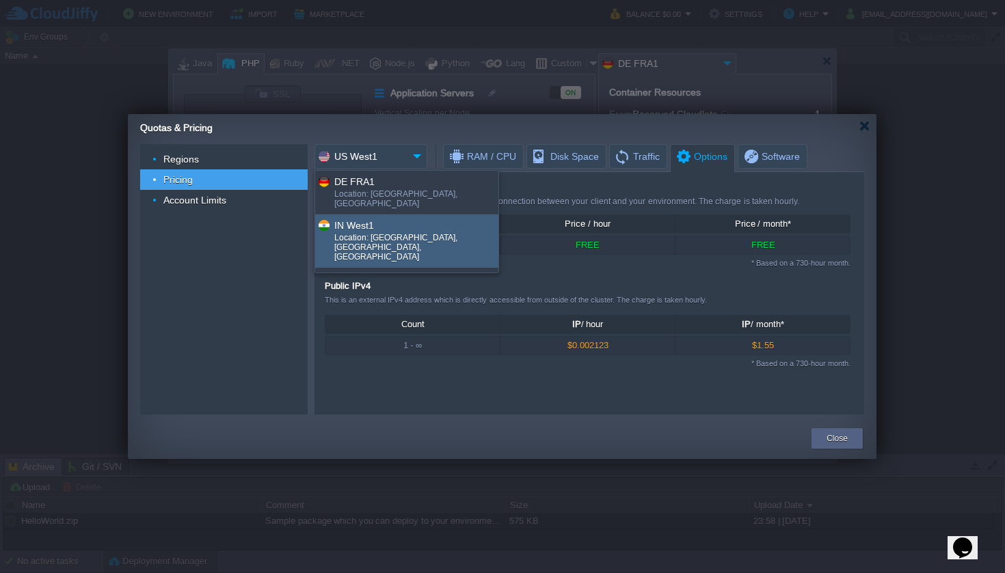
click at [377, 217] on div "IN West1" at bounding box center [415, 225] width 163 height 16
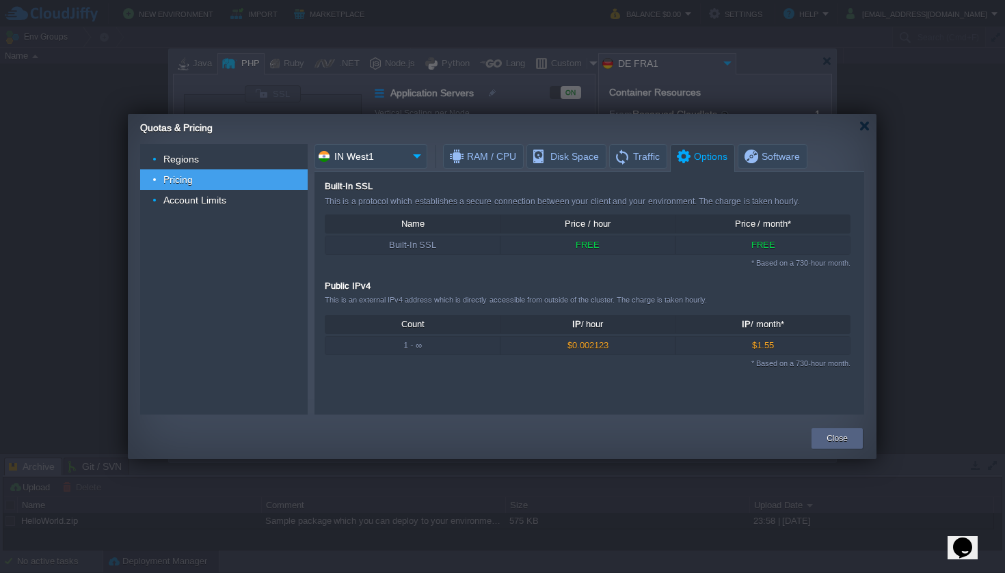
click at [370, 156] on input "IN West1" at bounding box center [360, 156] width 93 height 25
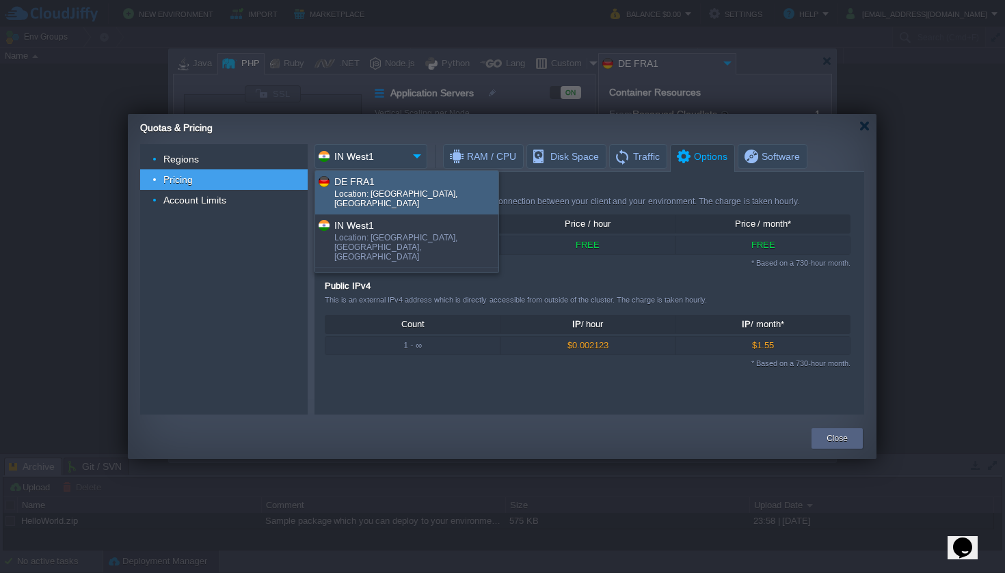
click at [373, 188] on div "DE FRA1" at bounding box center [415, 182] width 163 height 16
type input "DE FRA1"
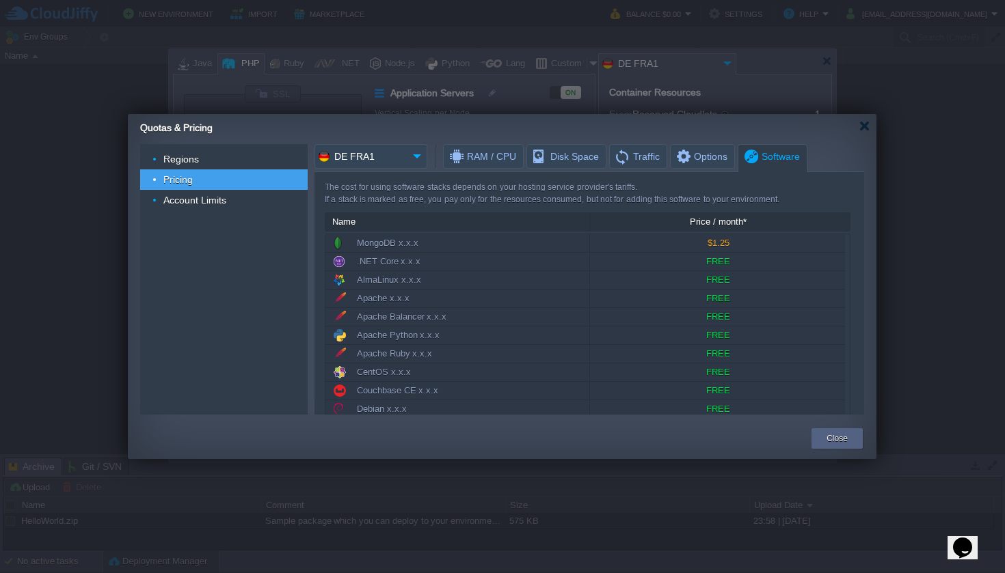
click at [761, 165] on span "Software" at bounding box center [770, 157] width 57 height 24
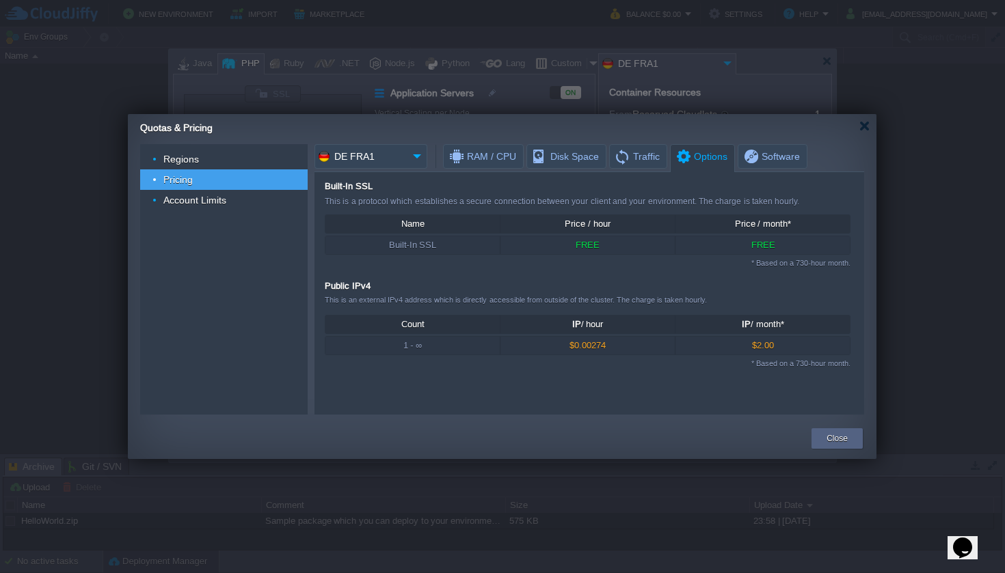
click at [685, 161] on span "Options" at bounding box center [701, 157] width 53 height 24
click at [635, 160] on span "Traffic" at bounding box center [637, 156] width 46 height 23
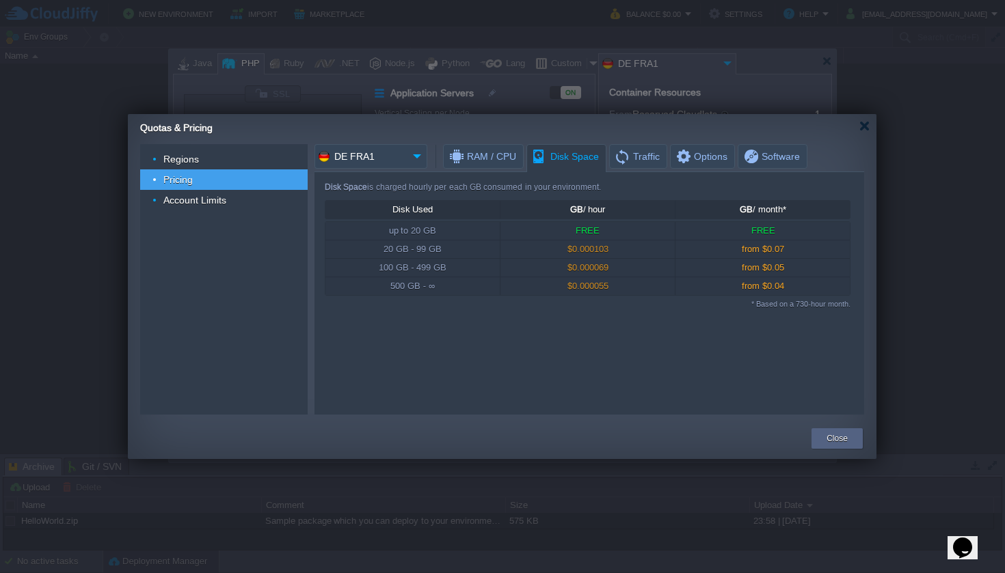
click at [580, 157] on span "Disk Space" at bounding box center [565, 157] width 68 height 24
click at [484, 157] on span "RAM / CPU" at bounding box center [482, 156] width 68 height 23
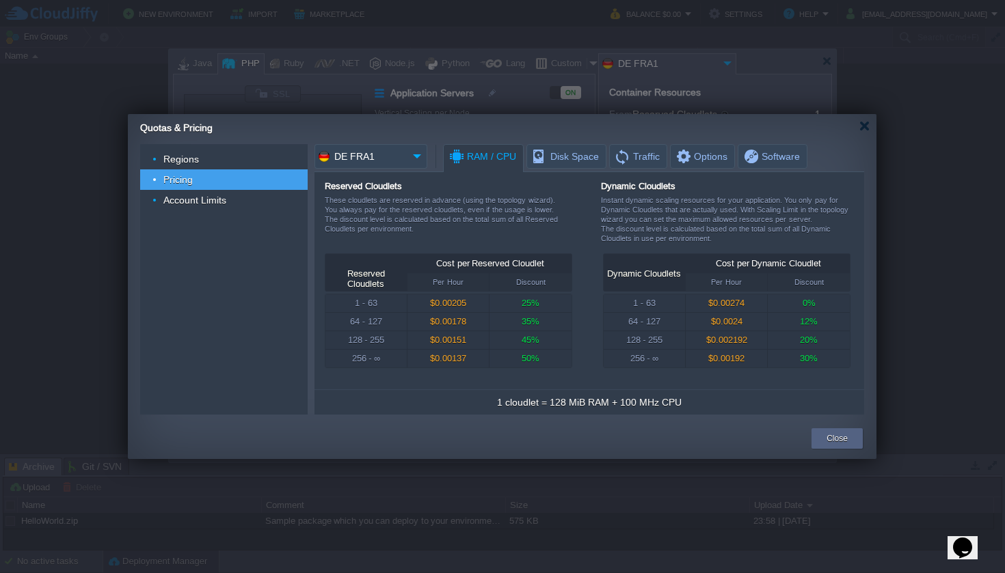
click at [360, 154] on input "DE FRA1" at bounding box center [360, 156] width 93 height 25
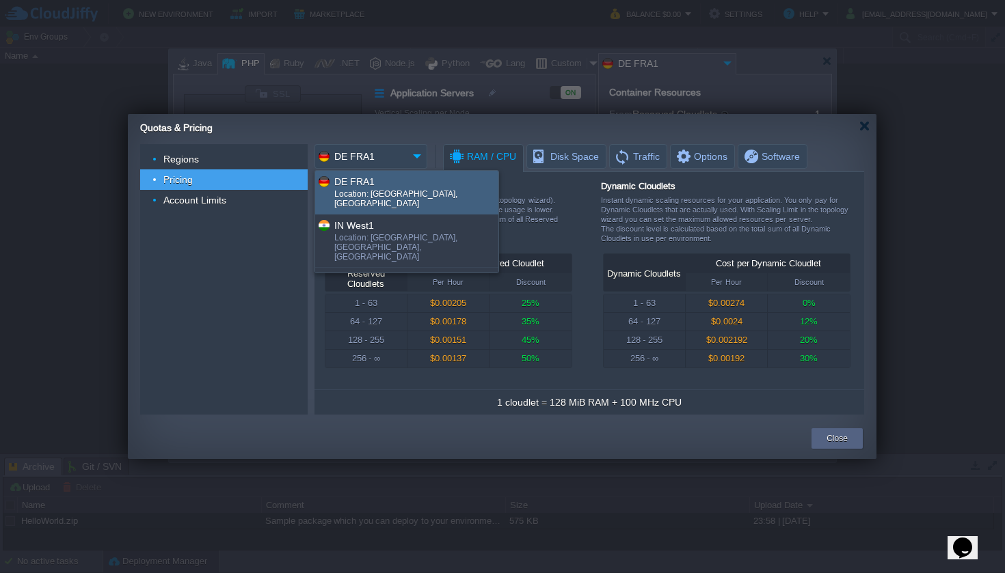
click at [170, 214] on div "Regions Pricing Account Limits" at bounding box center [223, 184] width 167 height 70
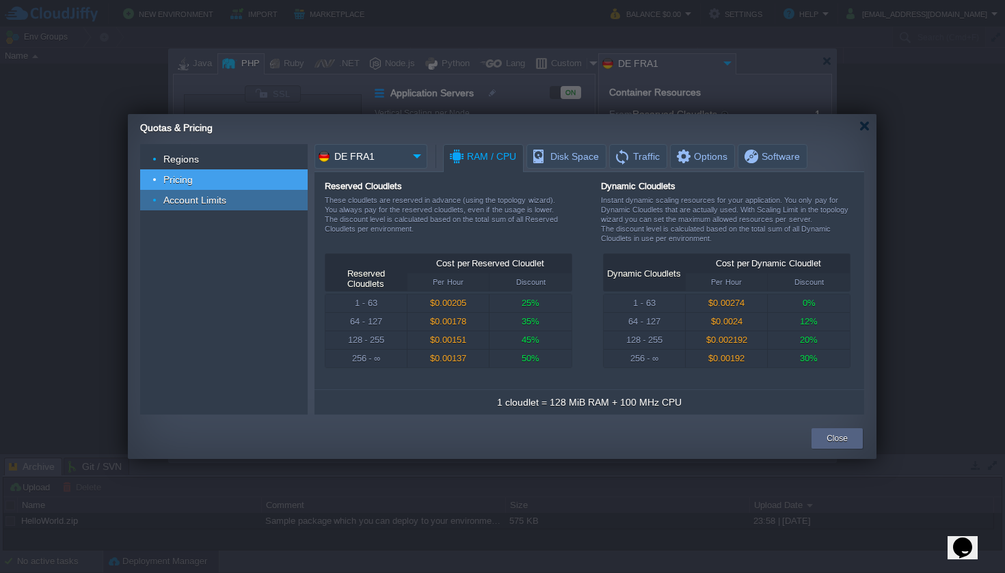
click at [176, 205] on span "Account Limits" at bounding box center [195, 200] width 66 height 12
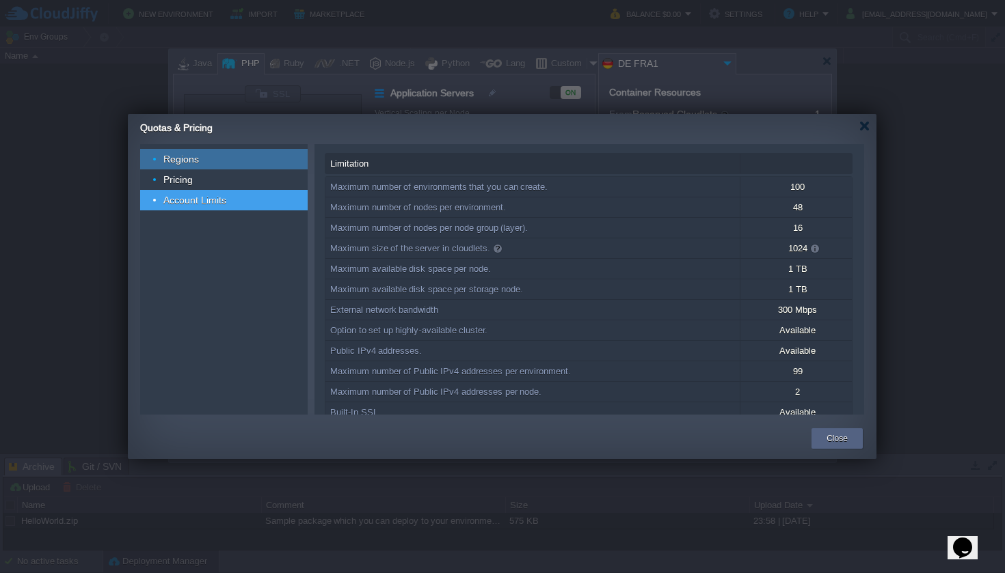
click at [186, 153] on span "Regions" at bounding box center [181, 159] width 39 height 12
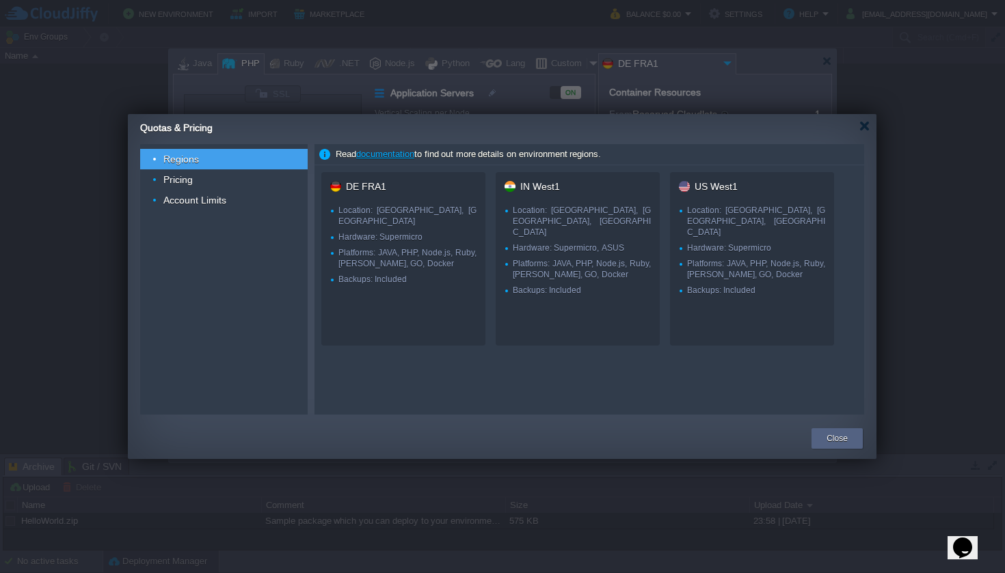
click at [409, 243] on p at bounding box center [407, 245] width 138 height 5
click at [846, 445] on button "Close" at bounding box center [836, 439] width 21 height 14
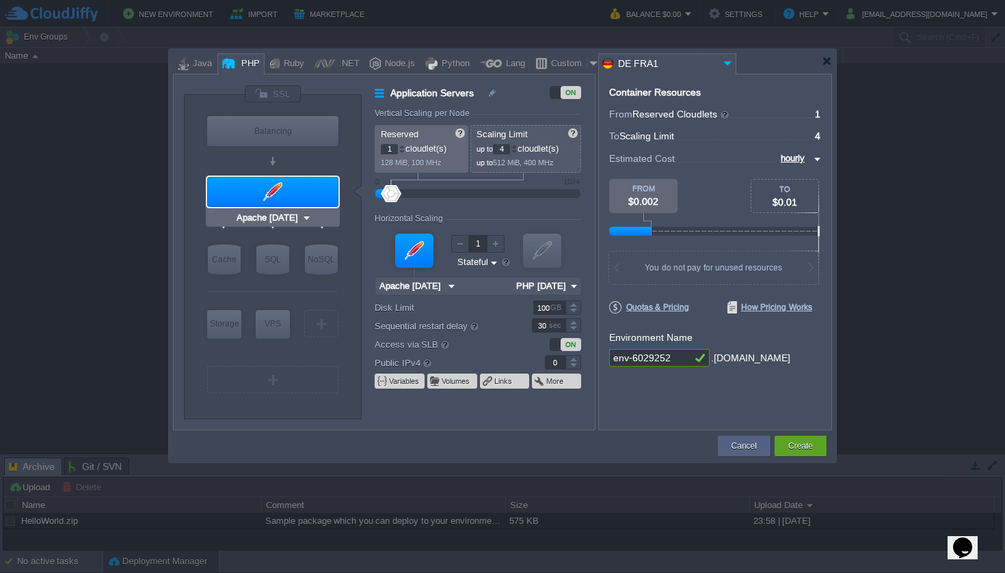
type input "NGINX 1.28.0"
click at [587, 64] on div at bounding box center [594, 63] width 14 height 21
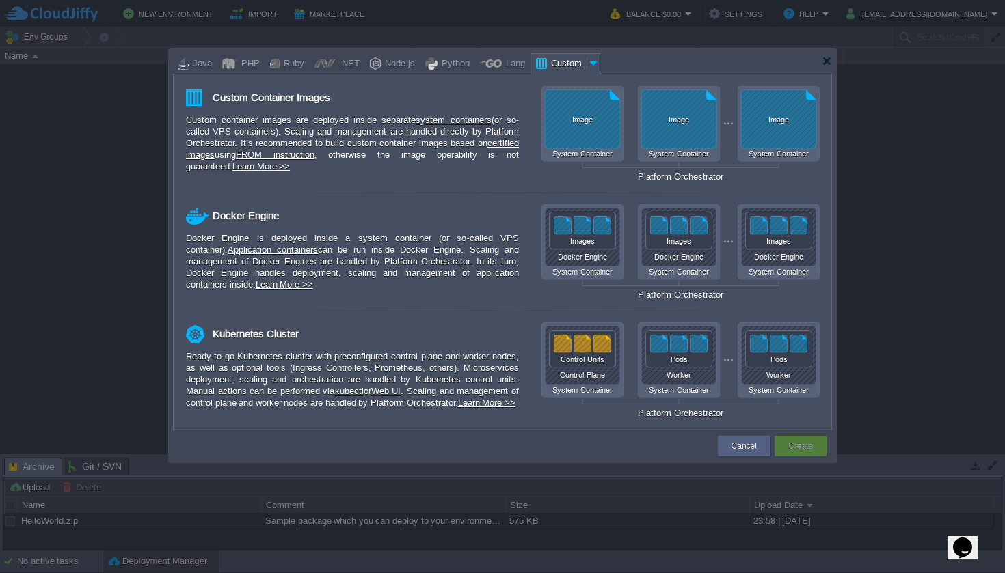
type input "Application Servers"
type input "16"
type input "Docker Image"
type input "Stateless"
click at [202, 68] on div "Java" at bounding box center [200, 64] width 23 height 21
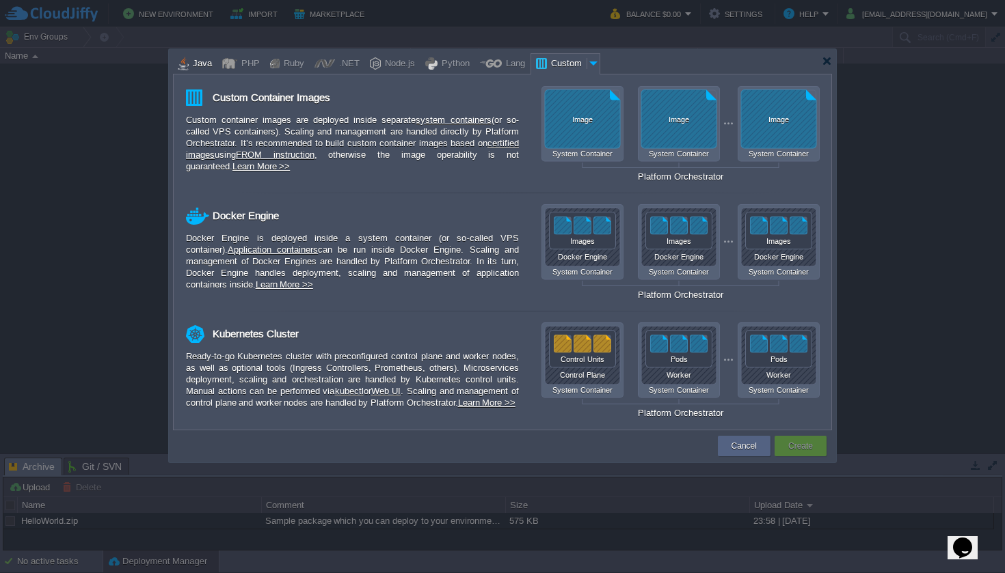
type input "Application Servers"
type input "6"
type input "Tomcat 11.0.10"
type input "Oracle OpenJD..."
type input "Stateful"
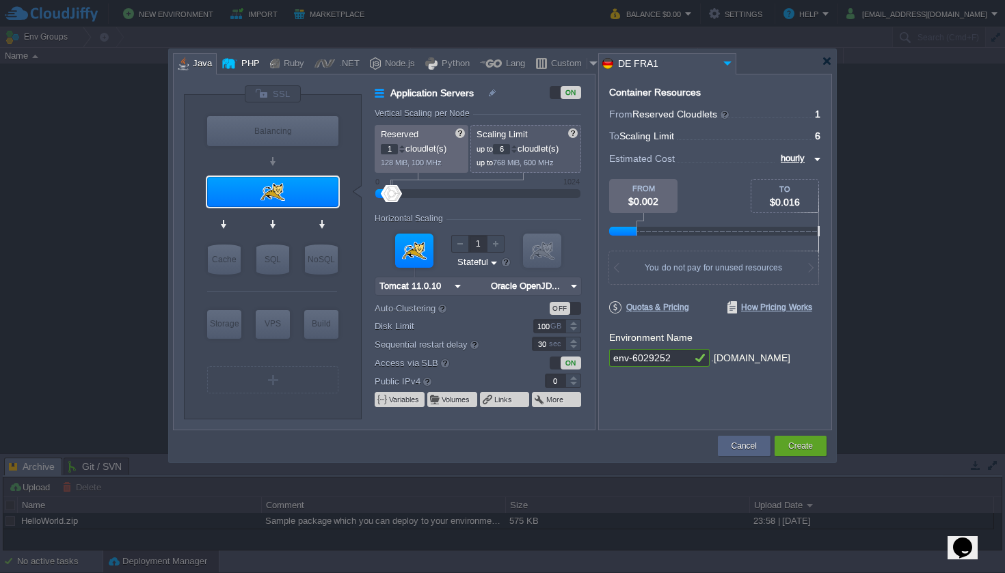
click at [226, 62] on div at bounding box center [229, 63] width 15 height 21
type input "Application Servers"
type input "4"
type input "Apache 2.4.65"
type input "PHP 8.4.11"
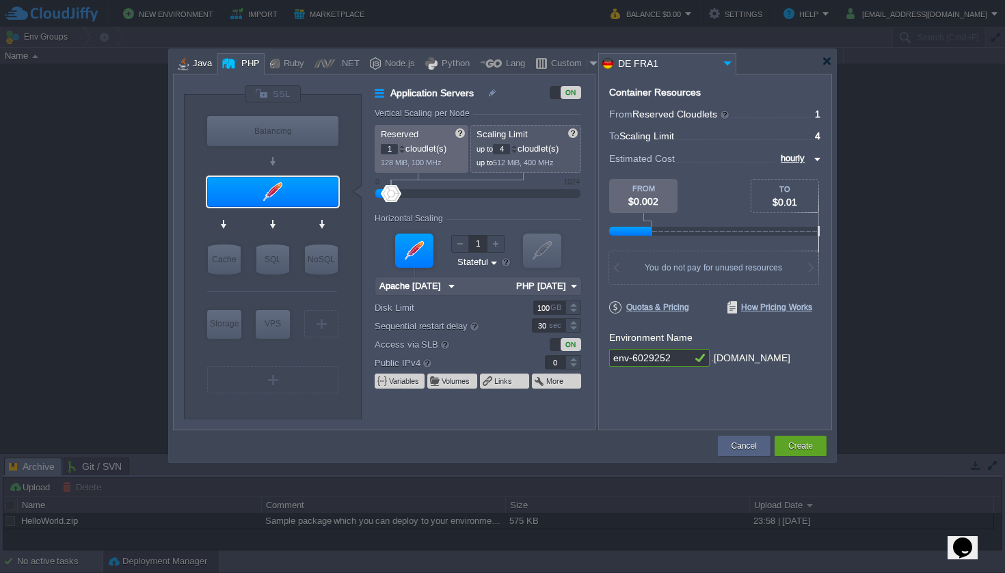
click at [202, 68] on div "Java" at bounding box center [200, 64] width 23 height 21
type input "Application Servers"
type input "6"
type input "Tomcat 11.0.10"
type input "Oracle OpenJD..."
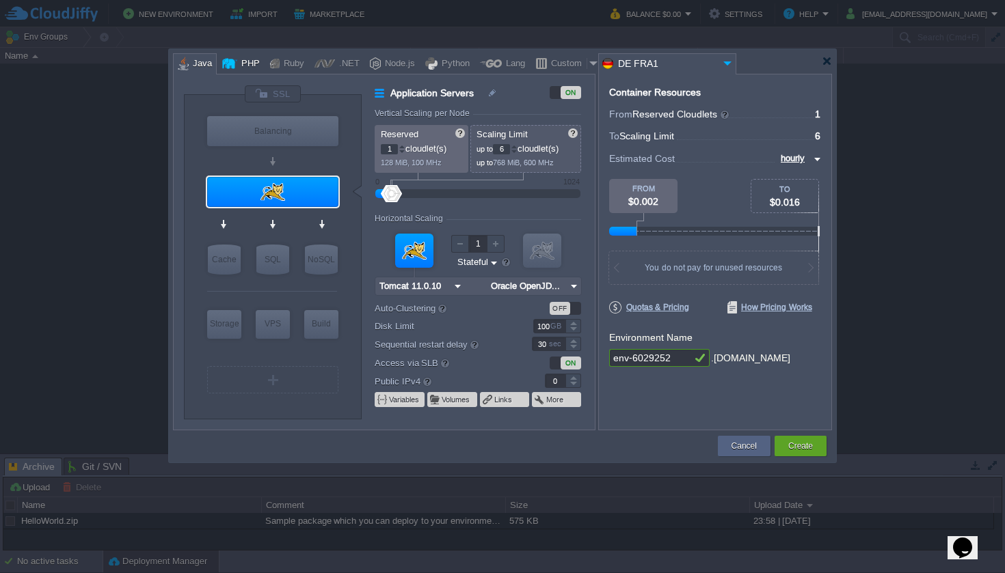
click at [237, 64] on div "PHP" at bounding box center [248, 64] width 23 height 21
type input "Application Servers"
type input "4"
type input "Apache 2.4.65"
type input "PHP 8.4.11"
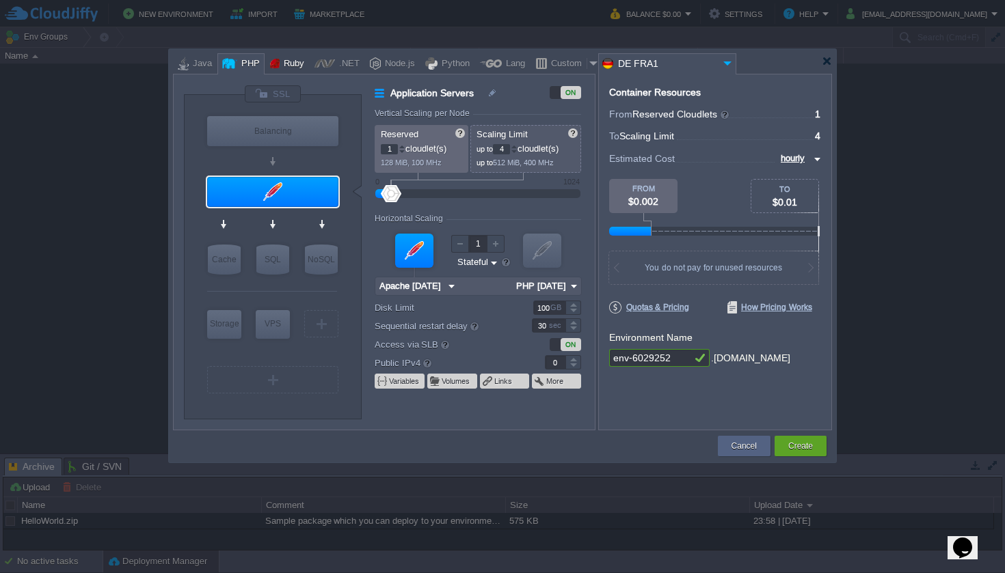
click at [281, 67] on div "Ruby" at bounding box center [292, 64] width 25 height 21
type input "Application Servers"
type input "8"
type input "Apache Ruby 2..."
type input "Ruby 3.4.5"
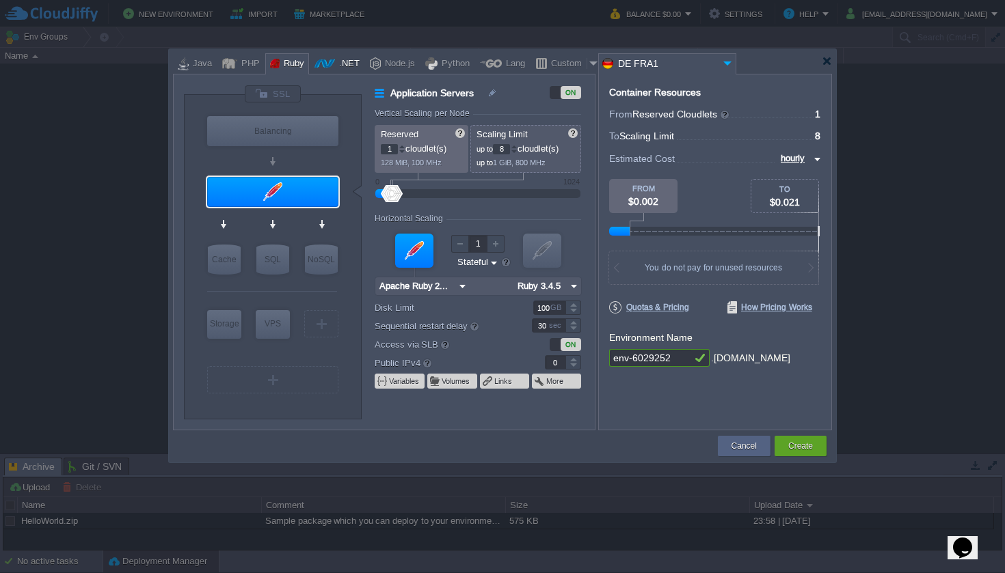
click at [319, 64] on div at bounding box center [324, 63] width 21 height 21
type input "Application Servers"
type input "6"
type input ".NET Core 9.0.301"
type input ".NET 9.0.301"
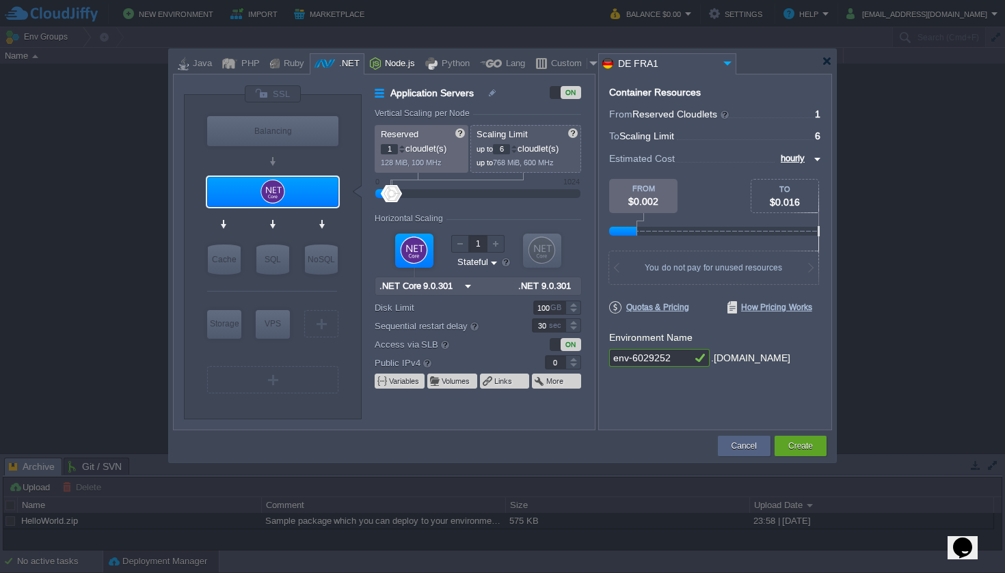
click at [381, 62] on div "Node.js" at bounding box center [398, 64] width 34 height 21
type input "Application Servers"
type input "4"
type input "8"
type input "Node.js 24.6.0 LTS"
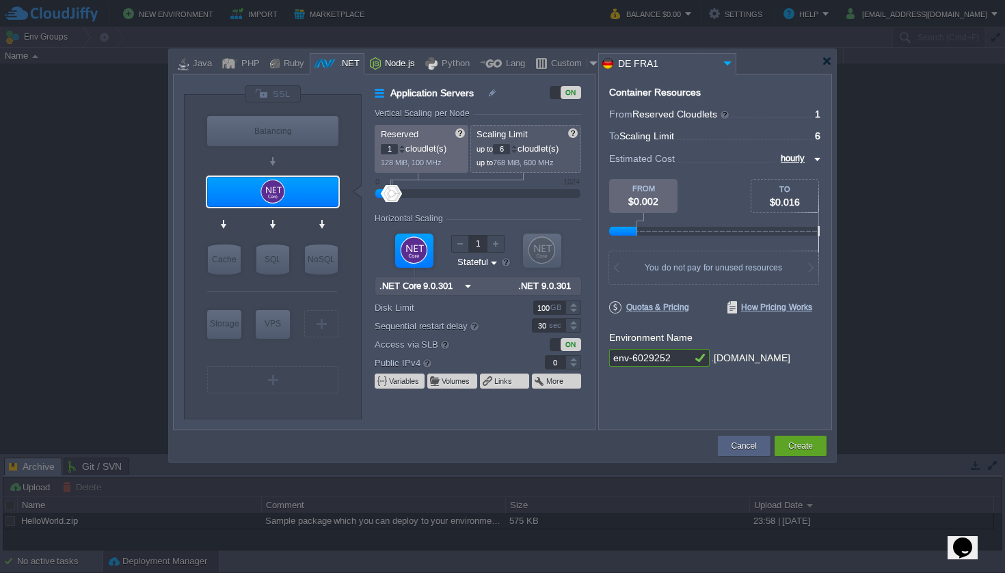
type input "24.6.0-pm2"
click at [437, 64] on div "Python" at bounding box center [453, 64] width 32 height 21
type input "Application Servers"
type input "1"
type input "4"
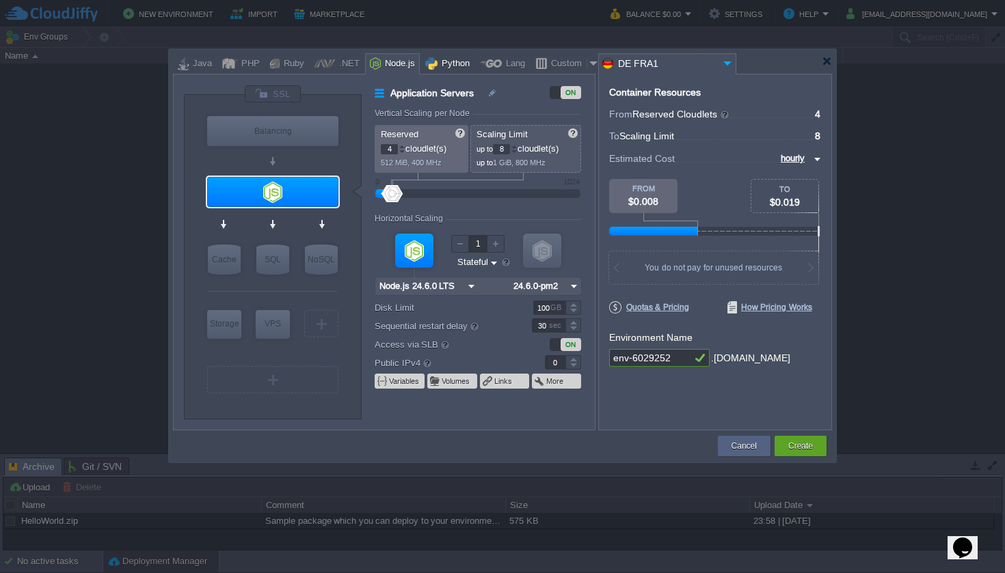
type input "Apache Python..."
type input "Python 3.13.7"
click at [480, 65] on div at bounding box center [491, 63] width 22 height 21
type input "Application Servers"
type input "6"
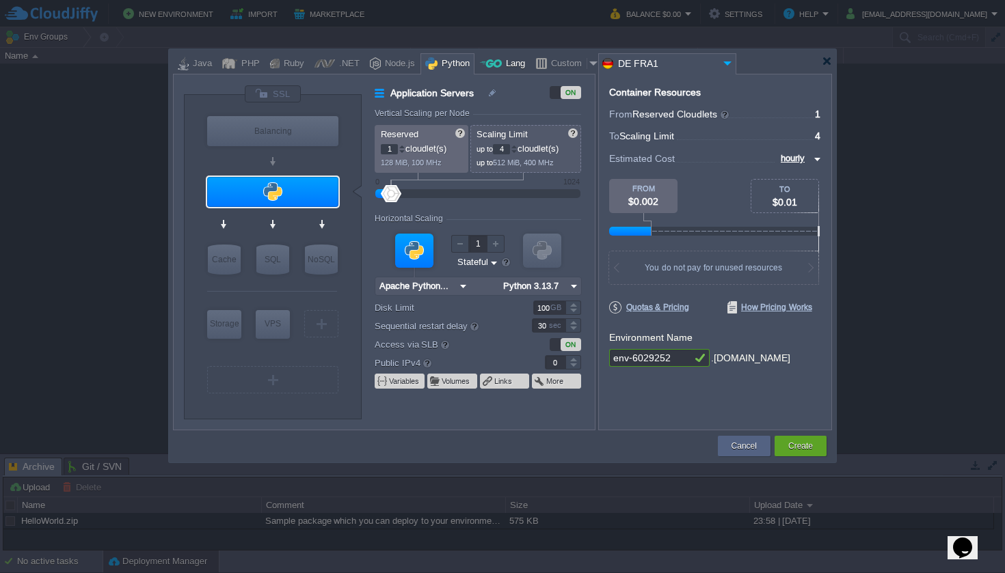
type input "Golang 1.25.0"
type input "1.25.0"
click at [535, 64] on div at bounding box center [541, 63] width 12 height 21
type input "Application Servers"
type input "16"
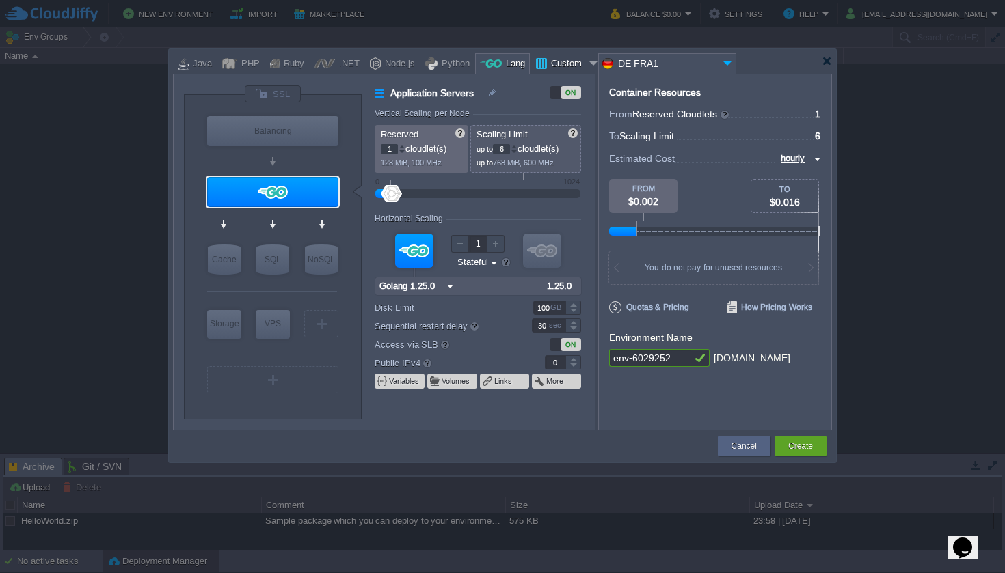
type input "Docker Image"
type input "Stateless"
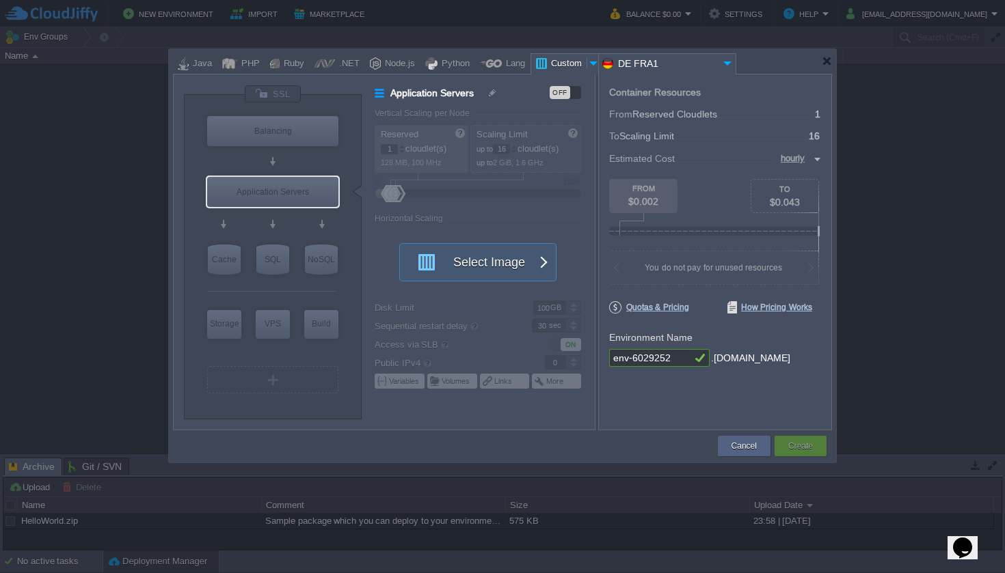
type input "Docker Image"
click at [211, 66] on div "Java" at bounding box center [195, 63] width 44 height 21
type input "Application Servers"
type input "6"
type input "Tomcat 11.0.10"
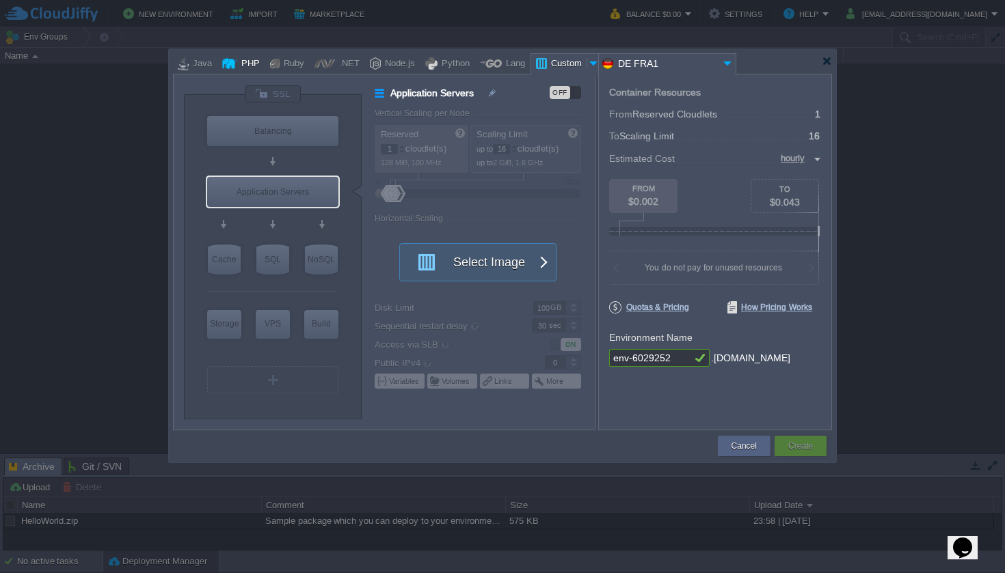
type input "Oracle OpenJD..."
type input "Stateful"
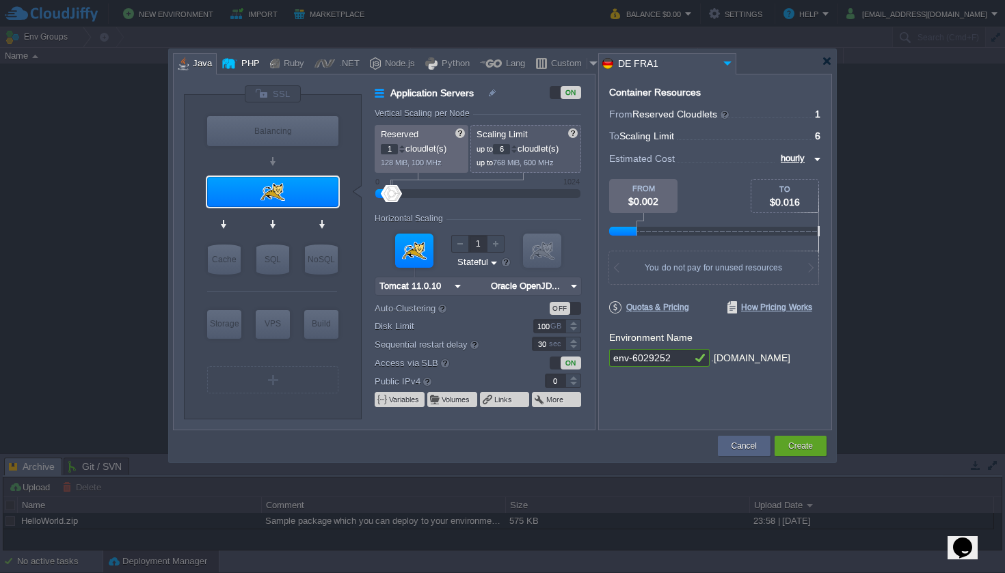
click at [238, 66] on div "PHP" at bounding box center [248, 64] width 23 height 21
type input "Application Servers"
type input "4"
type input "Apache 2.4.65"
type input "PHP 8.4.11"
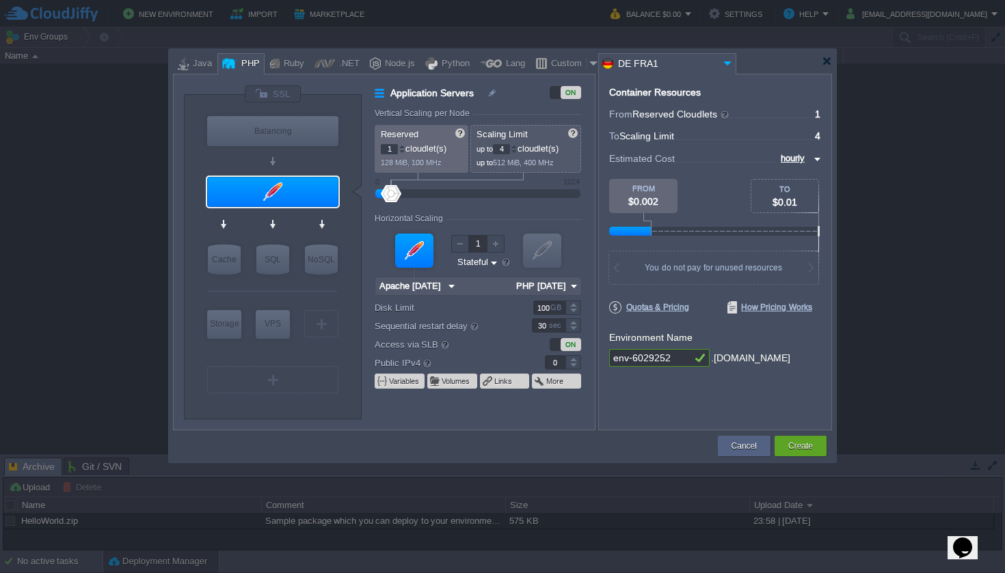
click at [270, 66] on div at bounding box center [275, 63] width 10 height 21
type input "Application Servers"
type input "8"
type input "Apache Ruby 2..."
type input "Ruby 3.4.5"
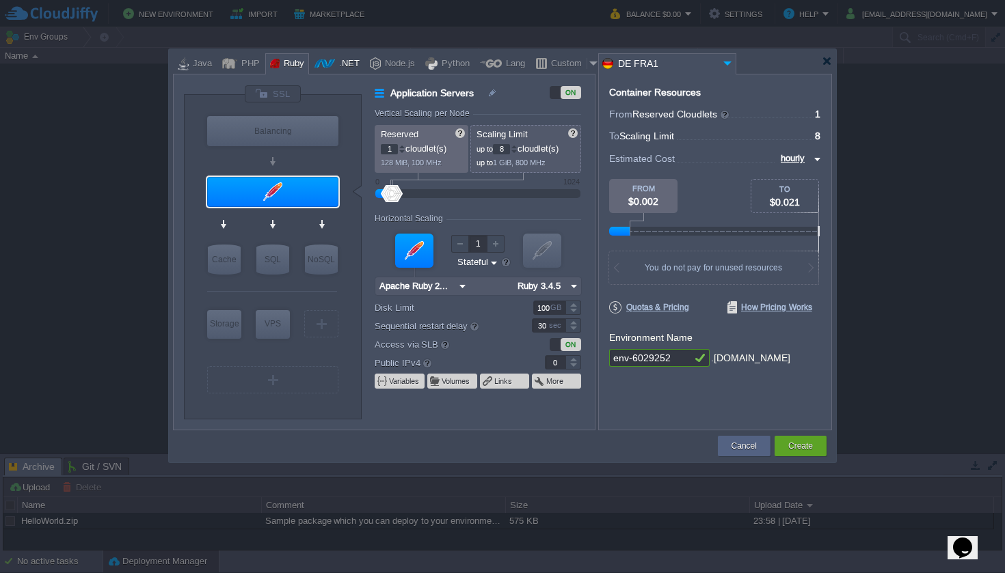
click at [314, 60] on div at bounding box center [324, 63] width 21 height 21
type input "Application Servers"
type input "6"
type input ".NET Core 9.0.301"
type input ".NET 9.0.301"
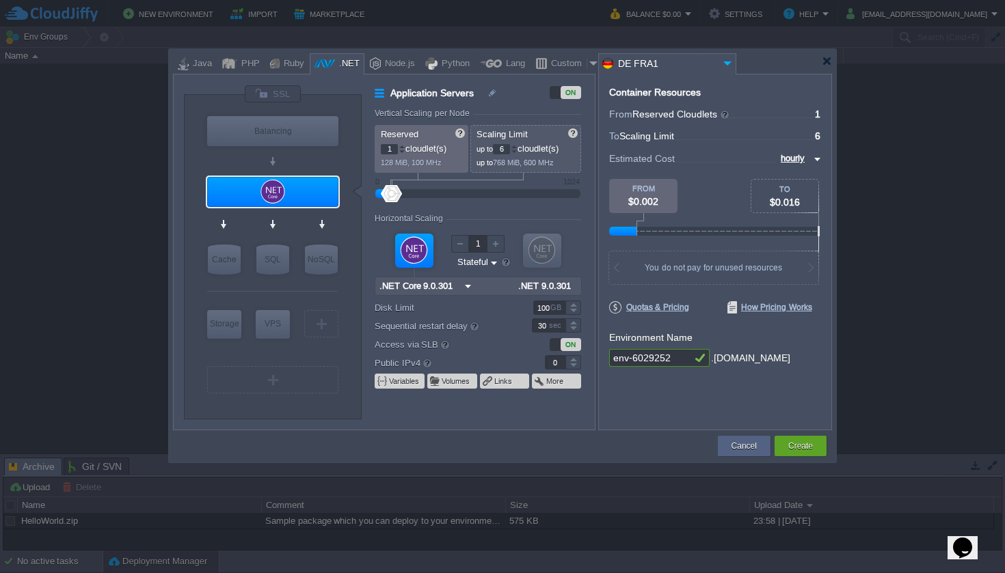
click at [343, 63] on div ".NET" at bounding box center [347, 64] width 25 height 21
click at [370, 64] on div at bounding box center [375, 63] width 11 height 21
type input "Application Servers"
type input "4"
type input "8"
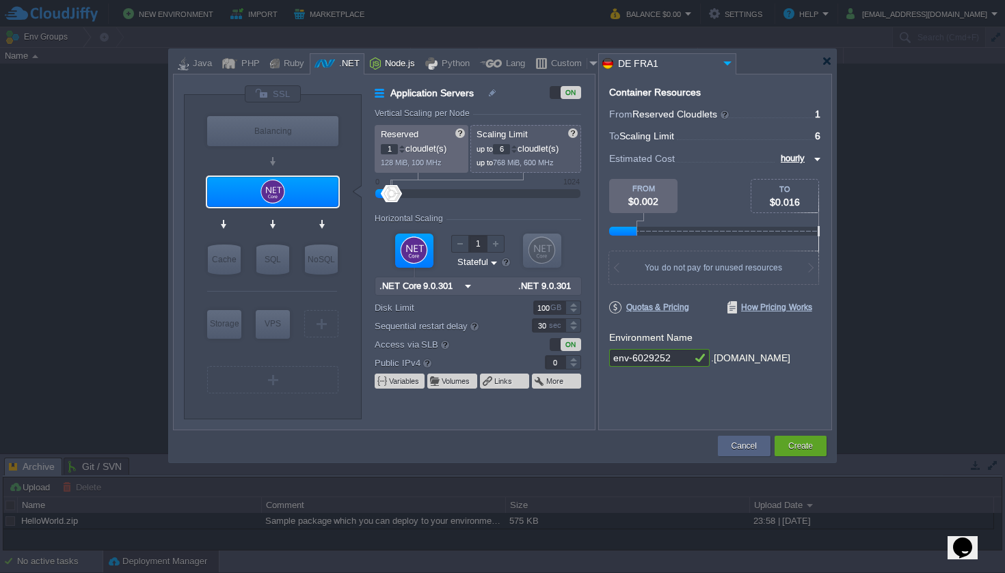
type input "Node.js 24.6.0 LTS"
type input "24.6.0-pm2"
click at [437, 64] on div "Python" at bounding box center [453, 64] width 32 height 21
type input "Application Servers"
type input "1"
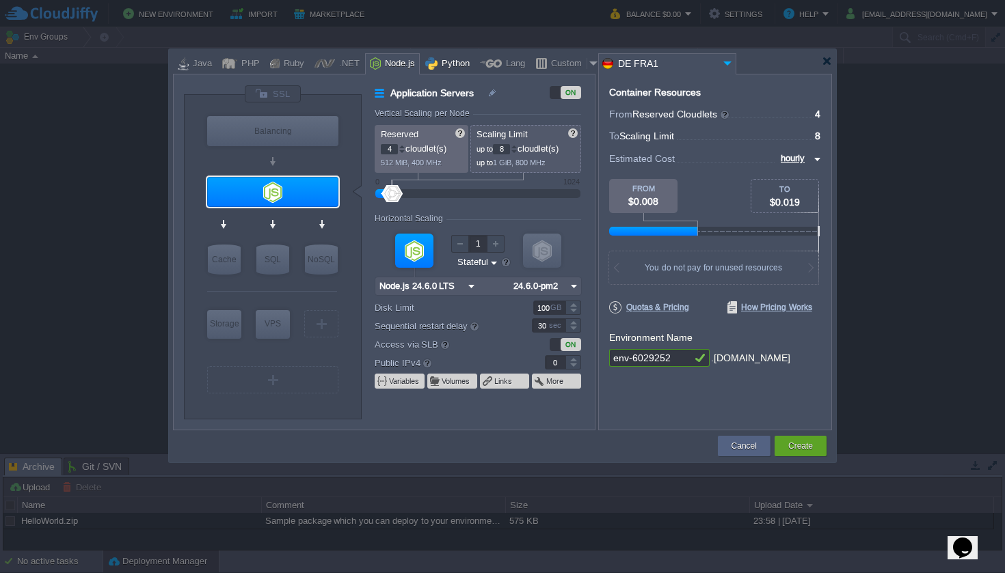
type input "4"
type input "Apache Python..."
type input "Python 3.13.7"
click at [475, 66] on div "Lang" at bounding box center [502, 63] width 55 height 21
type input "Application Servers"
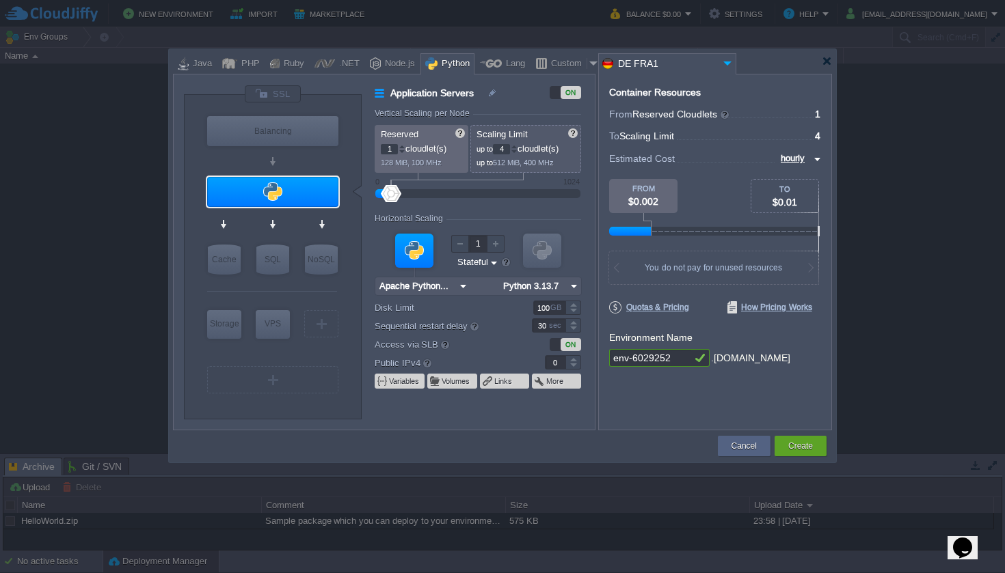
type input "6"
type input "Golang 1.25.0"
type input "1.25.0"
click at [547, 67] on div "Custom" at bounding box center [567, 64] width 40 height 21
type input "Application Servers"
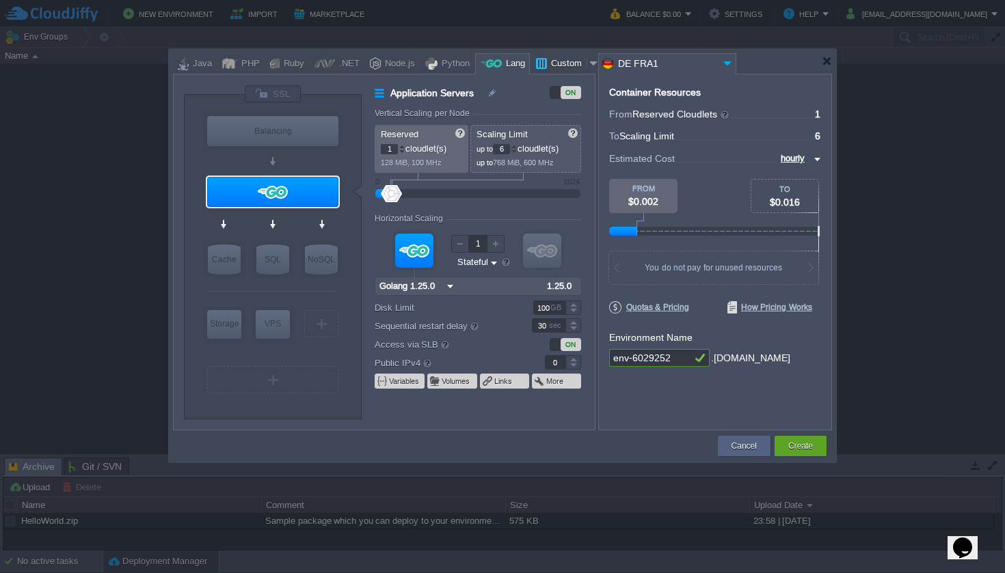
type input "16"
type input "Docker Image"
type input "Stateless"
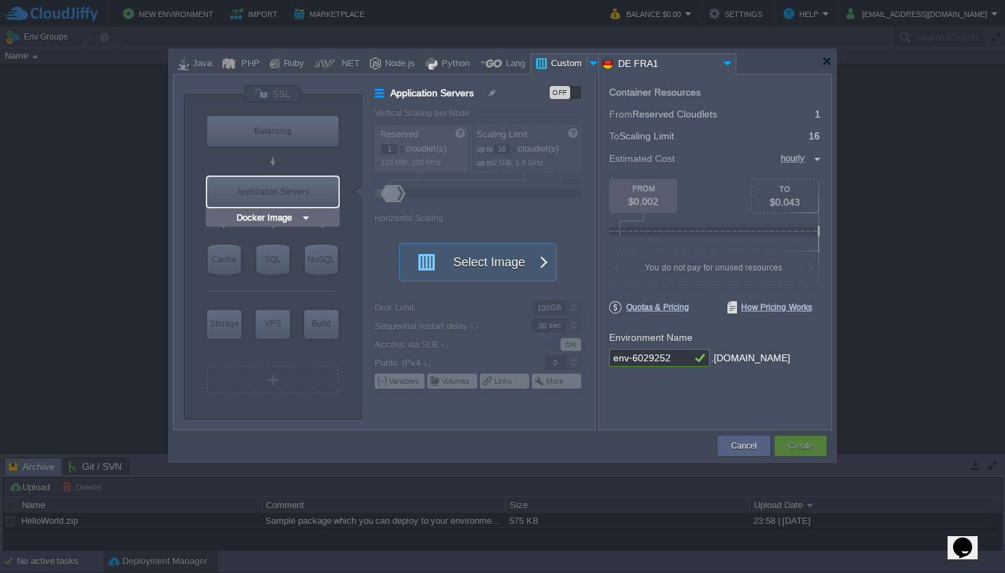
click at [316, 187] on div "Application Servers" at bounding box center [272, 192] width 131 height 30
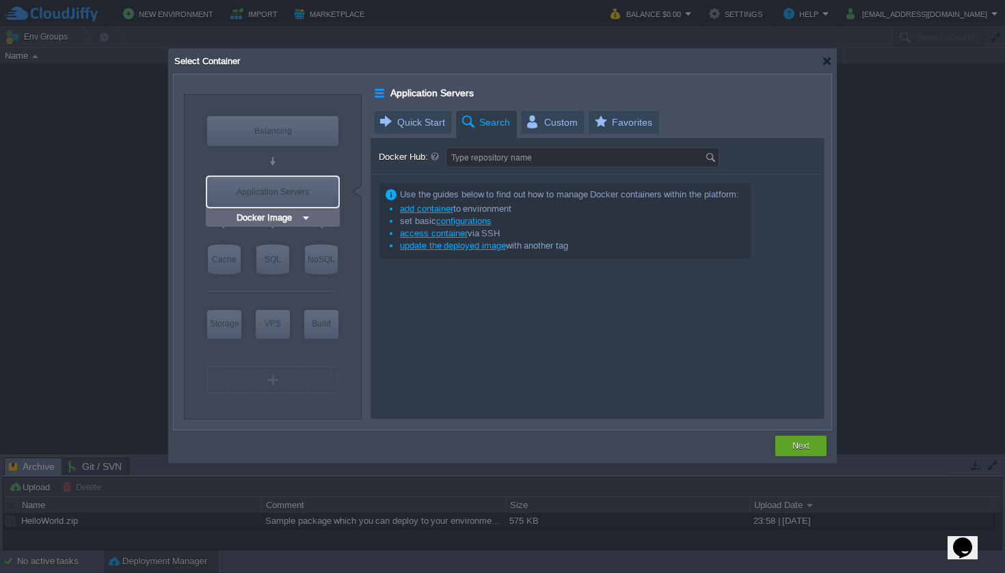
click at [288, 223] on input "Docker Image" at bounding box center [267, 218] width 67 height 14
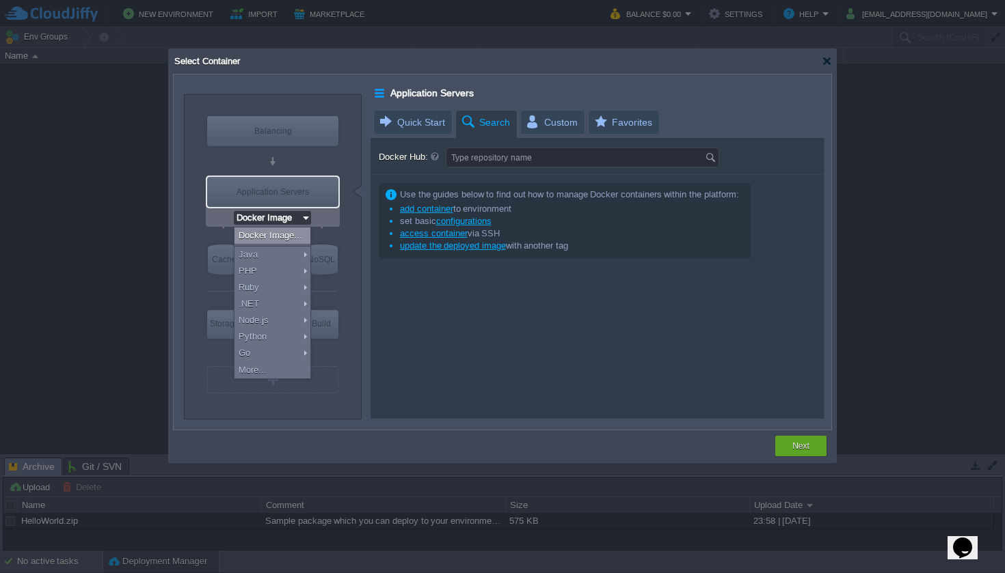
click at [344, 213] on div "VM Balancing VM Application Servers VM Cache VM SQL VM NoSQL VM Storage VM VPS …" at bounding box center [273, 257] width 178 height 324
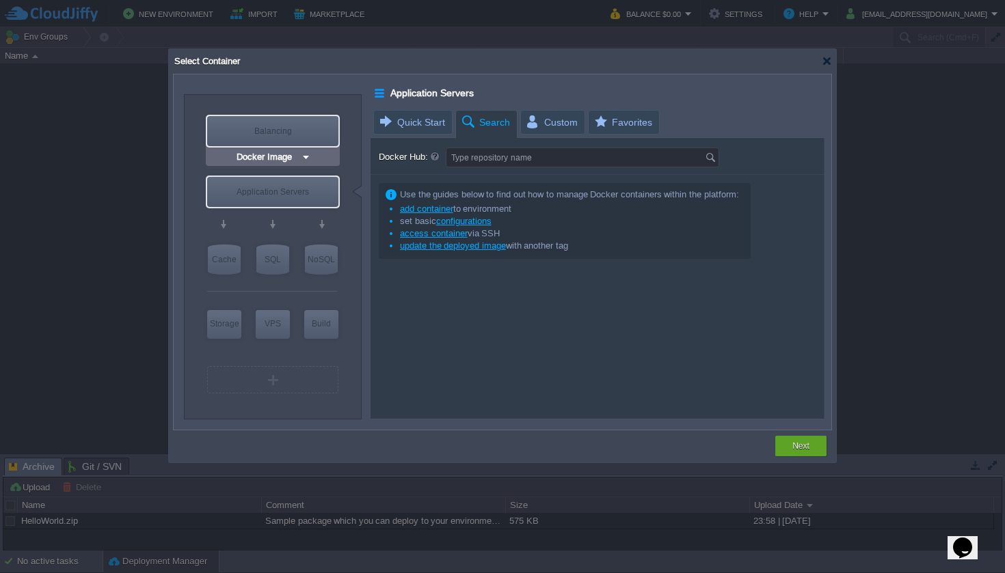
click at [301, 139] on div "Balancing" at bounding box center [272, 131] width 131 height 30
type input "Load Balancer"
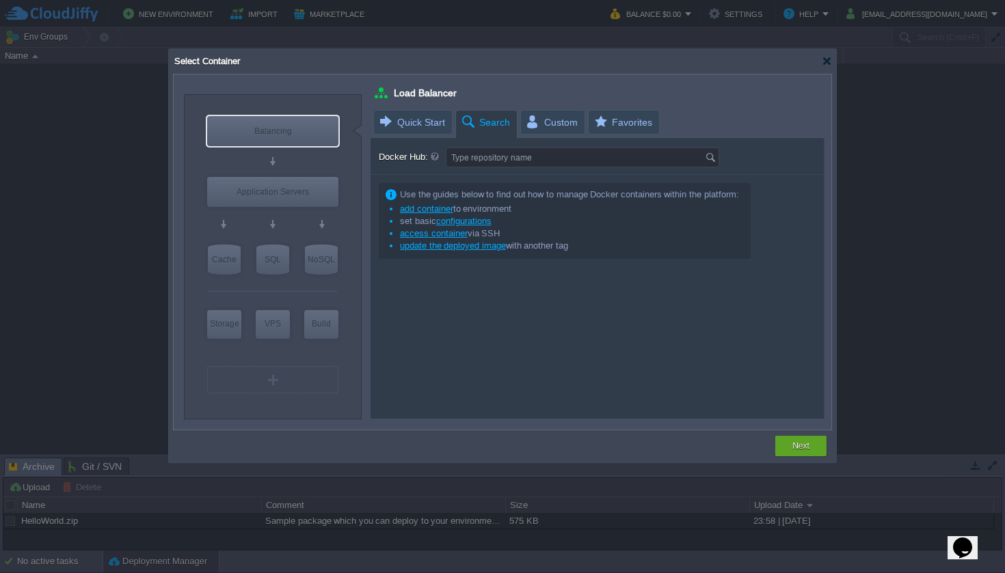
click at [315, 87] on div "VM Balancing VM Application Servers VM Cache VM SQL VM NoSQL VM Storage VM VPS …" at bounding box center [273, 252] width 178 height 335
click at [233, 64] on span "Select Container" at bounding box center [206, 61] width 67 height 10
click at [282, 70] on div "Select Container" at bounding box center [502, 61] width 659 height 25
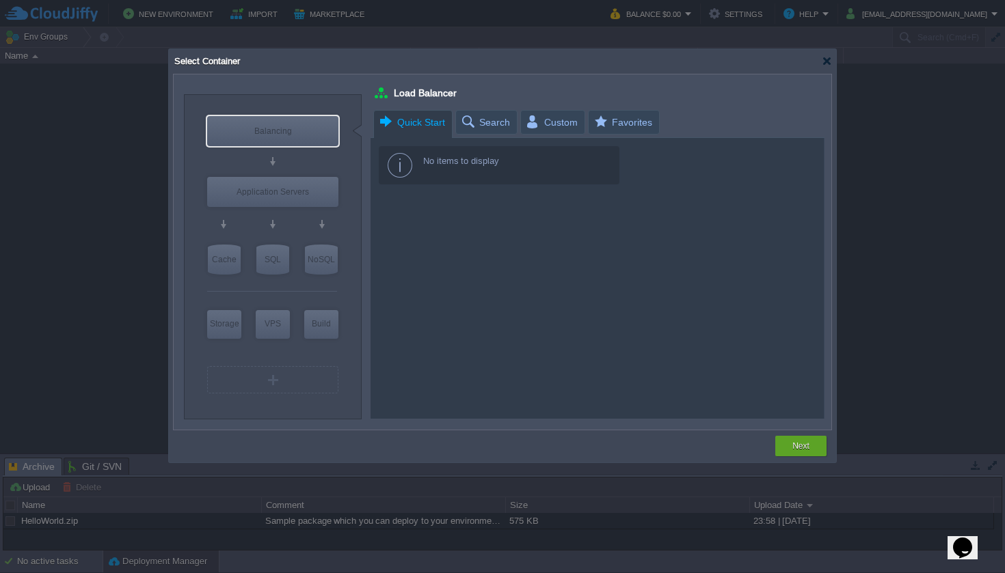
click at [399, 114] on span "Quick Start" at bounding box center [411, 123] width 67 height 24
click at [487, 116] on span "Search" at bounding box center [485, 122] width 50 height 23
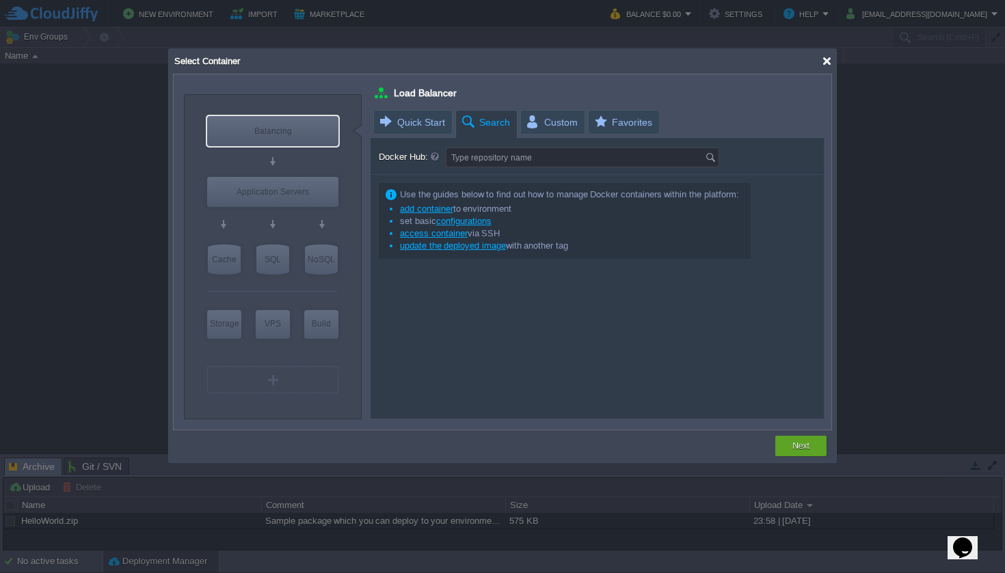
click at [826, 63] on div at bounding box center [827, 61] width 10 height 10
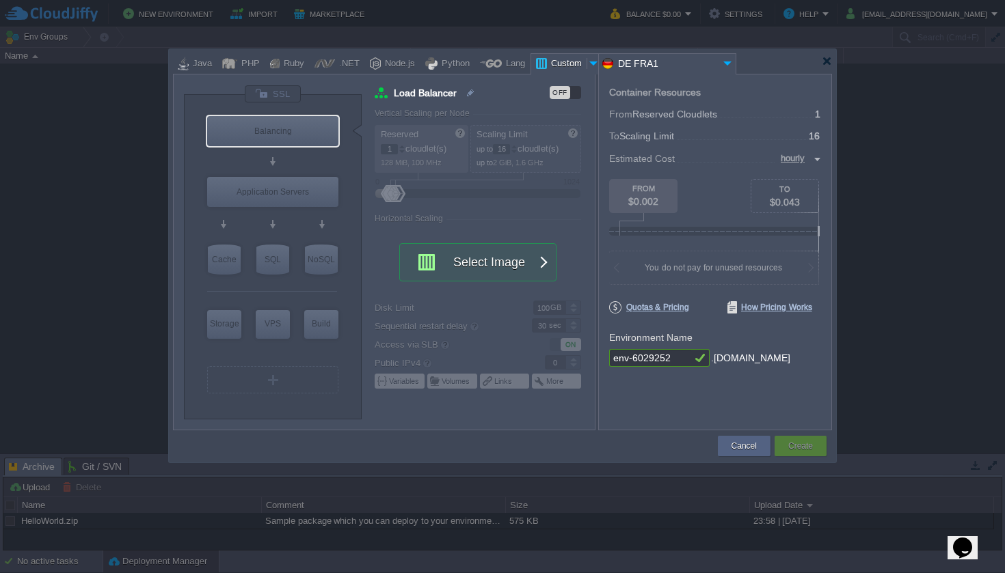
click at [588, 63] on div at bounding box center [594, 63] width 14 height 21
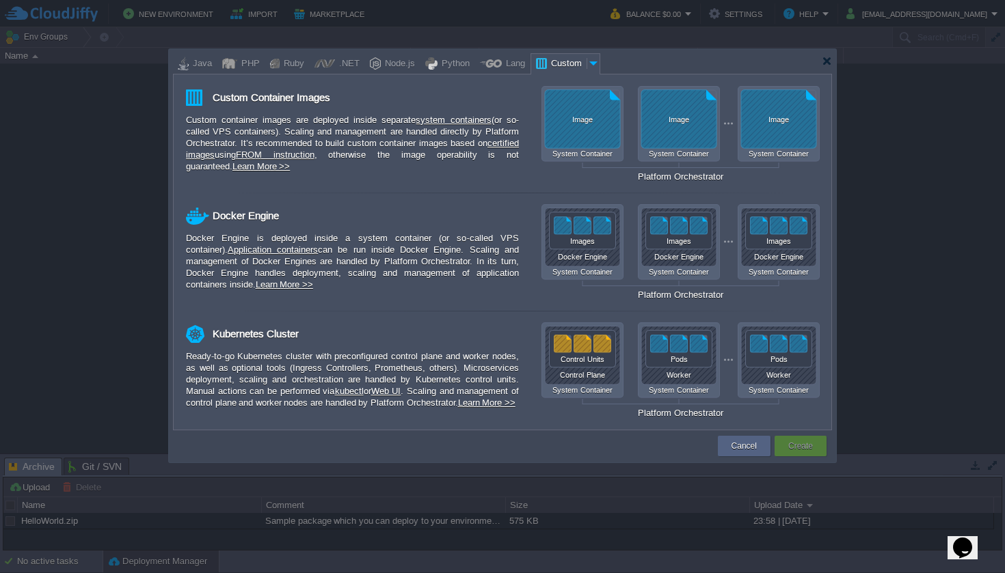
click at [587, 61] on div at bounding box center [594, 63] width 14 height 21
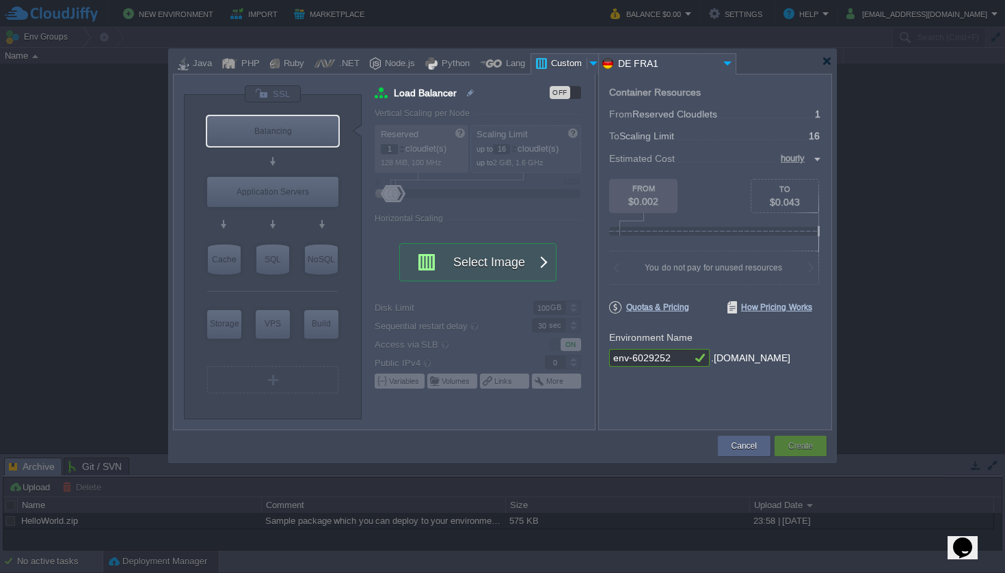
click at [564, 64] on div "Custom" at bounding box center [567, 64] width 40 height 21
click at [507, 64] on div "Lang" at bounding box center [513, 64] width 23 height 21
type input "Load Balancer"
type input "4"
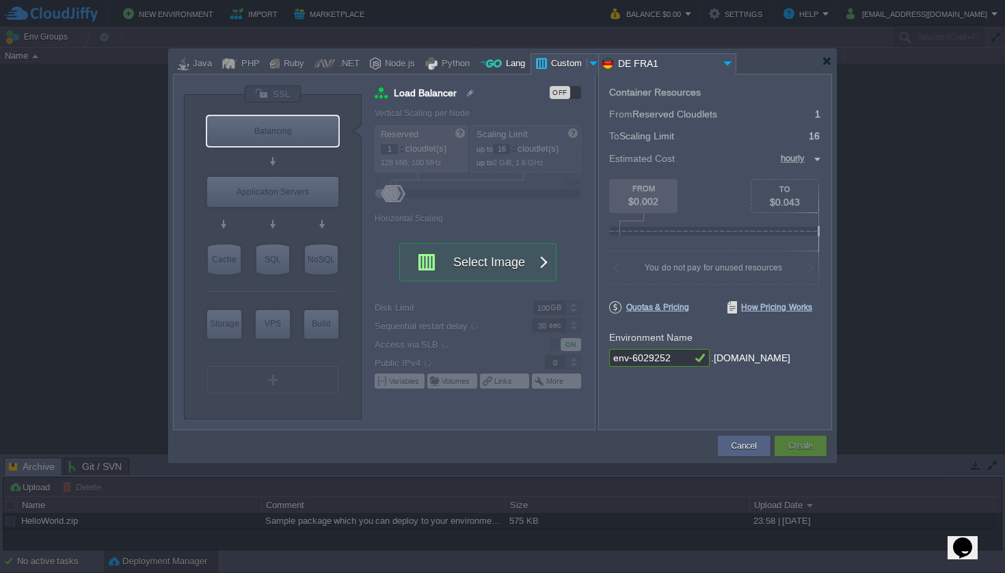
type input "NGINX 1.28.0"
type input "1.28.0-almalinux-9"
type input "Stateful"
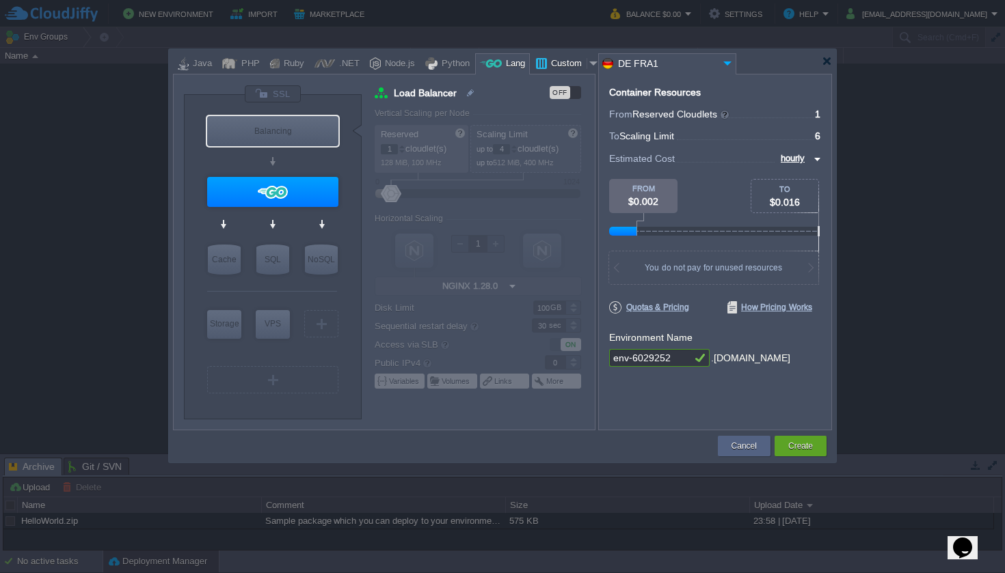
click at [563, 68] on div "Custom" at bounding box center [567, 64] width 40 height 21
type input "Load Balancer"
type input "16"
type input "Docker Image"
type input "Stateless"
